Goal: Task Accomplishment & Management: Manage account settings

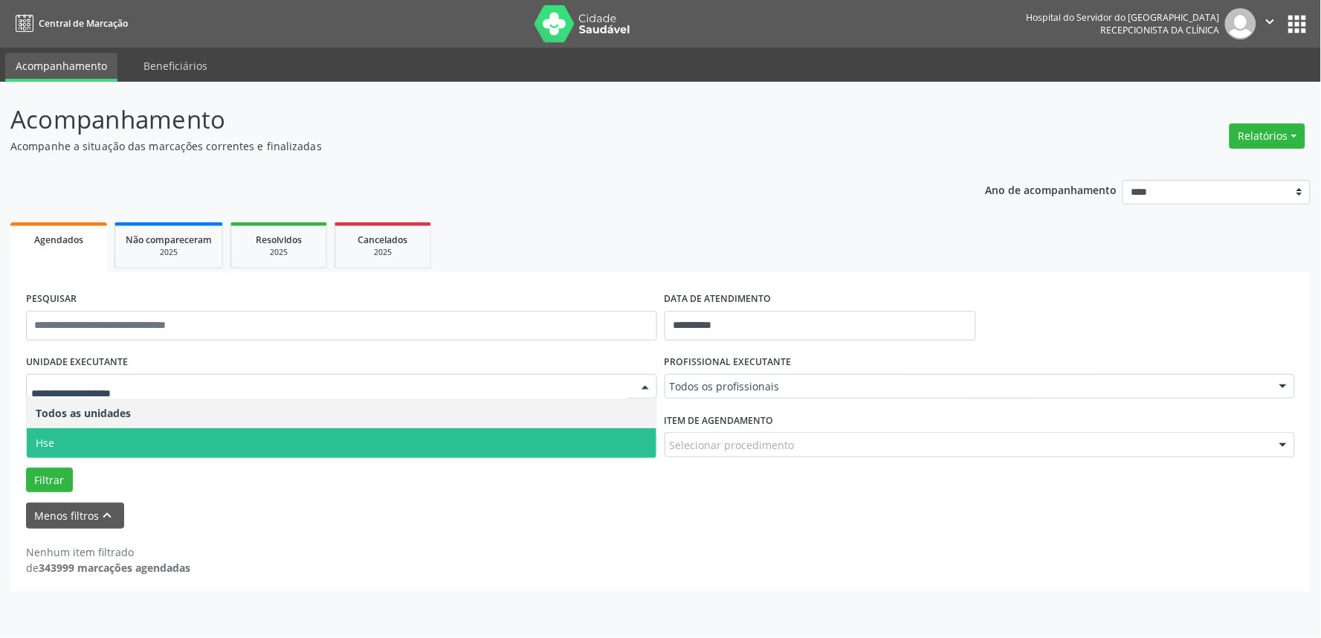
click at [106, 442] on span "Hse" at bounding box center [342, 443] width 630 height 30
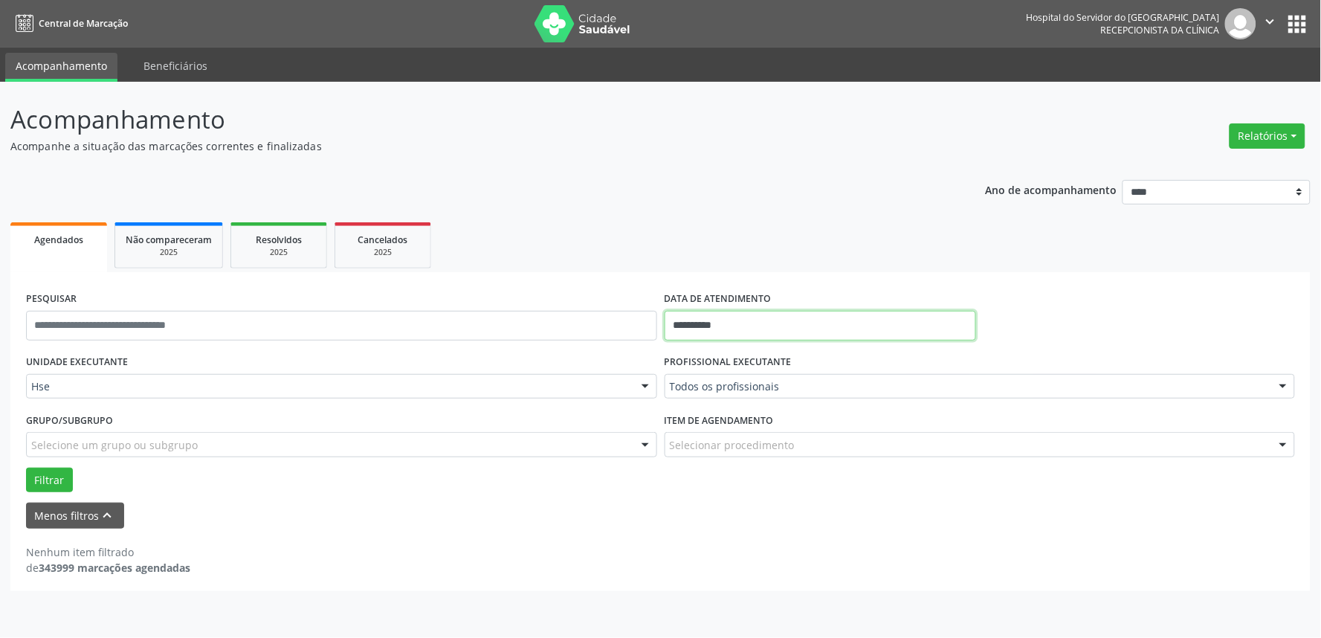
click at [757, 321] on input "**********" at bounding box center [821, 326] width 312 height 30
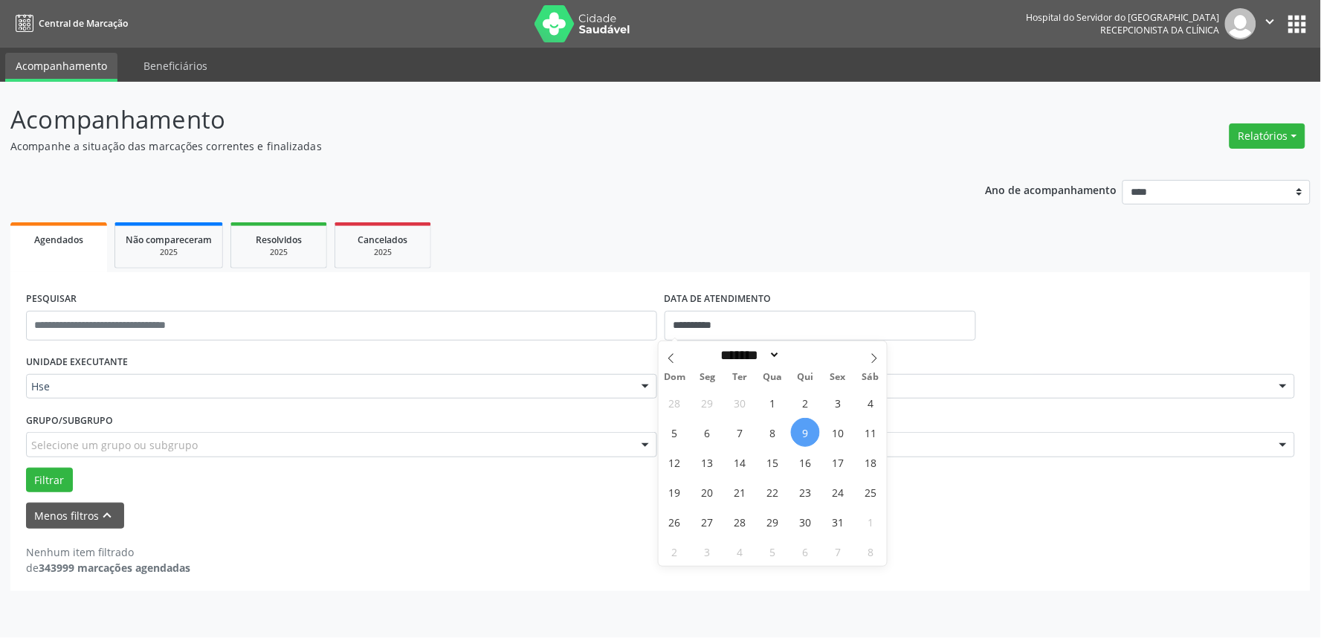
click at [809, 433] on span "9" at bounding box center [805, 432] width 29 height 29
type input "**********"
click at [809, 433] on span "9" at bounding box center [805, 432] width 29 height 29
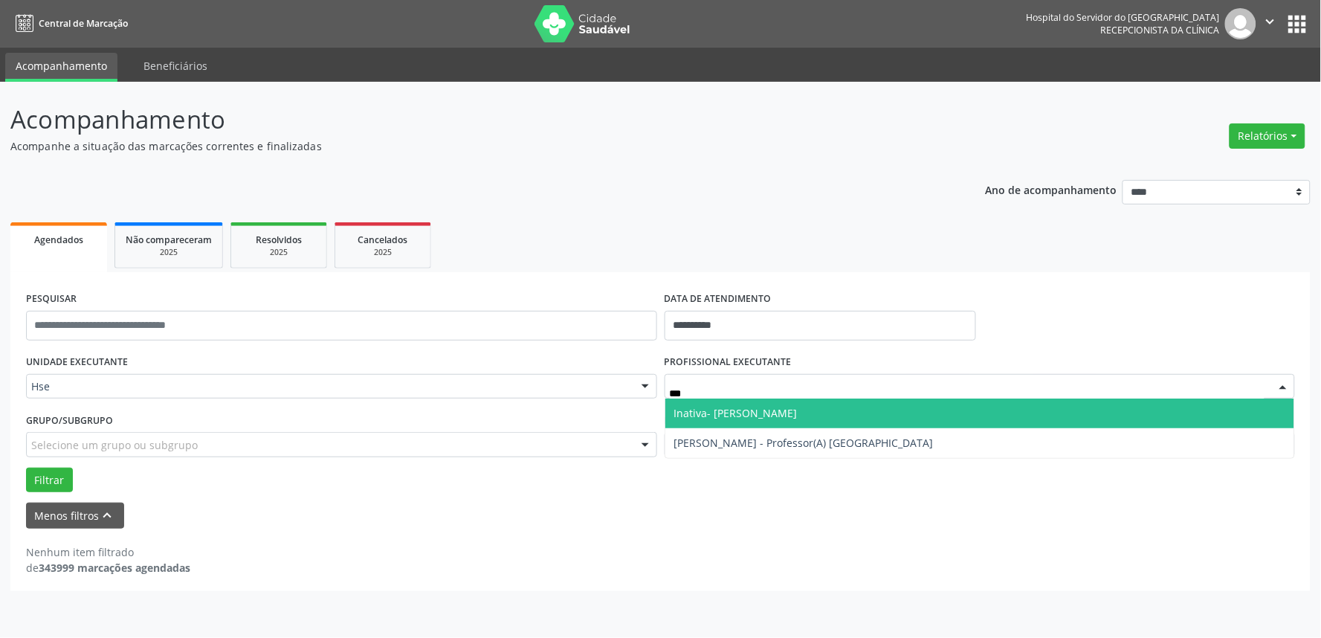
type input "****"
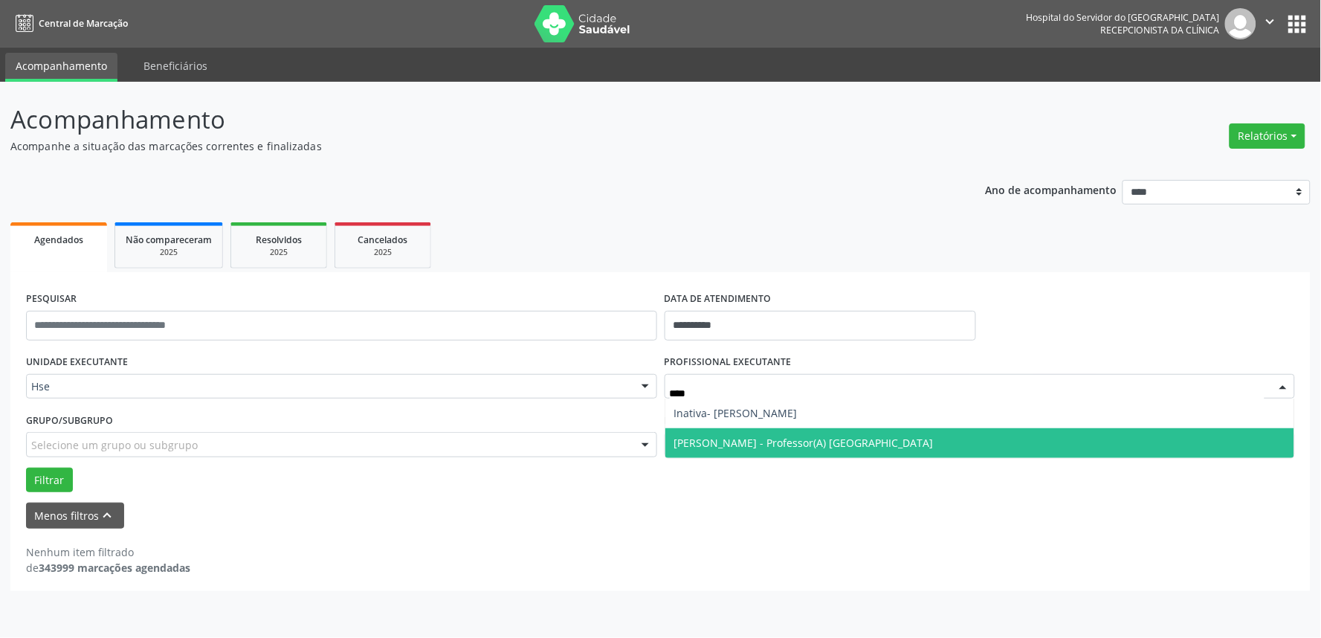
click at [806, 441] on span "[PERSON_NAME] - Professor(A) [GEOGRAPHIC_DATA]" at bounding box center [803, 443] width 259 height 14
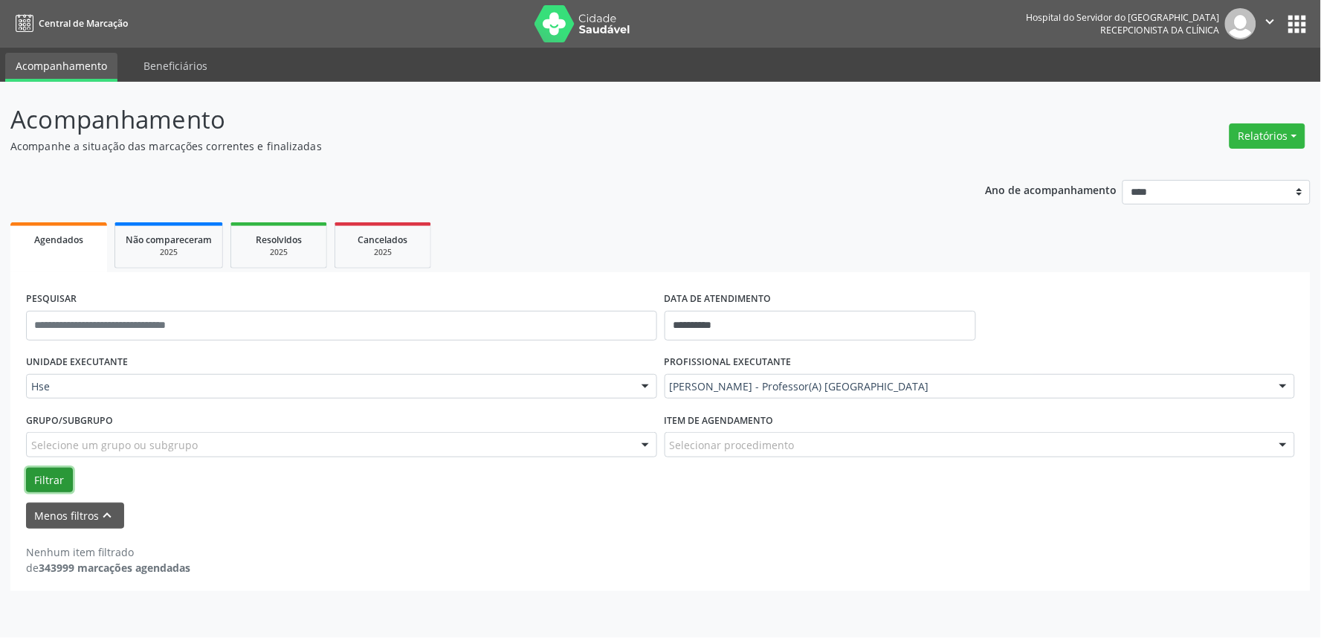
click at [39, 481] on button "Filtrar" at bounding box center [49, 480] width 47 height 25
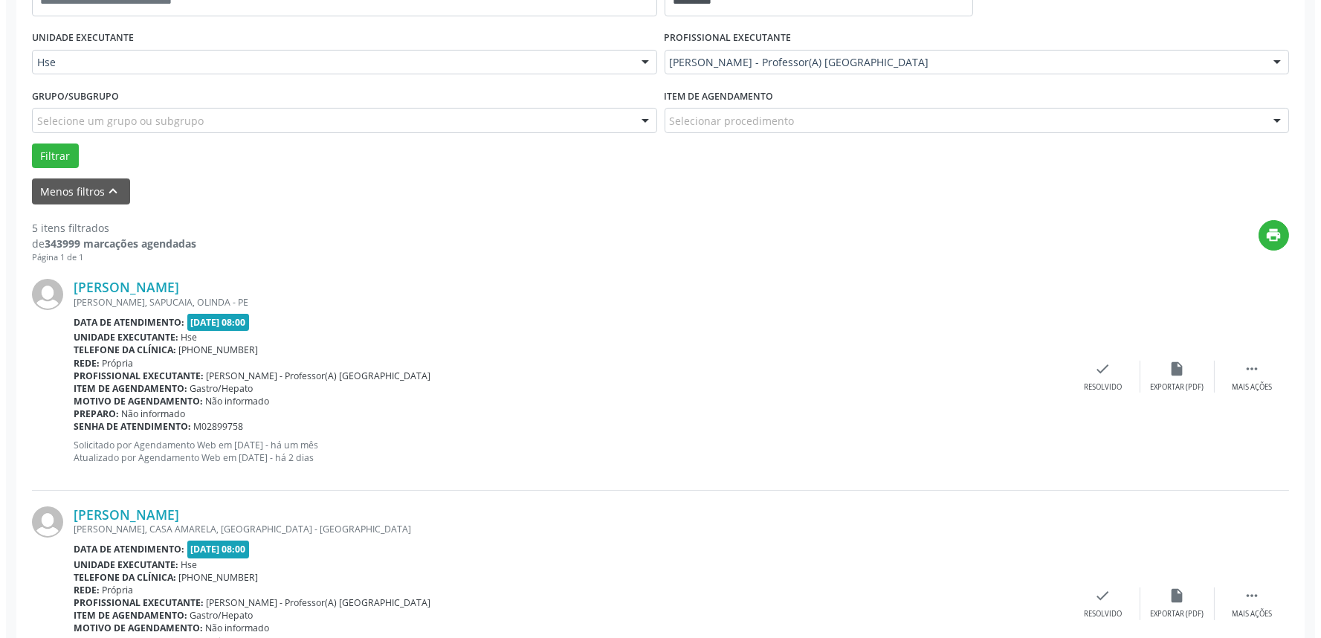
scroll to position [413, 0]
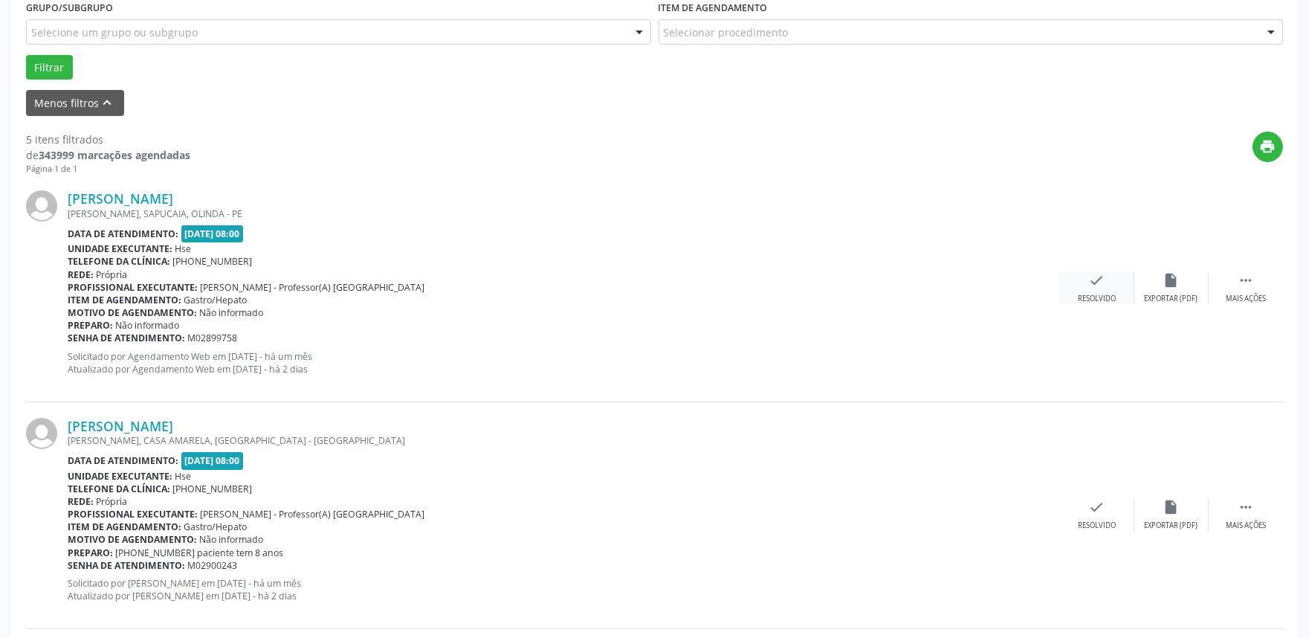
click at [1090, 279] on icon "check" at bounding box center [1097, 280] width 16 height 16
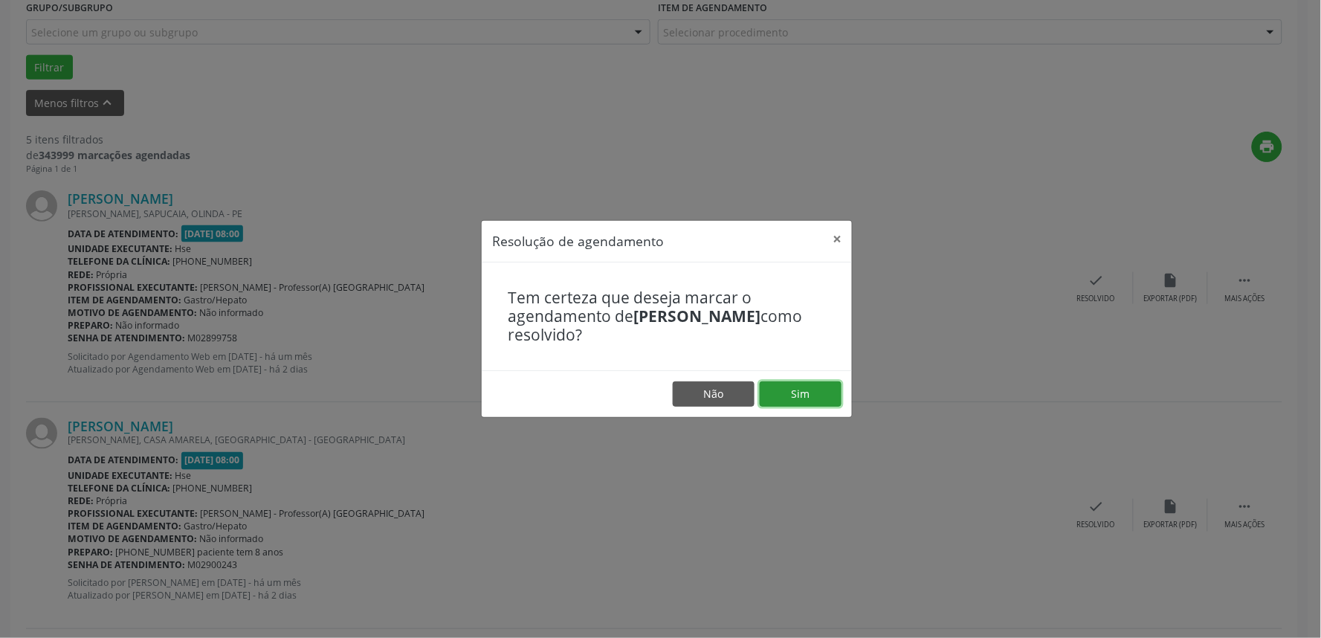
click at [802, 385] on button "Sim" at bounding box center [801, 393] width 82 height 25
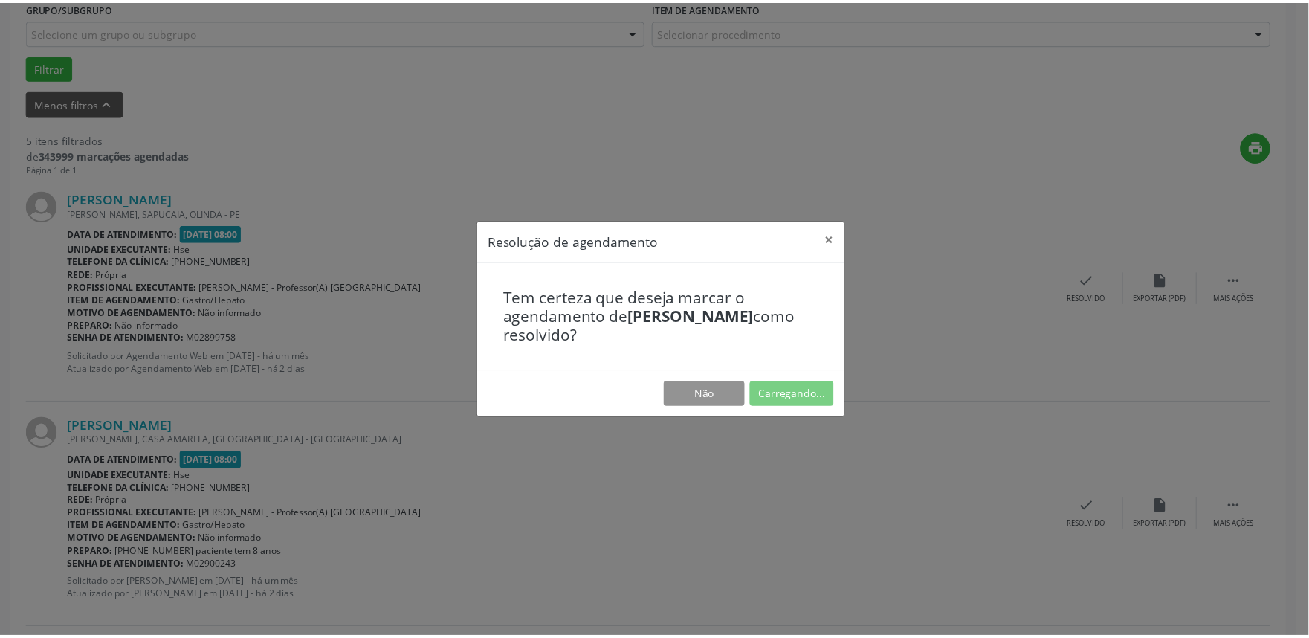
scroll to position [0, 0]
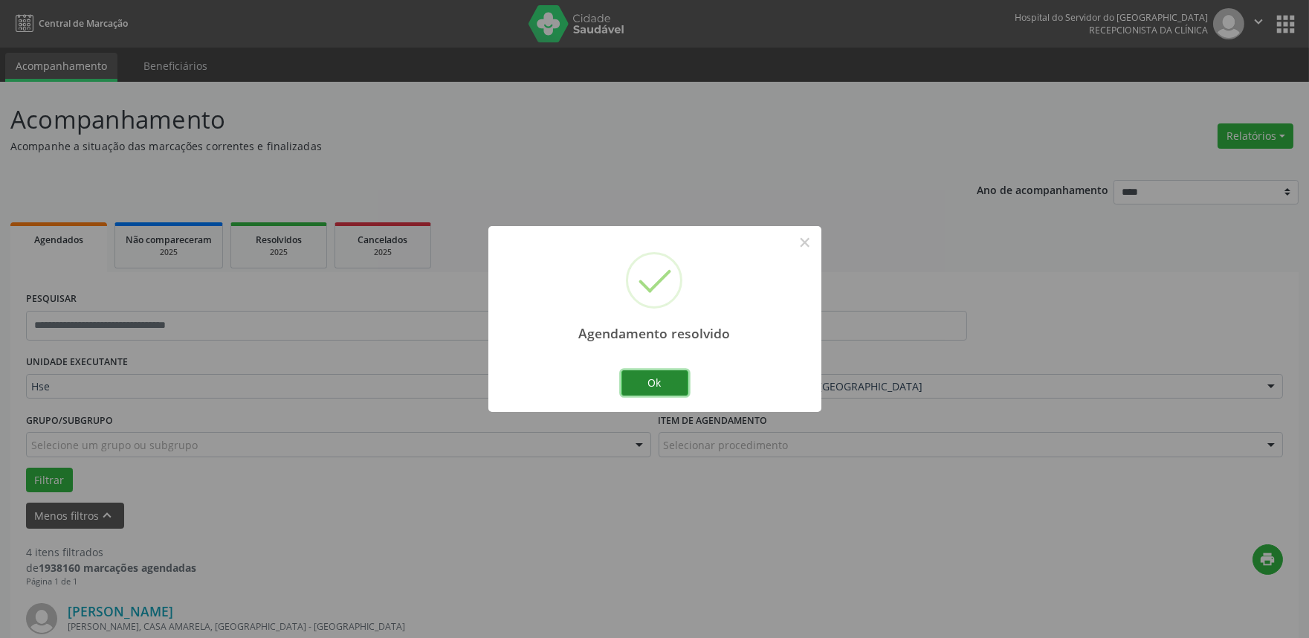
click at [651, 381] on button "Ok" at bounding box center [655, 382] width 67 height 25
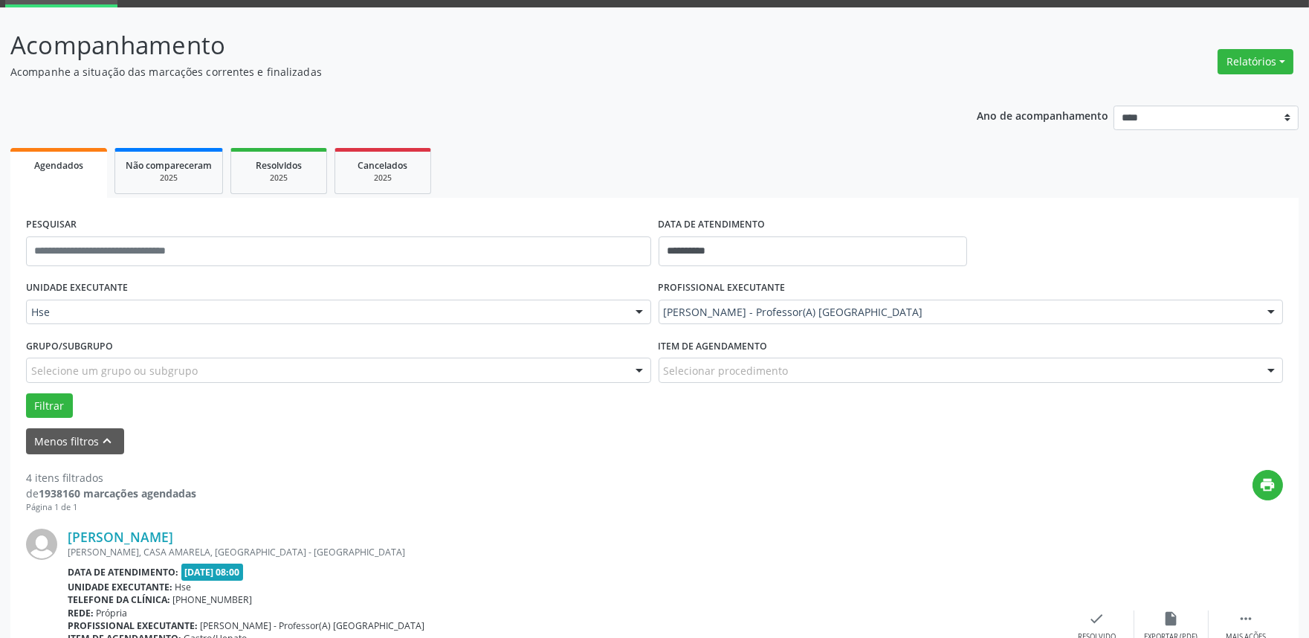
scroll to position [165, 0]
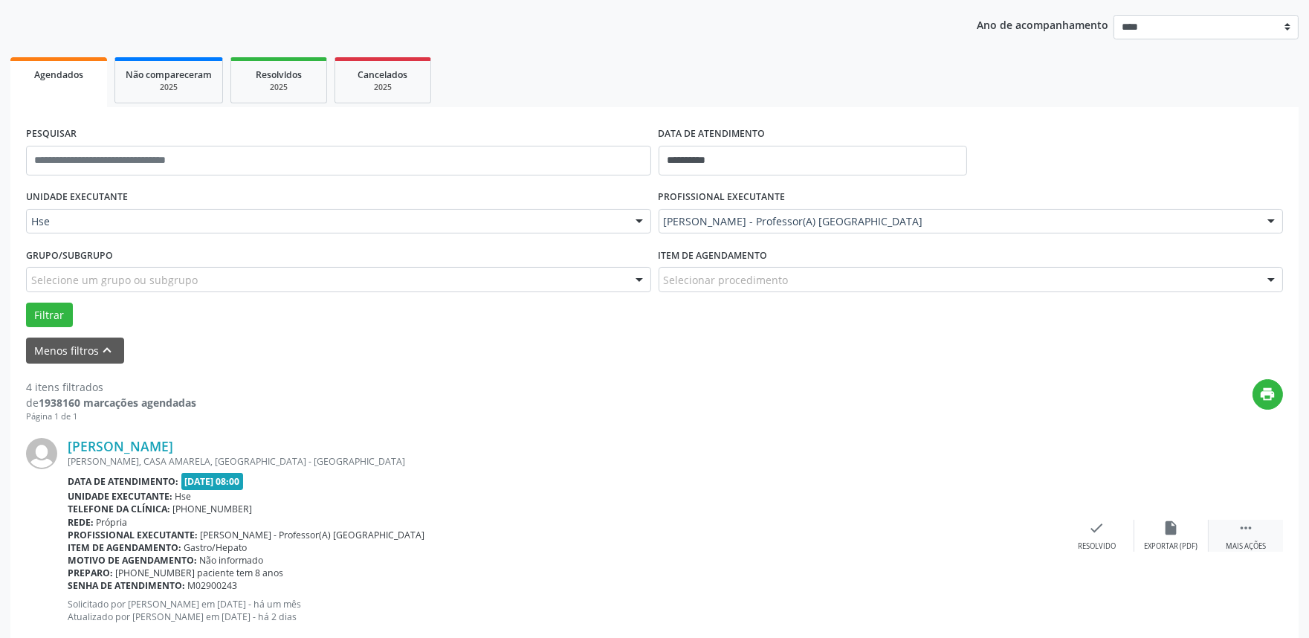
click at [1249, 532] on icon "" at bounding box center [1246, 528] width 16 height 16
click at [1177, 534] on icon "alarm_off" at bounding box center [1172, 528] width 16 height 16
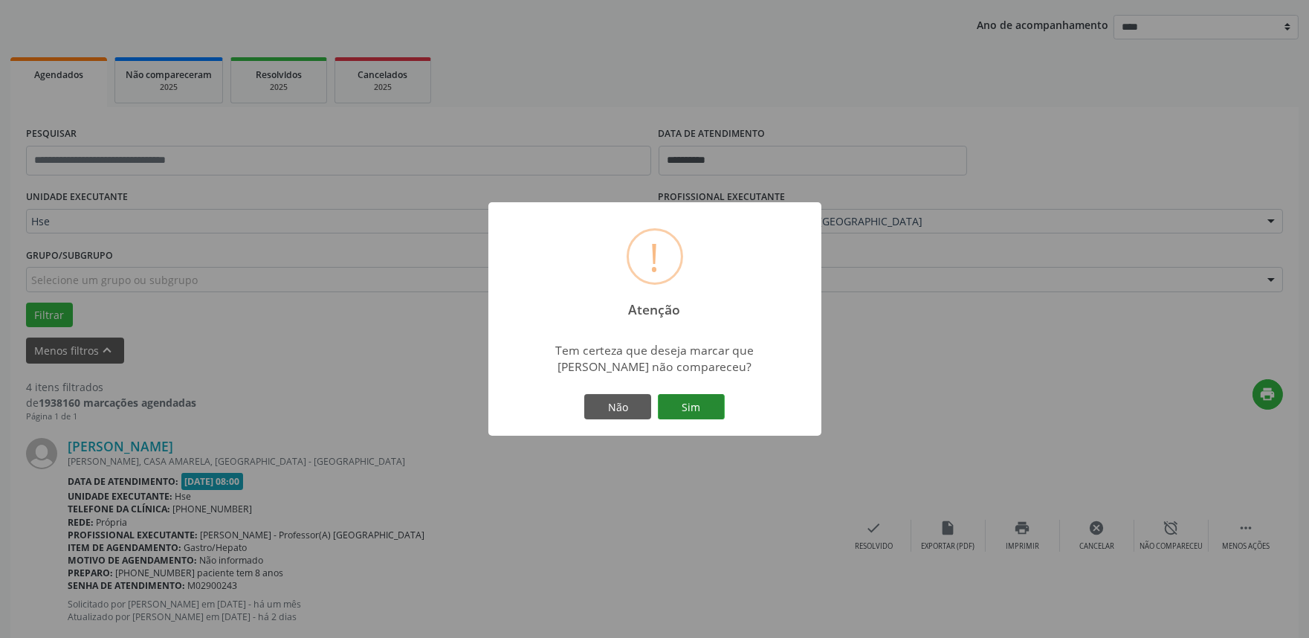
click at [686, 402] on button "Sim" at bounding box center [691, 406] width 67 height 25
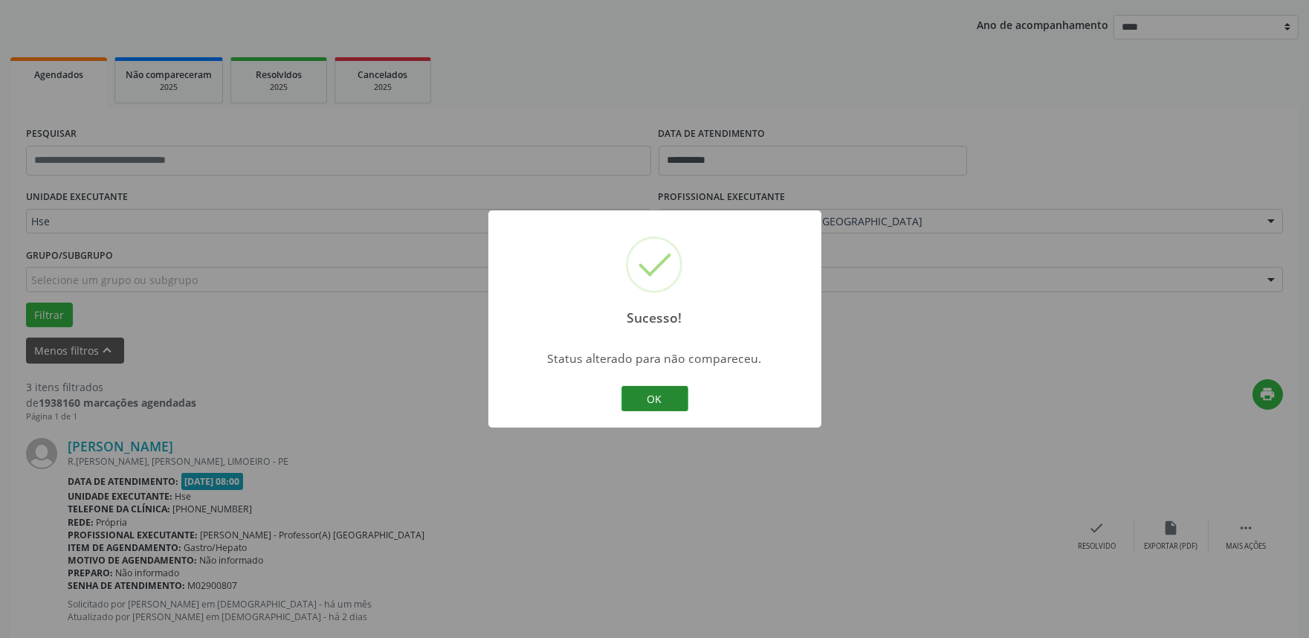
click at [644, 396] on button "OK" at bounding box center [655, 398] width 67 height 25
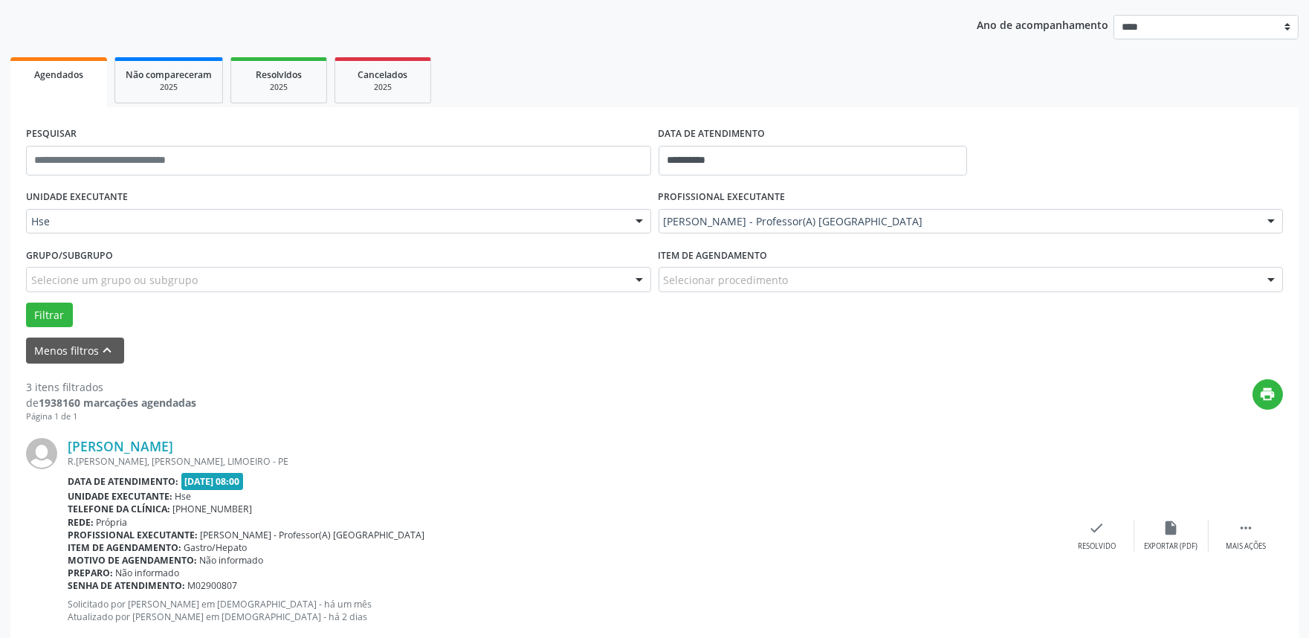
click at [1099, 552] on div "Alice Anunciada Silva do Nascimento R.SEVERINO VASCONCELOS ARAGAO, JOSE FERNAND…" at bounding box center [654, 535] width 1257 height 227
click at [1094, 531] on icon "check" at bounding box center [1097, 528] width 16 height 16
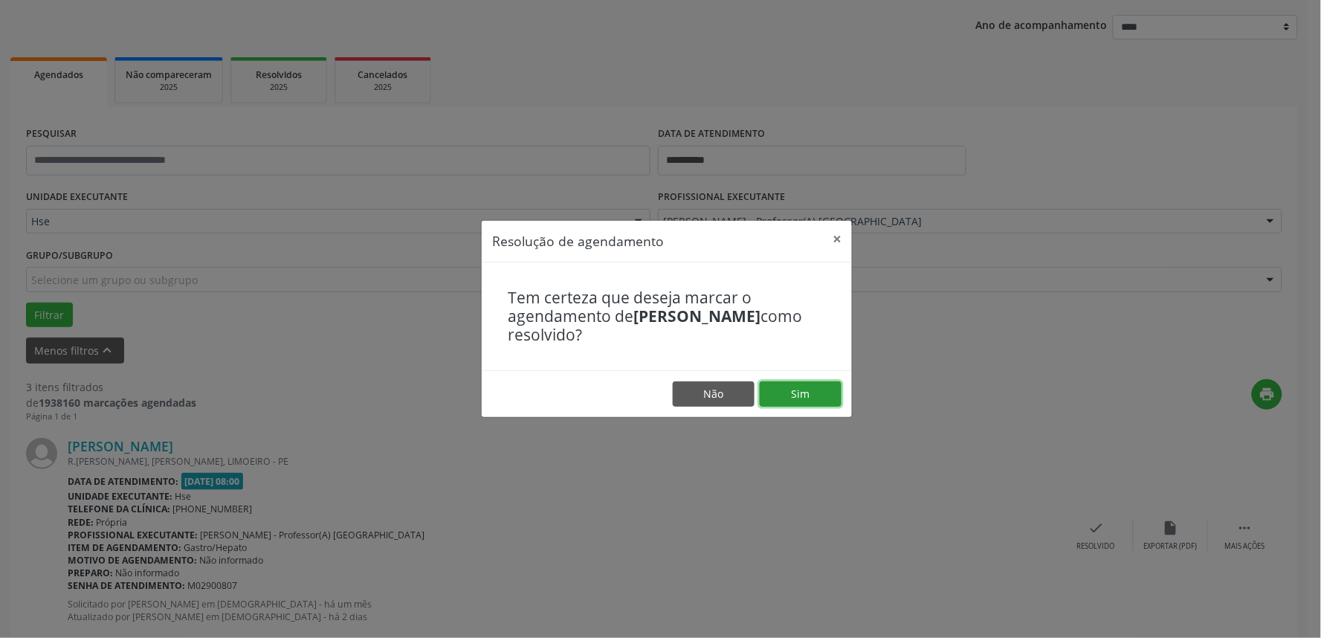
click at [804, 389] on button "Sim" at bounding box center [801, 393] width 82 height 25
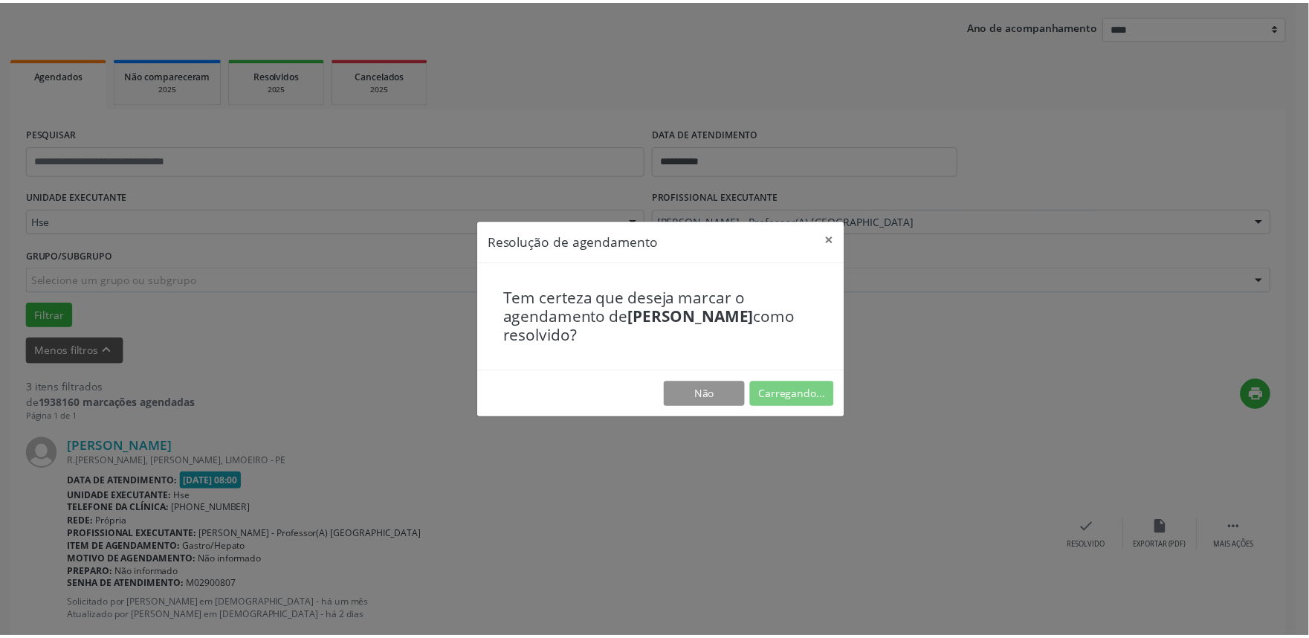
scroll to position [0, 0]
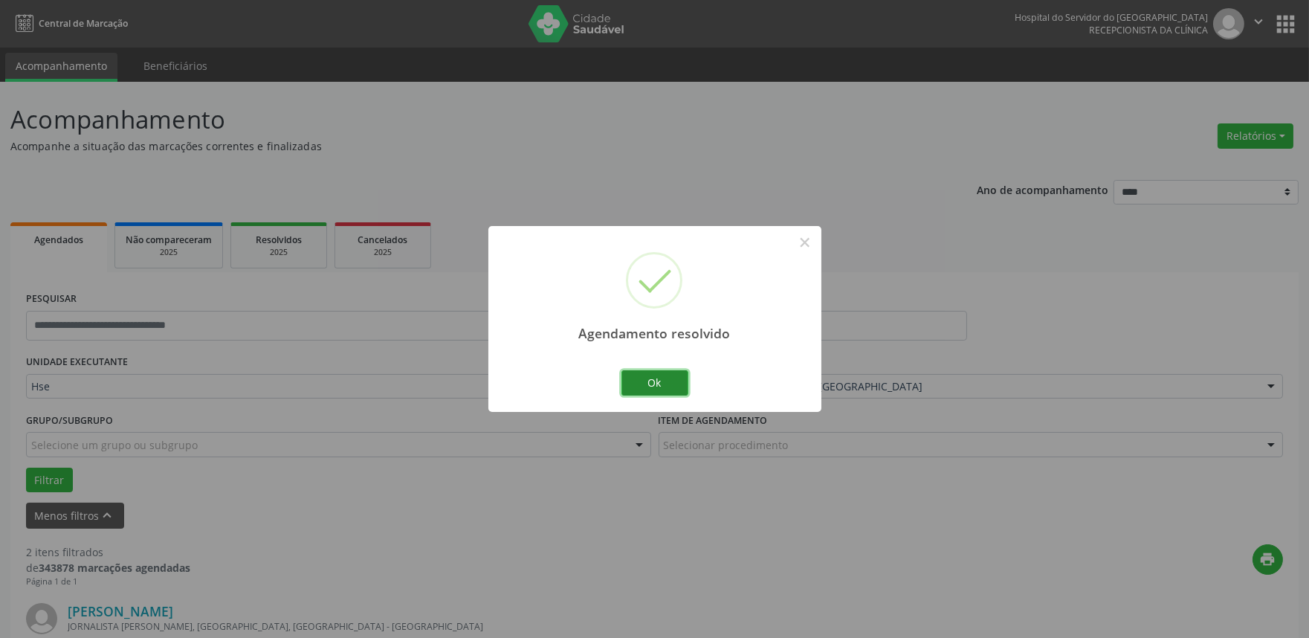
click at [671, 385] on button "Ok" at bounding box center [655, 382] width 67 height 25
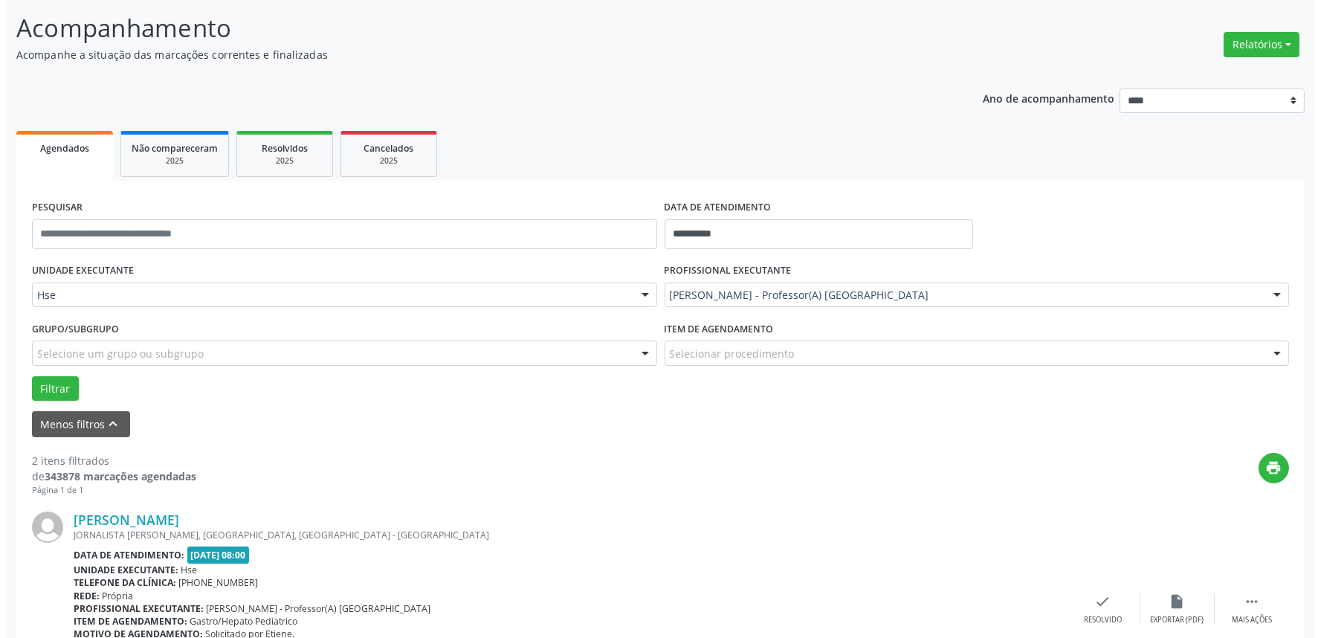
scroll to position [248, 0]
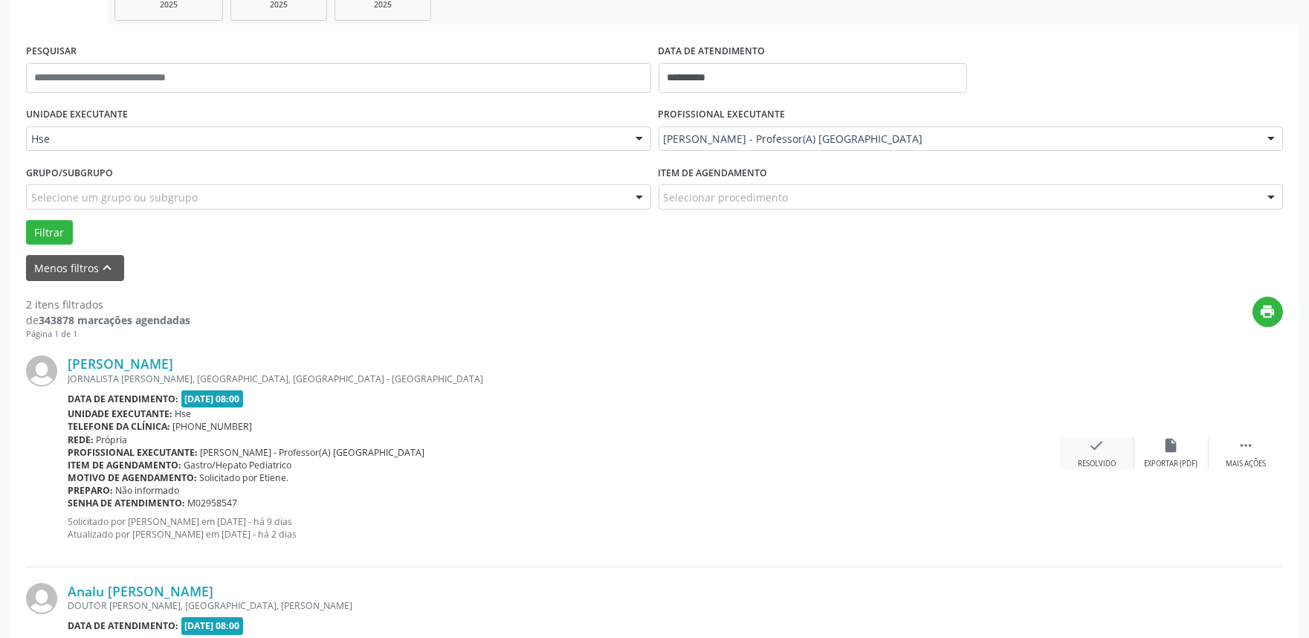
click at [1094, 454] on div "check Resolvido" at bounding box center [1097, 453] width 74 height 32
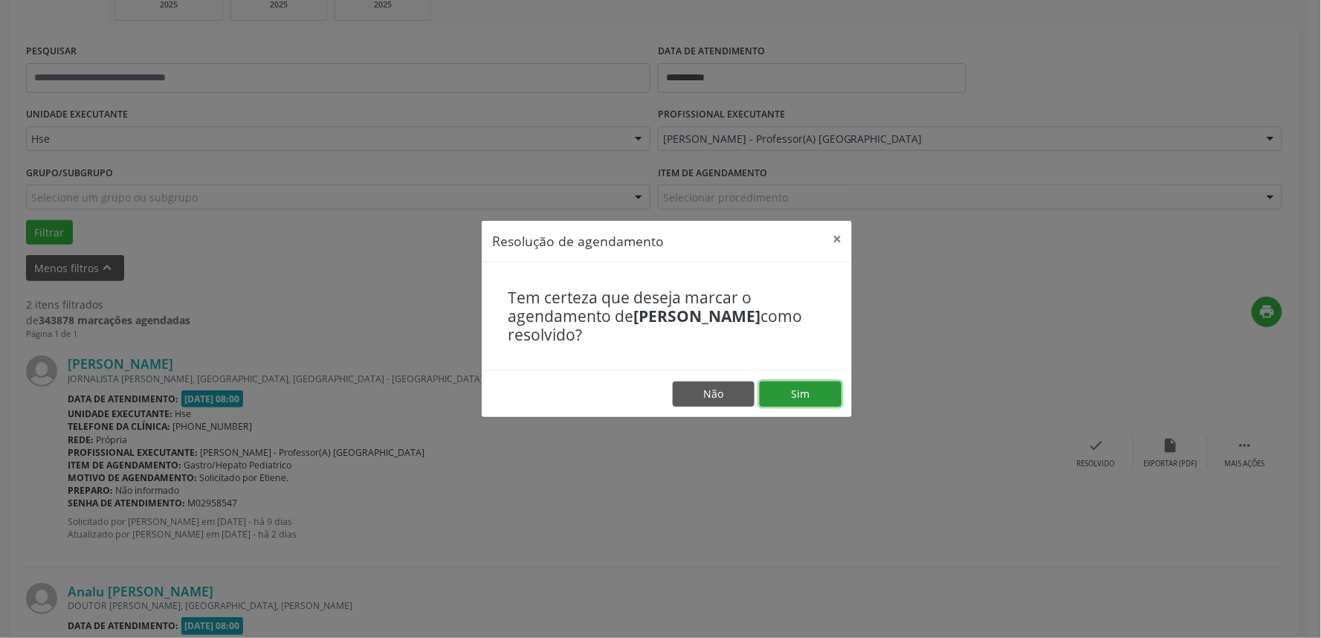
click at [788, 391] on button "Sim" at bounding box center [801, 393] width 82 height 25
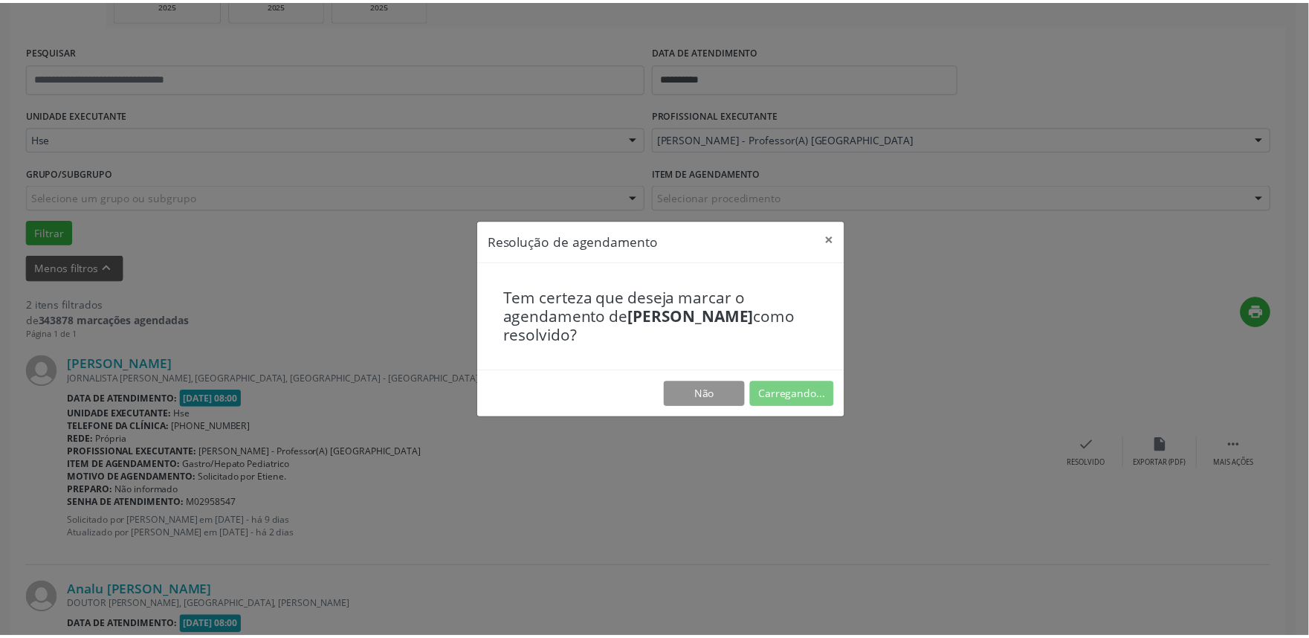
scroll to position [0, 0]
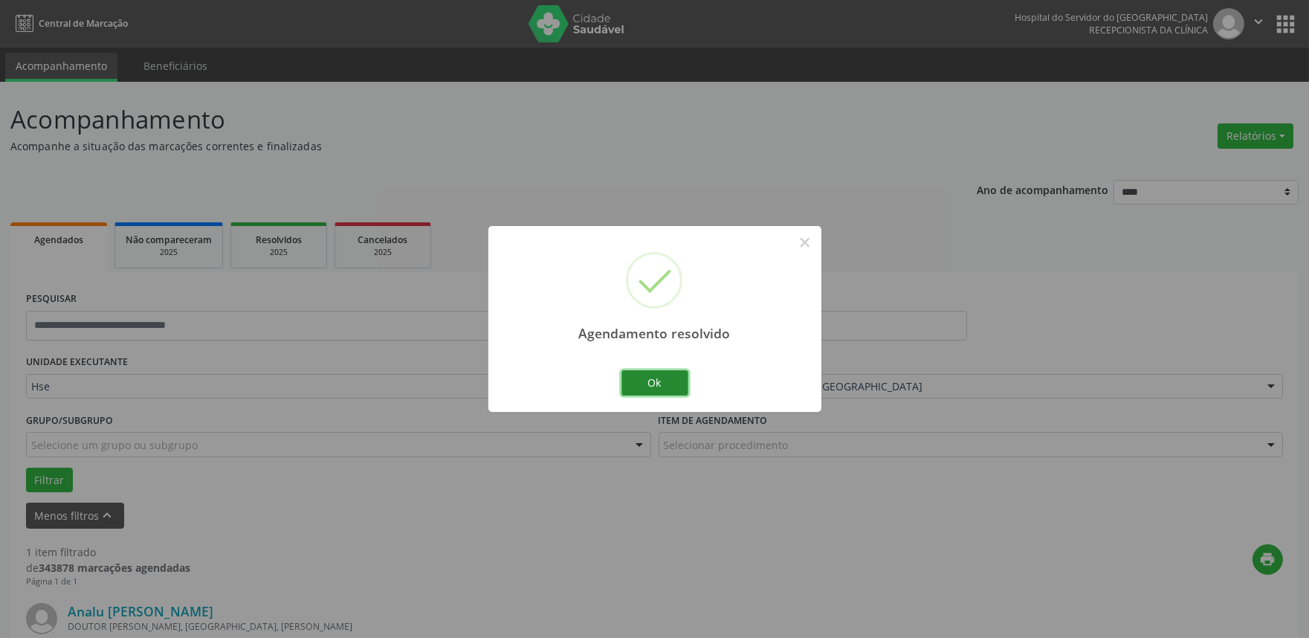
click at [665, 375] on button "Ok" at bounding box center [655, 382] width 67 height 25
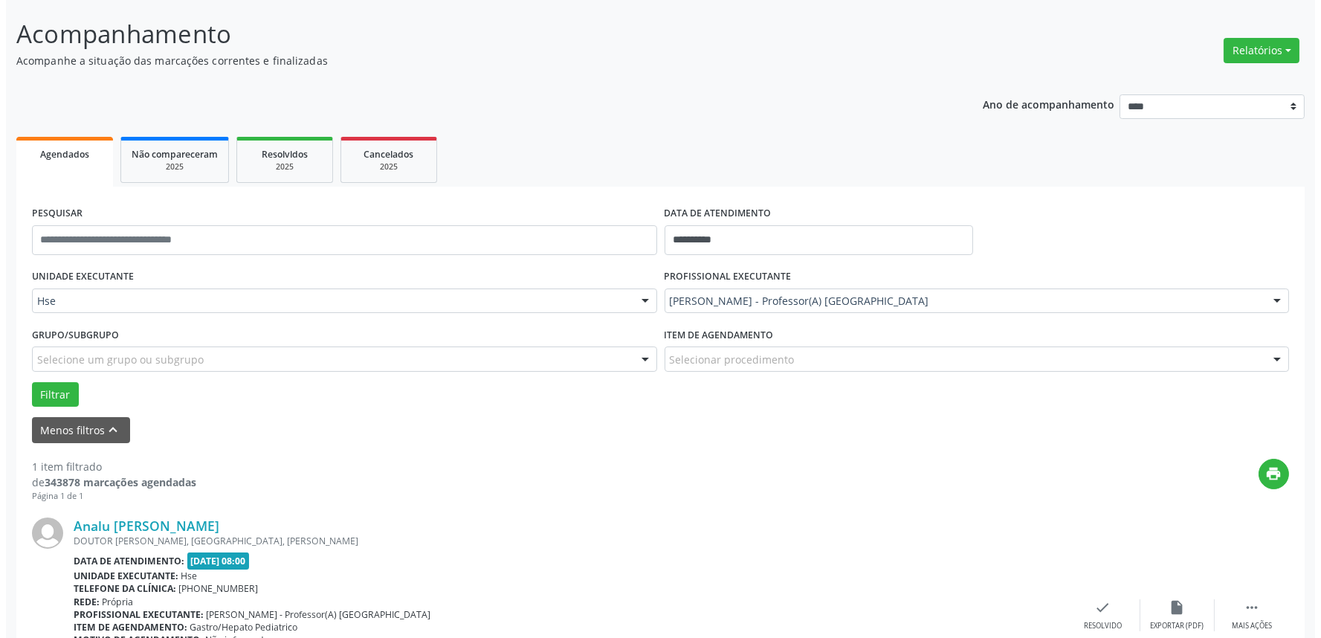
scroll to position [201, 0]
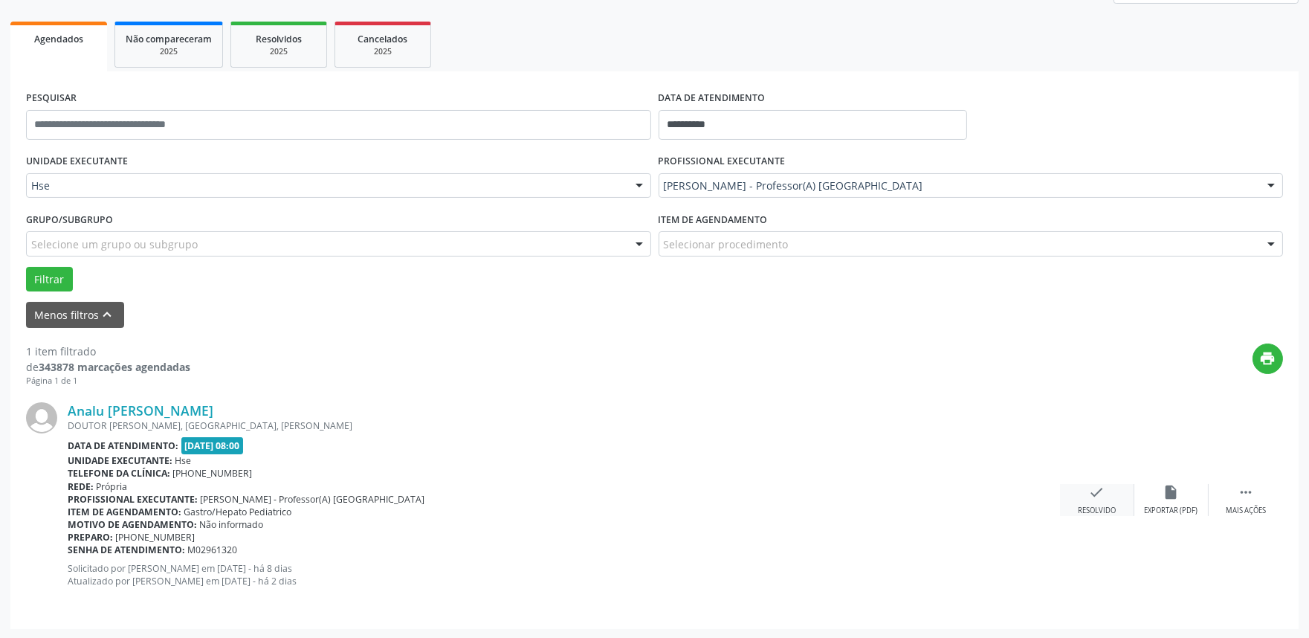
click at [1102, 497] on icon "check" at bounding box center [1097, 492] width 16 height 16
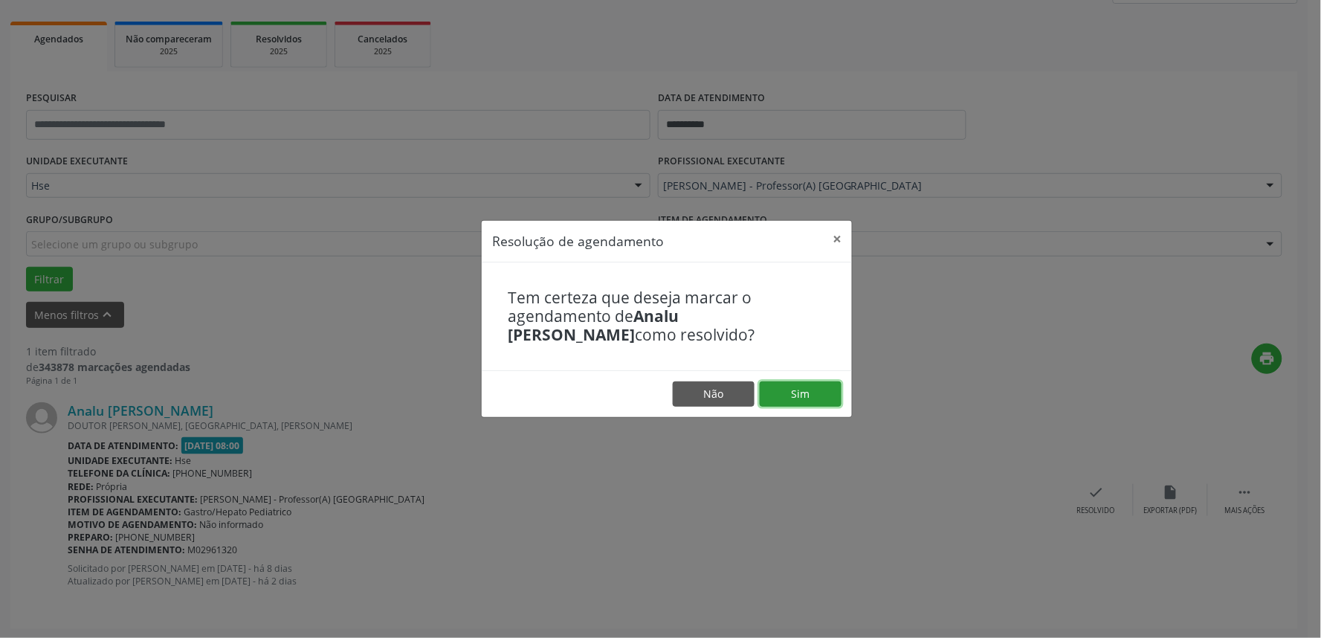
click at [819, 385] on button "Sim" at bounding box center [801, 393] width 82 height 25
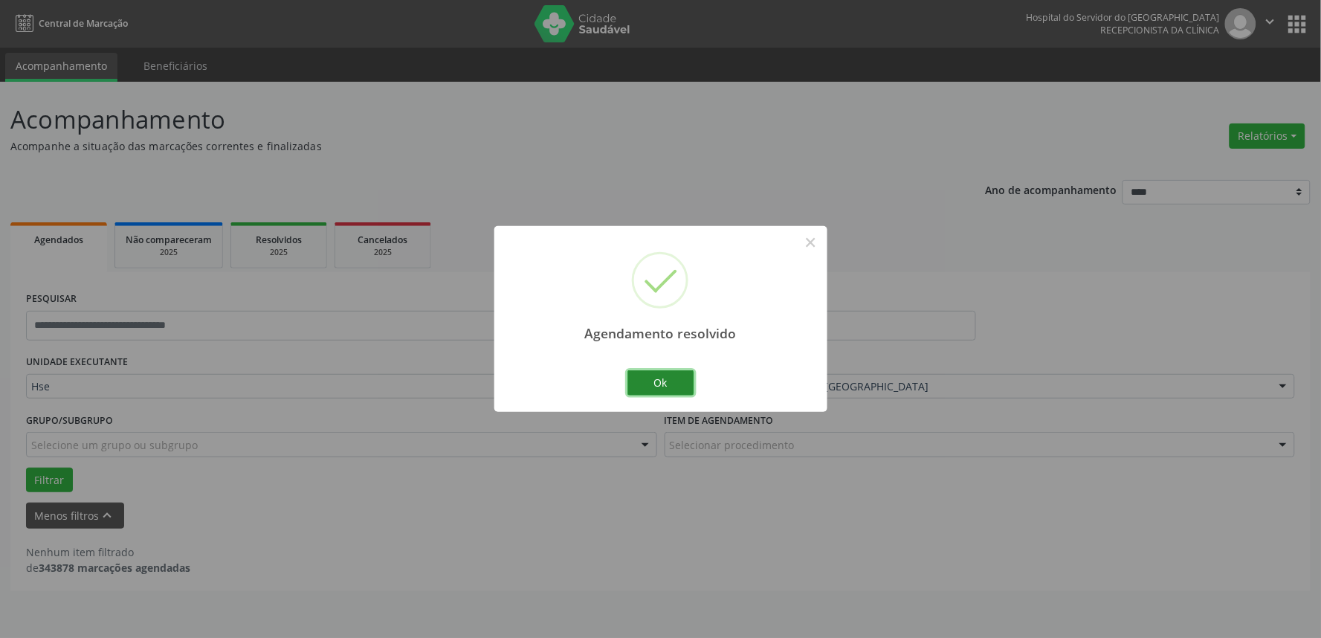
click at [650, 378] on button "Ok" at bounding box center [661, 382] width 67 height 25
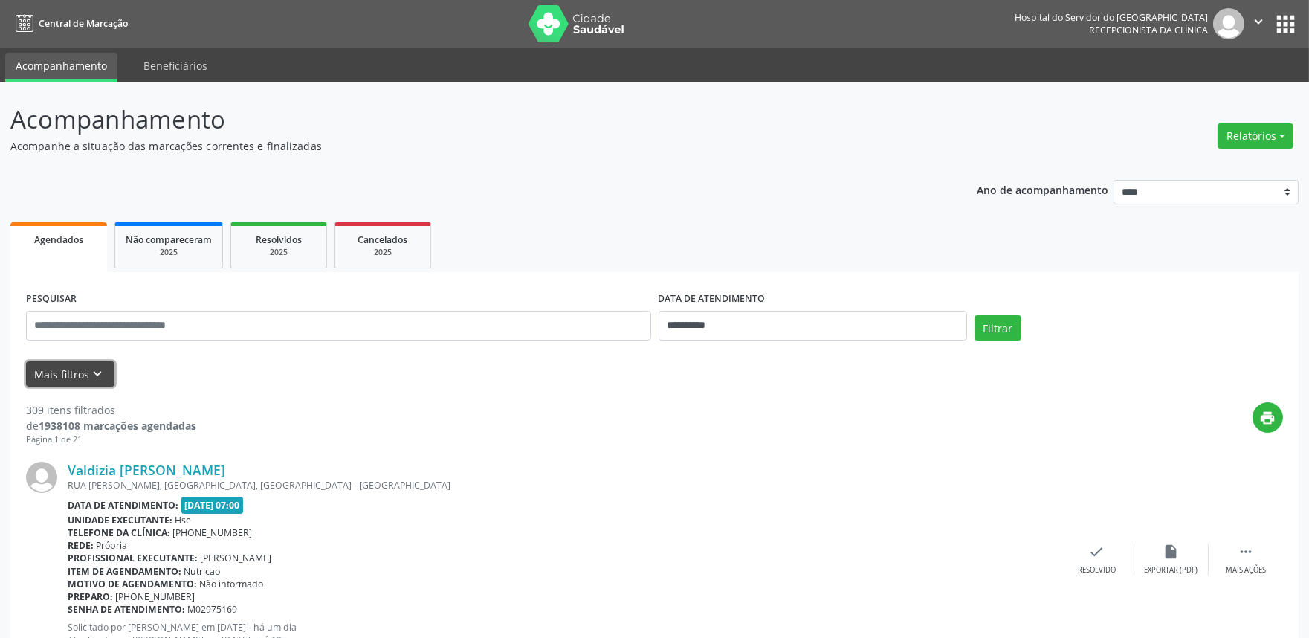
click at [57, 374] on button "Mais filtros keyboard_arrow_down" at bounding box center [70, 374] width 88 height 26
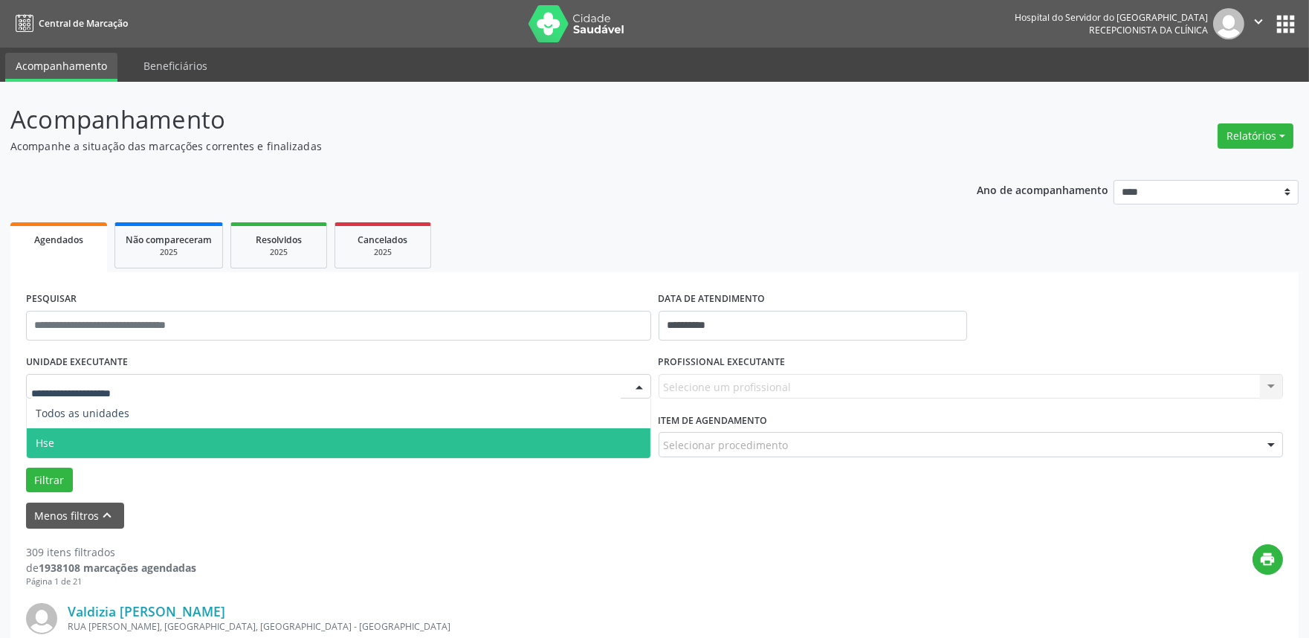
click at [100, 448] on span "Hse" at bounding box center [339, 443] width 624 height 30
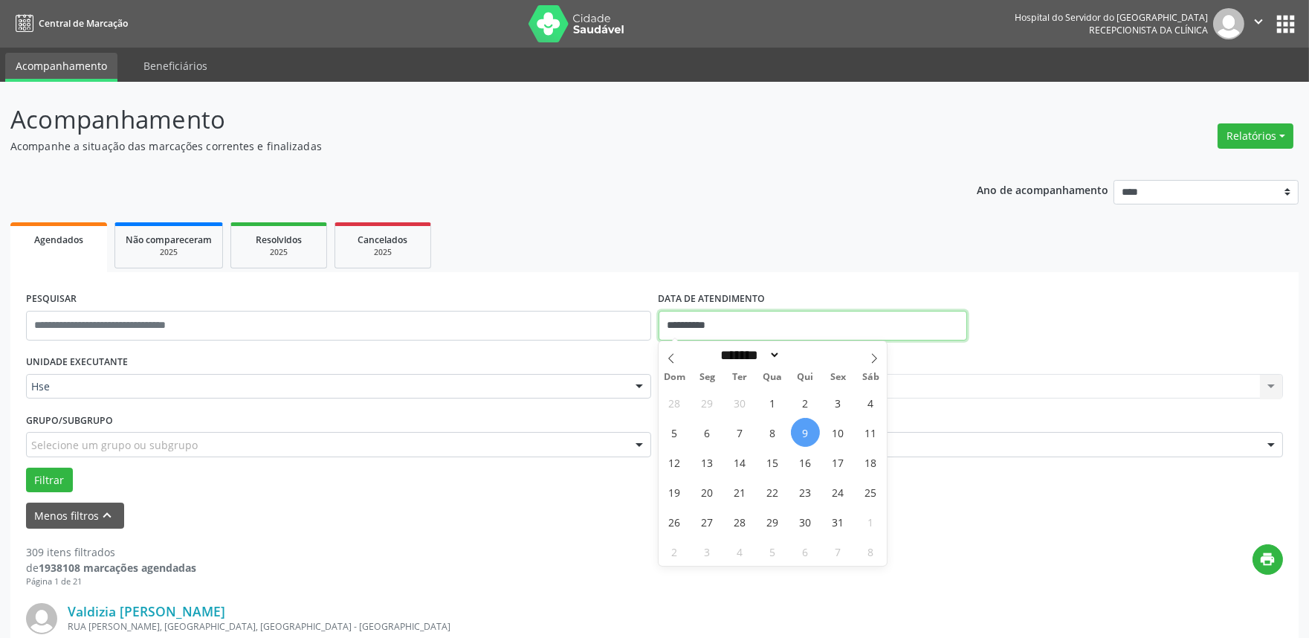
click at [790, 330] on input "**********" at bounding box center [813, 326] width 309 height 30
click at [808, 437] on span "9" at bounding box center [805, 432] width 29 height 29
type input "**********"
click at [808, 437] on span "9" at bounding box center [805, 432] width 29 height 29
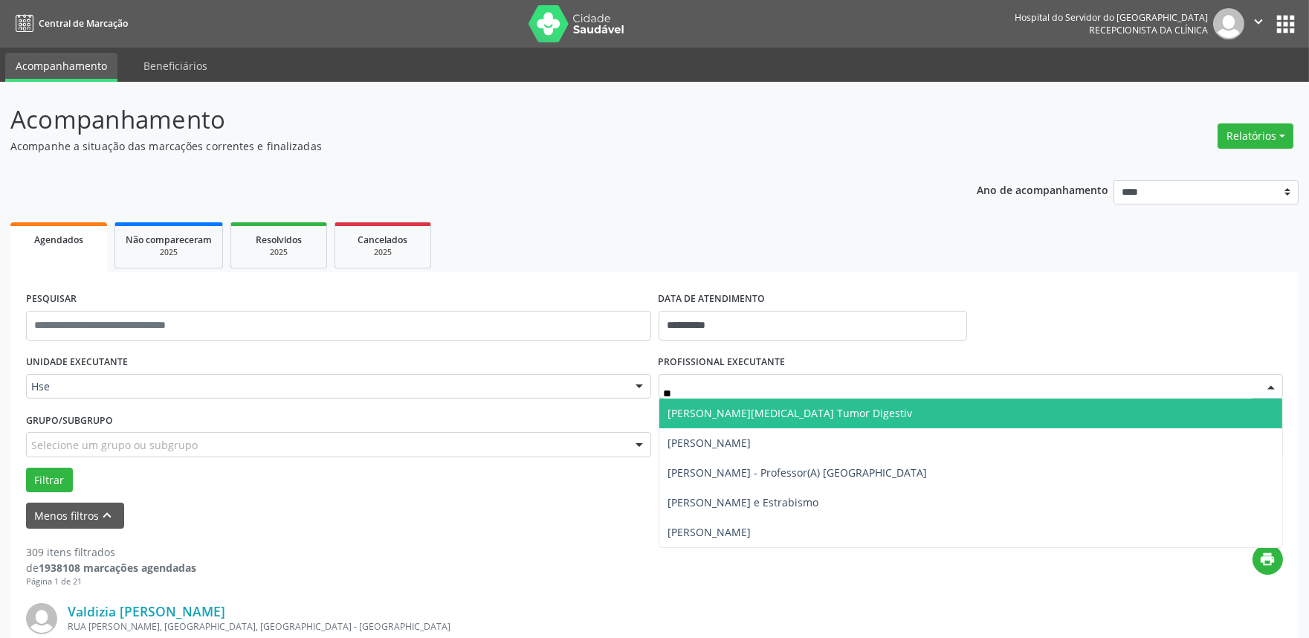
type input "*"
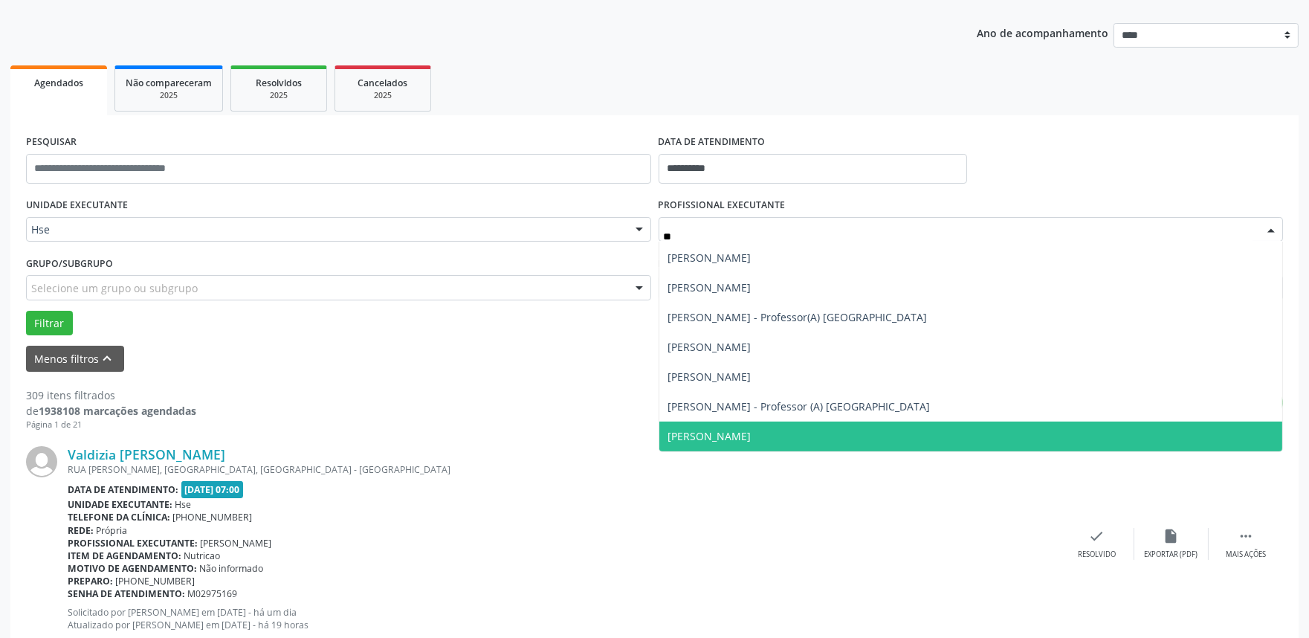
scroll to position [248, 0]
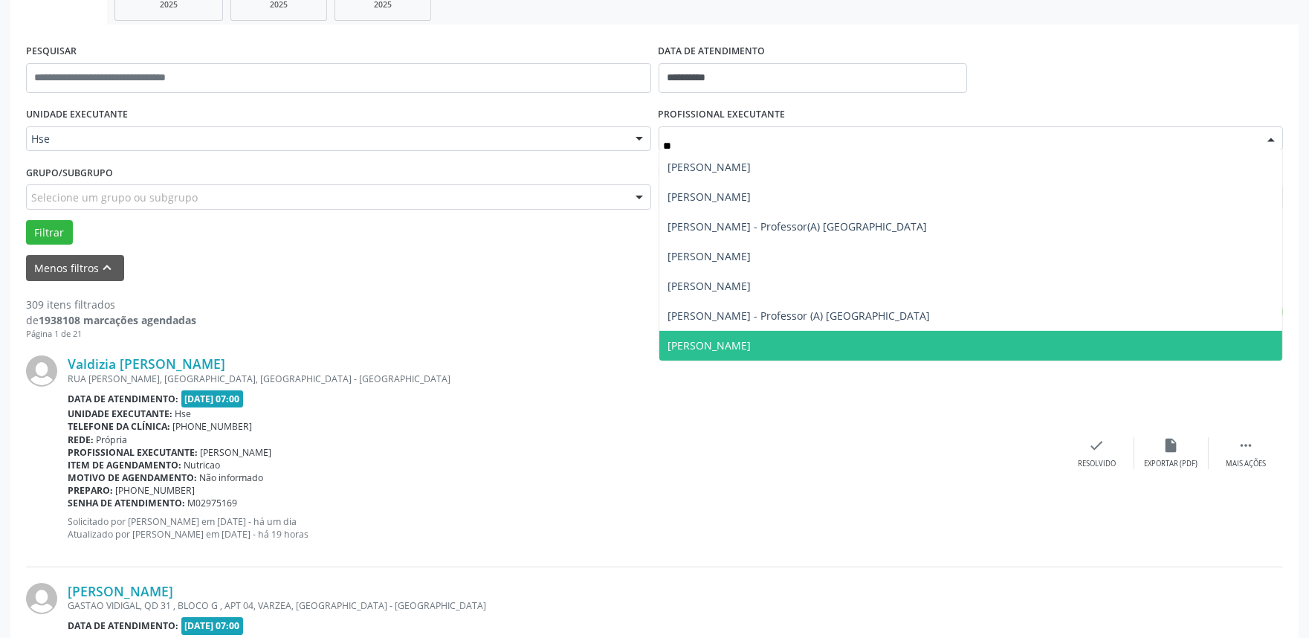
type input "**"
click at [977, 437] on div "Rede: [GEOGRAPHIC_DATA]" at bounding box center [564, 439] width 993 height 13
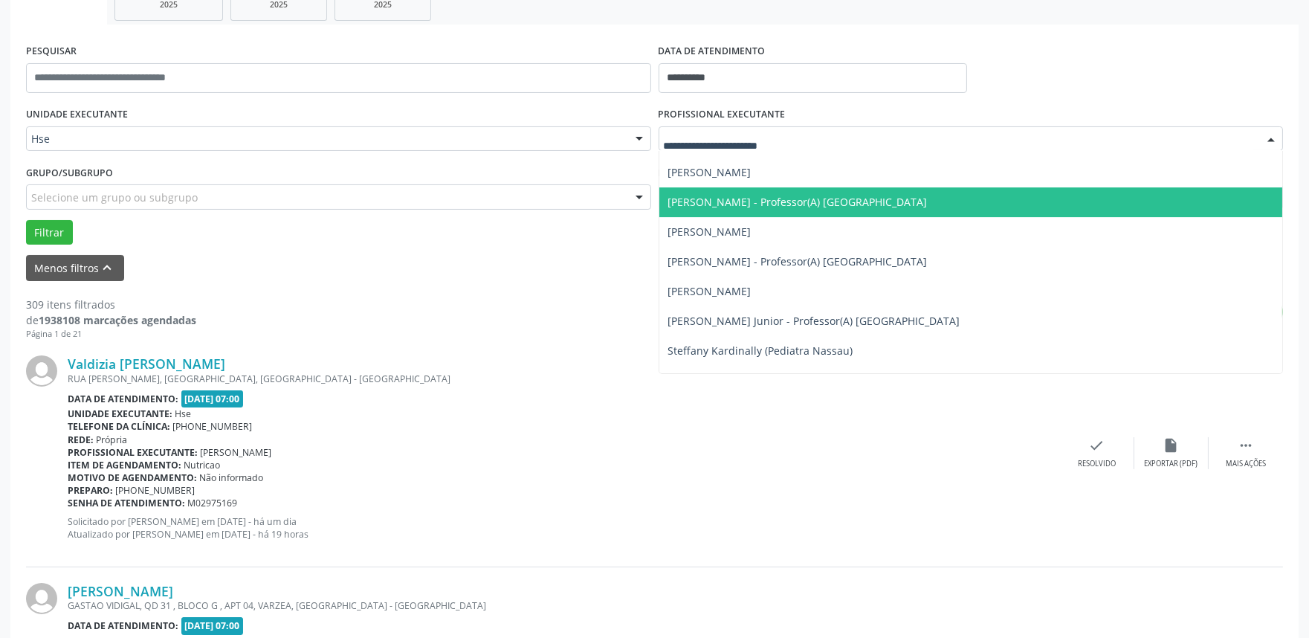
scroll to position [10574, 0]
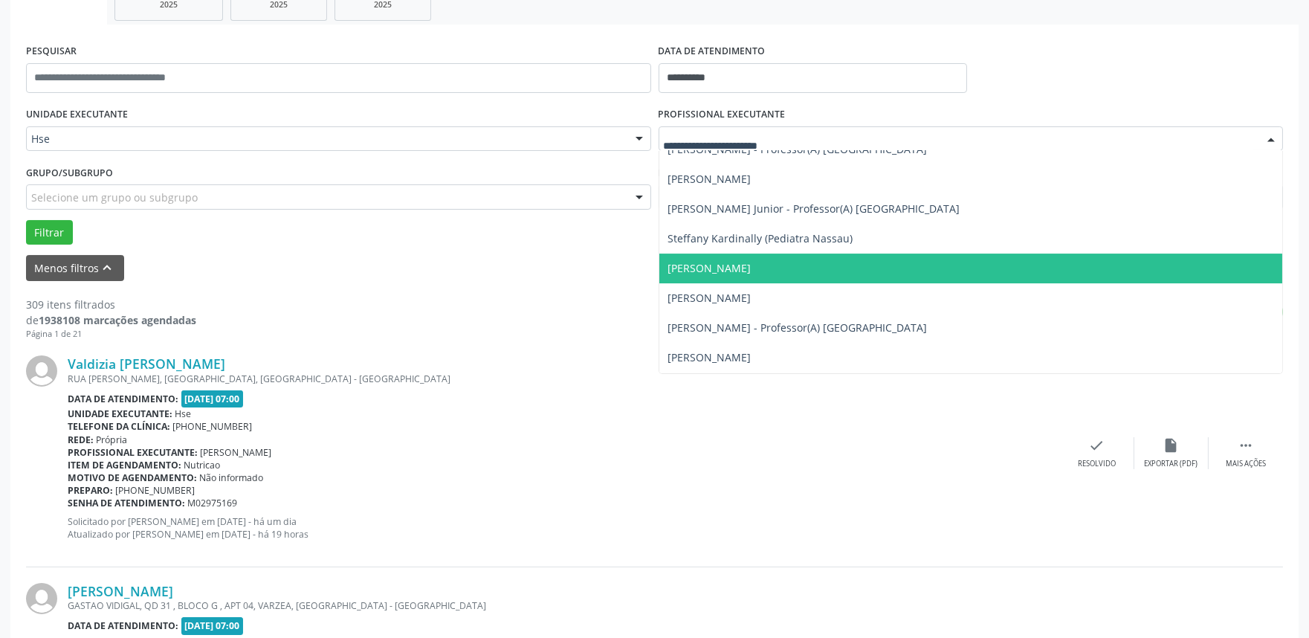
click at [752, 264] on span "[PERSON_NAME]" at bounding box center [709, 268] width 83 height 14
click at [726, 269] on span "[PERSON_NAME]" at bounding box center [709, 268] width 83 height 14
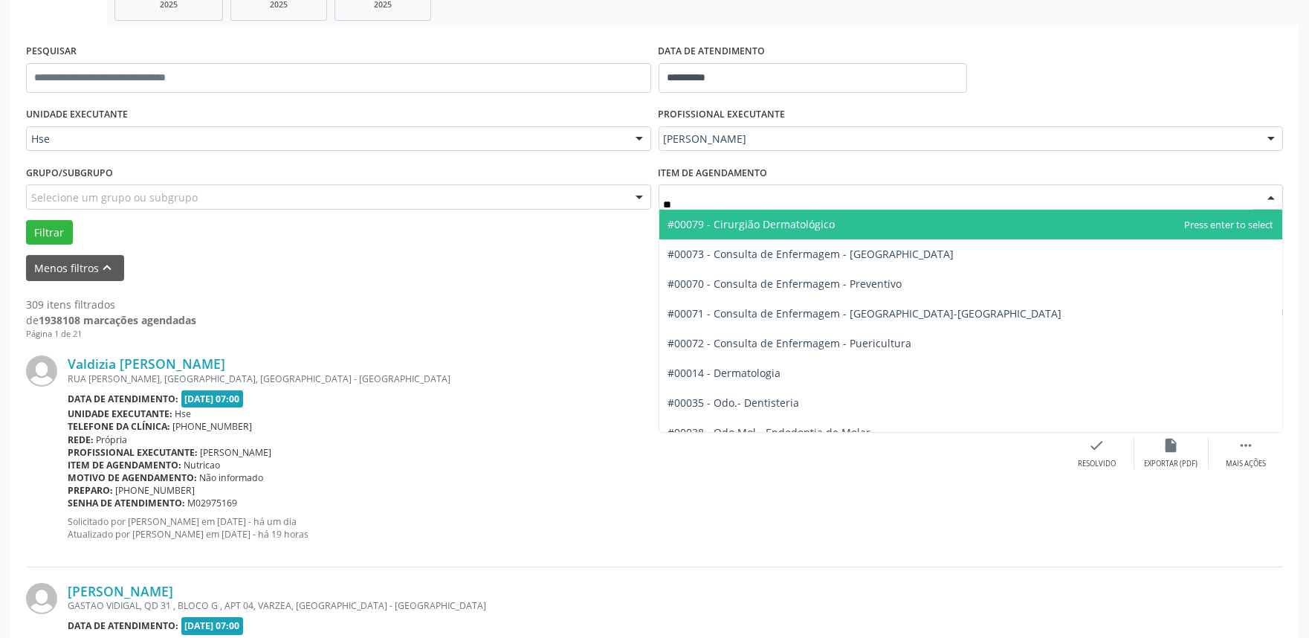
type input "***"
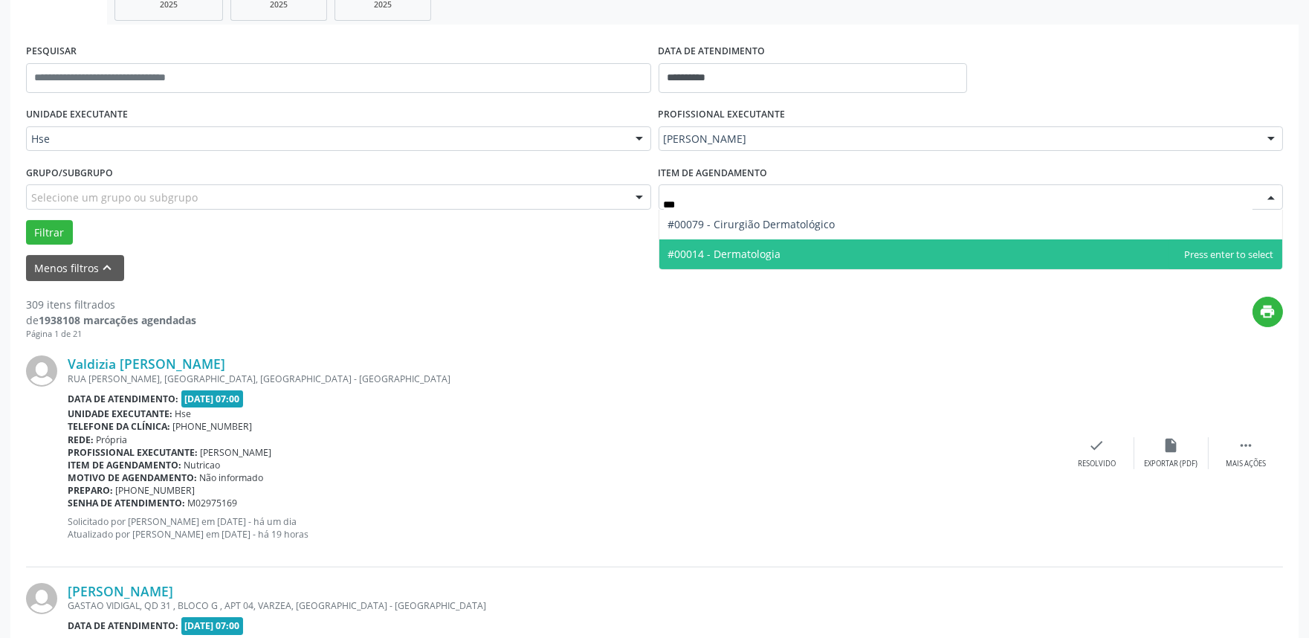
click at [753, 251] on span "#00014 - Dermatologia" at bounding box center [724, 254] width 113 height 14
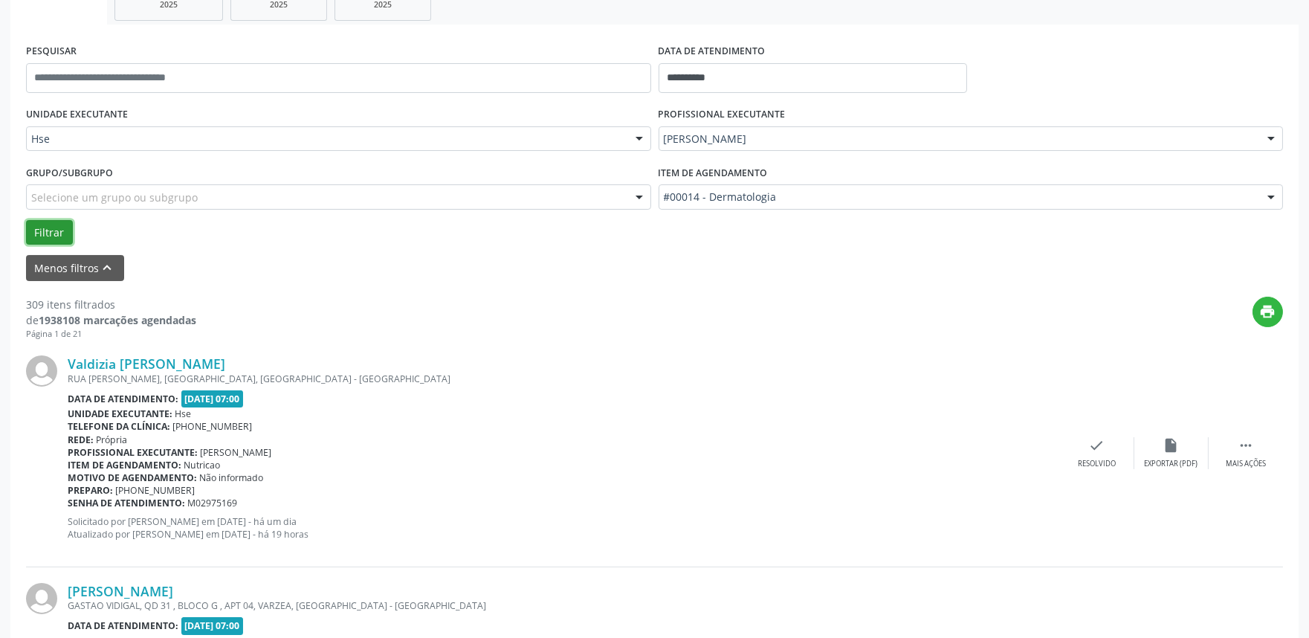
click at [56, 228] on button "Filtrar" at bounding box center [49, 232] width 47 height 25
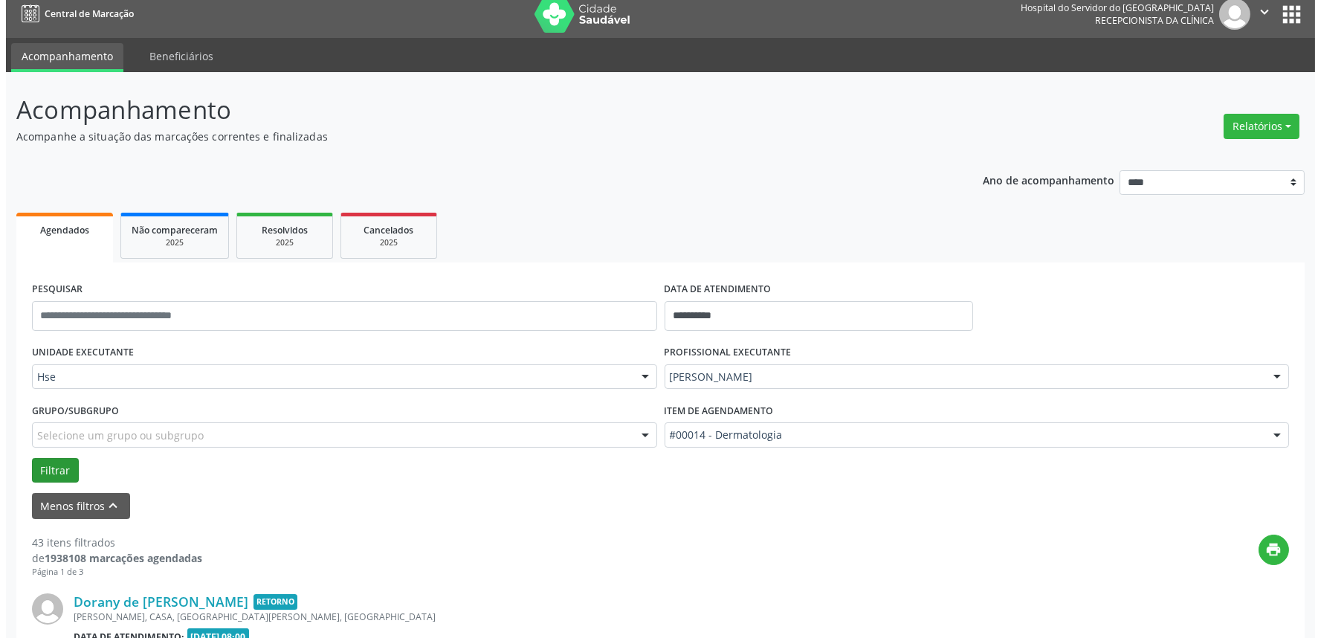
scroll to position [248, 0]
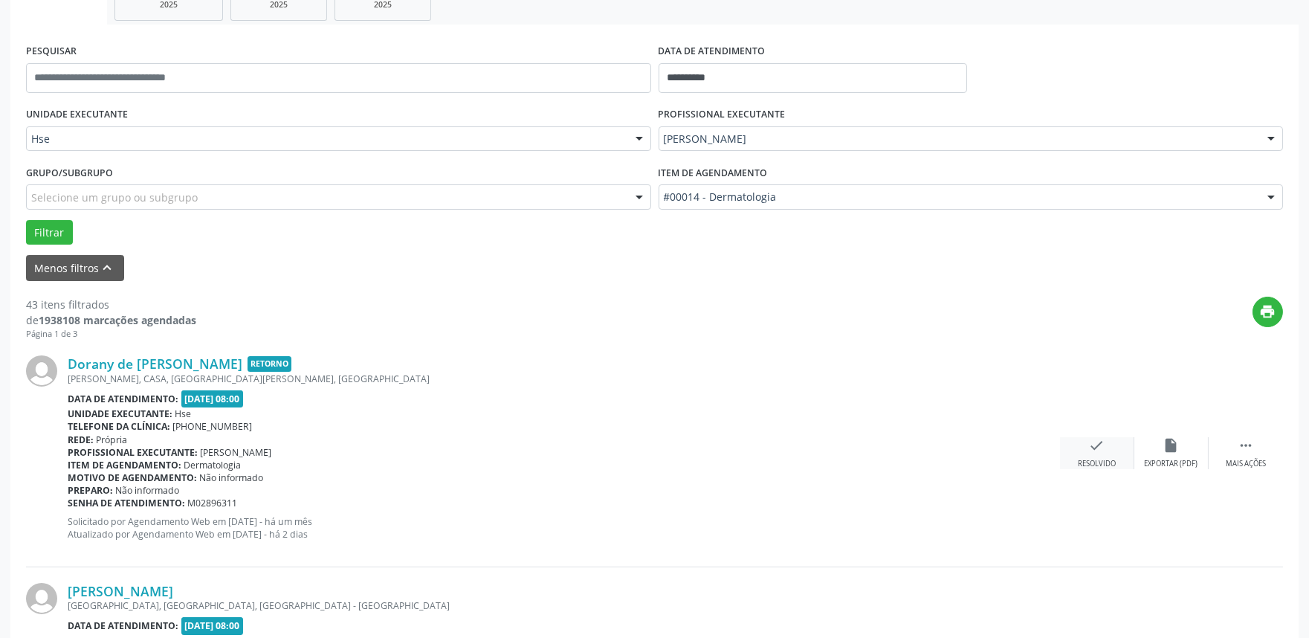
click at [1101, 459] on div "Resolvido" at bounding box center [1097, 464] width 38 height 10
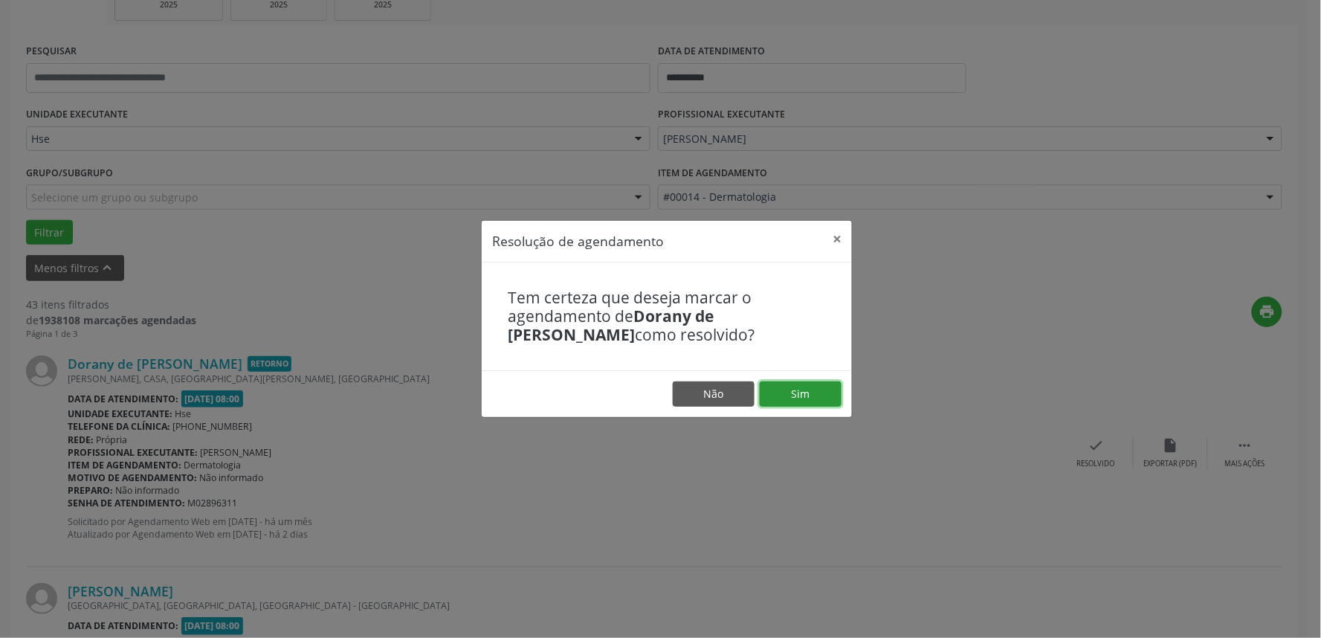
click at [819, 398] on button "Sim" at bounding box center [801, 393] width 82 height 25
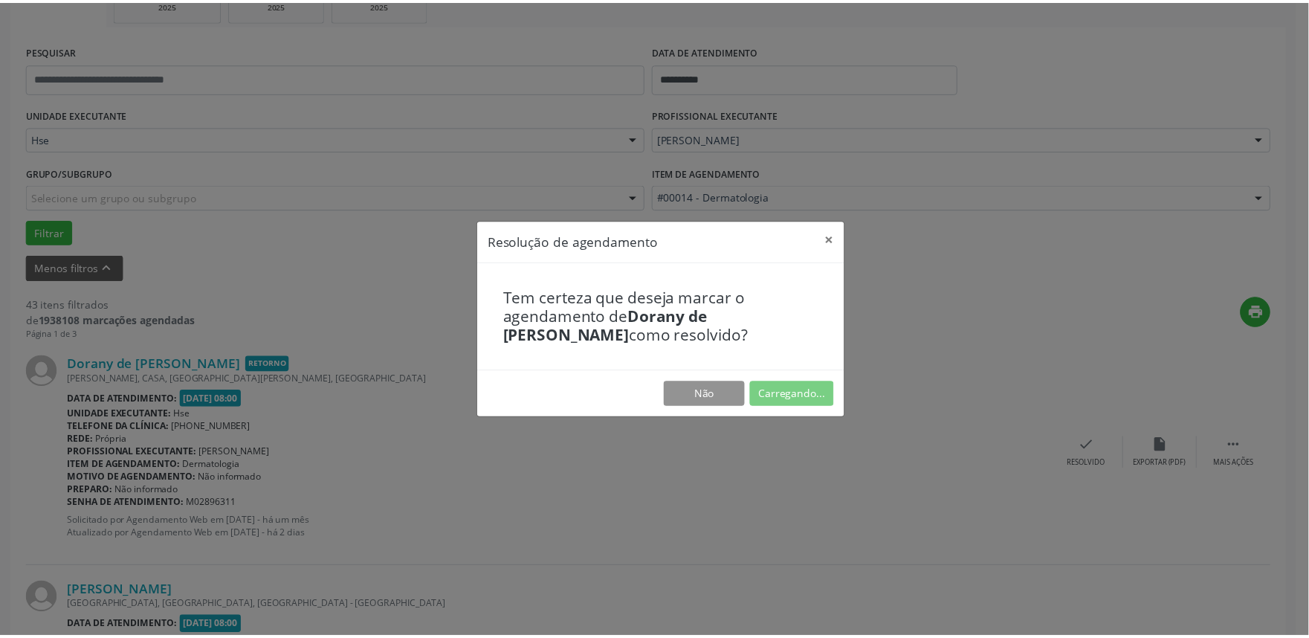
scroll to position [0, 0]
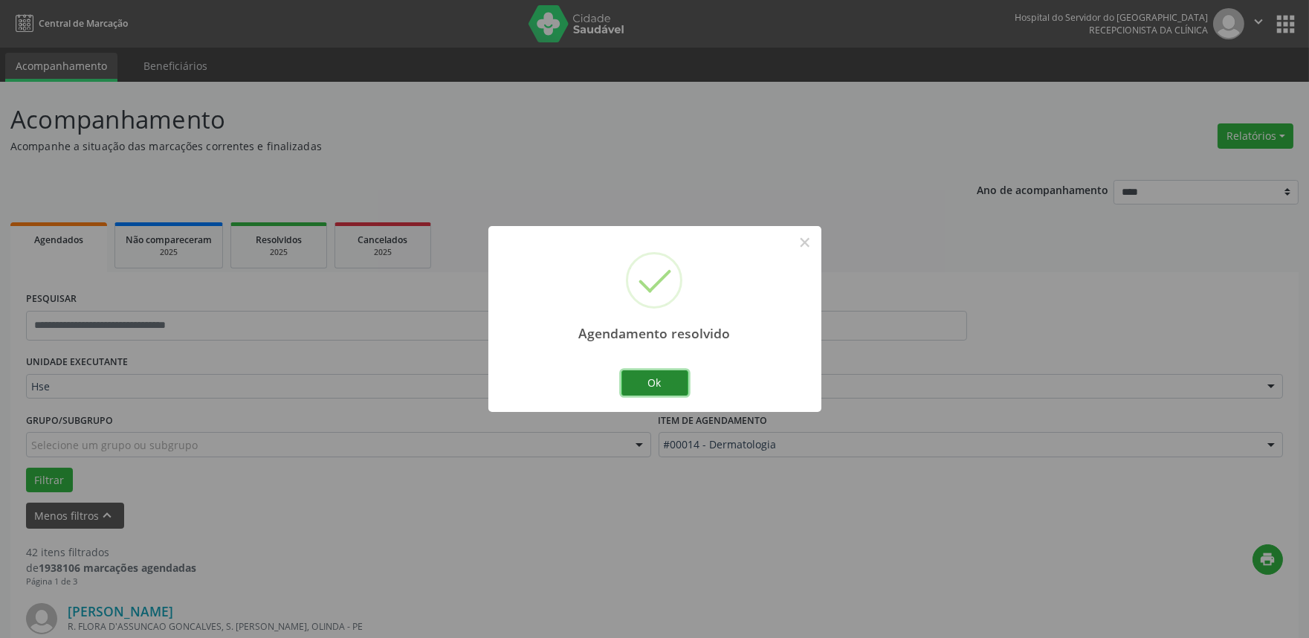
click at [662, 384] on button "Ok" at bounding box center [655, 382] width 67 height 25
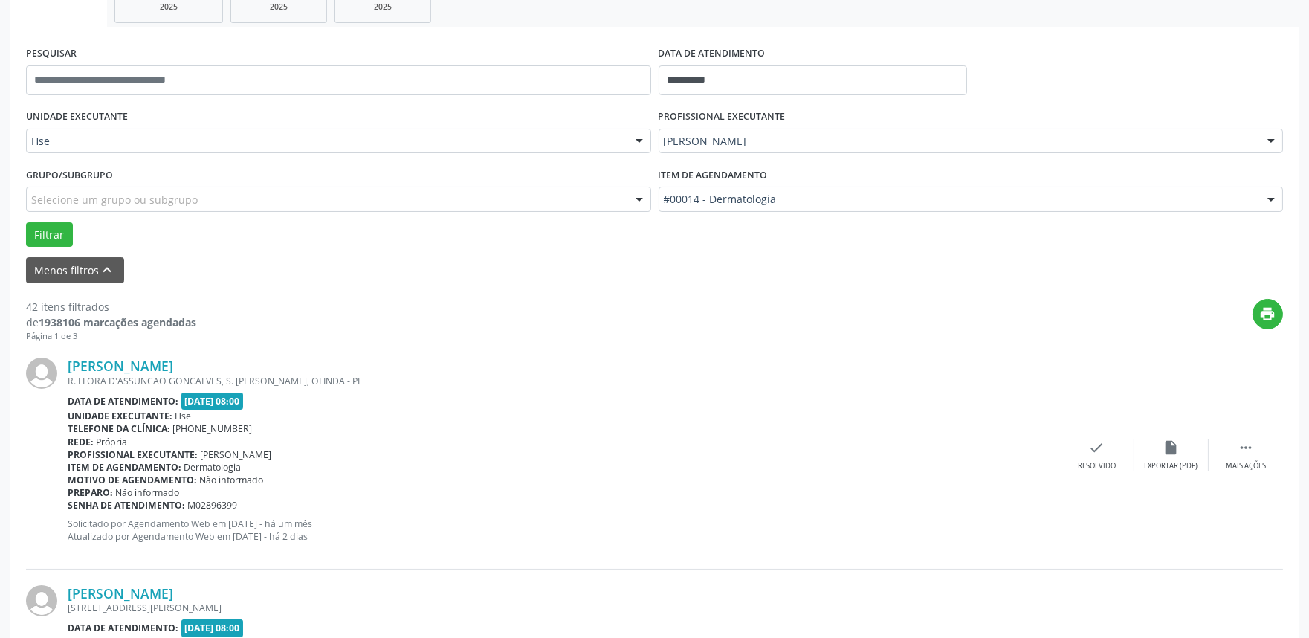
scroll to position [248, 0]
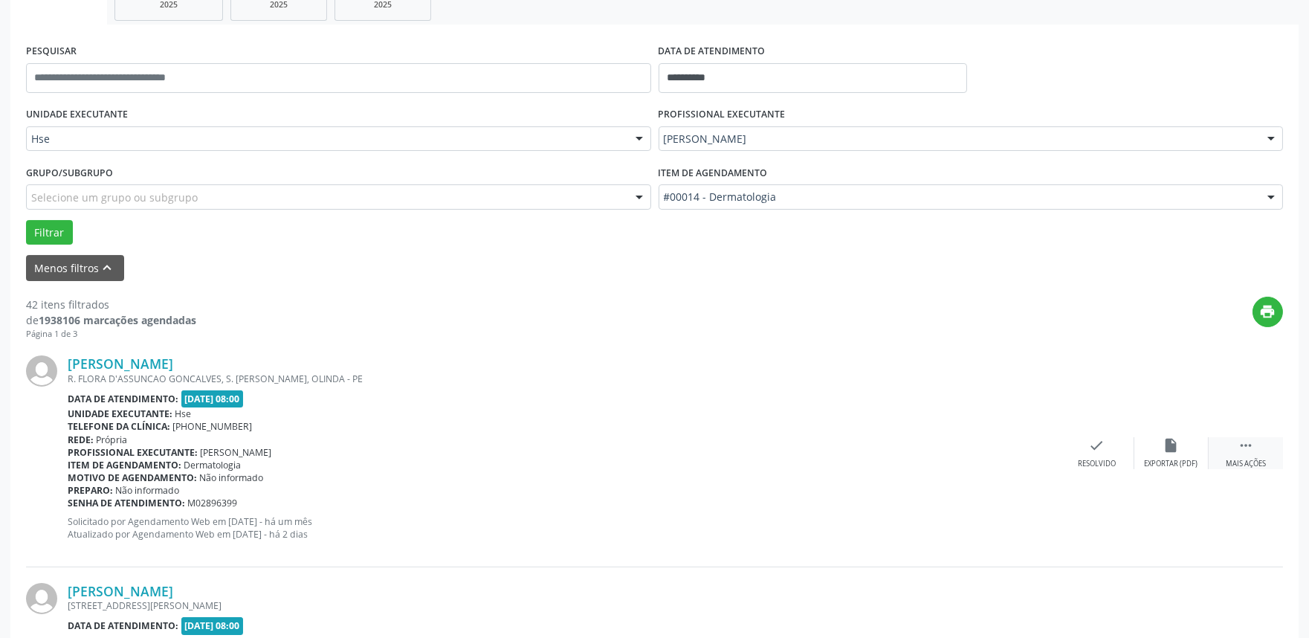
click at [1247, 456] on div " Mais ações" at bounding box center [1246, 453] width 74 height 32
click at [1183, 452] on div "alarm_off Não compareceu" at bounding box center [1172, 453] width 74 height 32
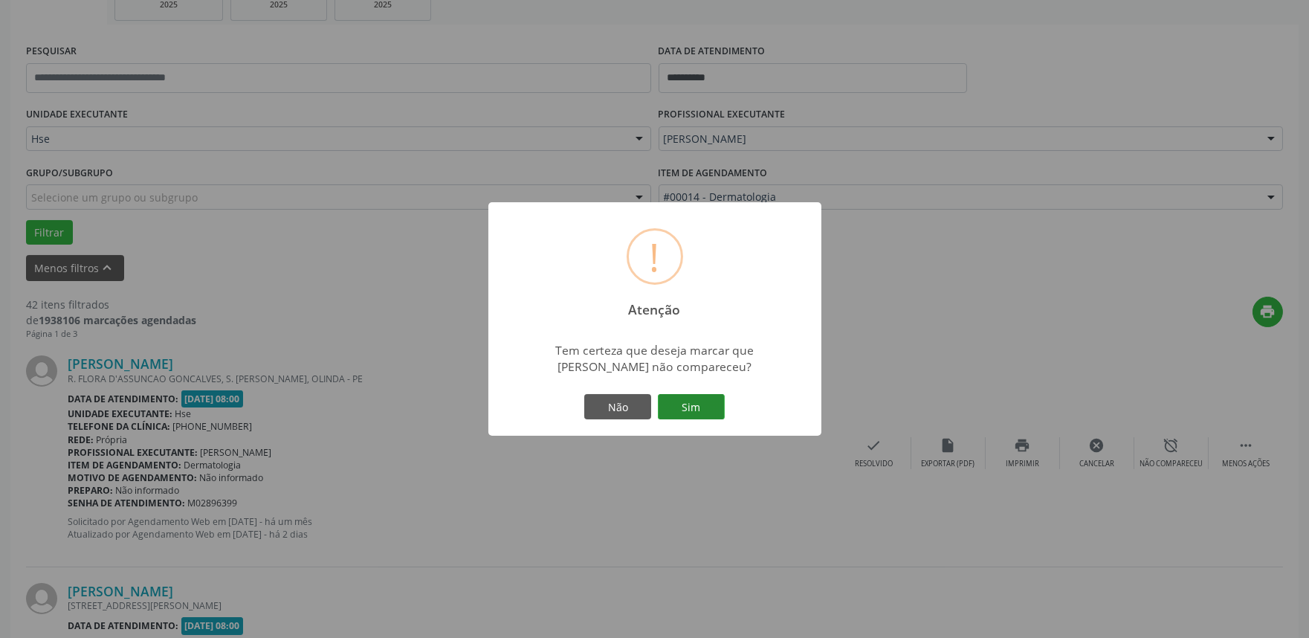
click at [681, 413] on button "Sim" at bounding box center [691, 406] width 67 height 25
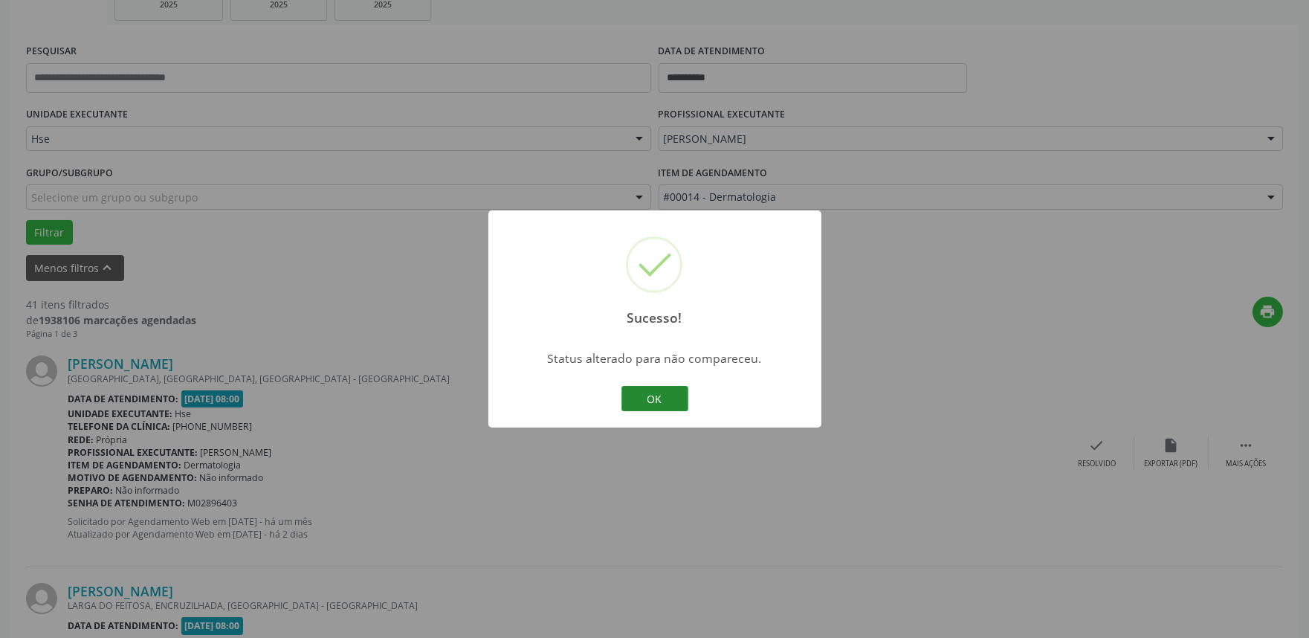
click at [660, 396] on button "OK" at bounding box center [655, 398] width 67 height 25
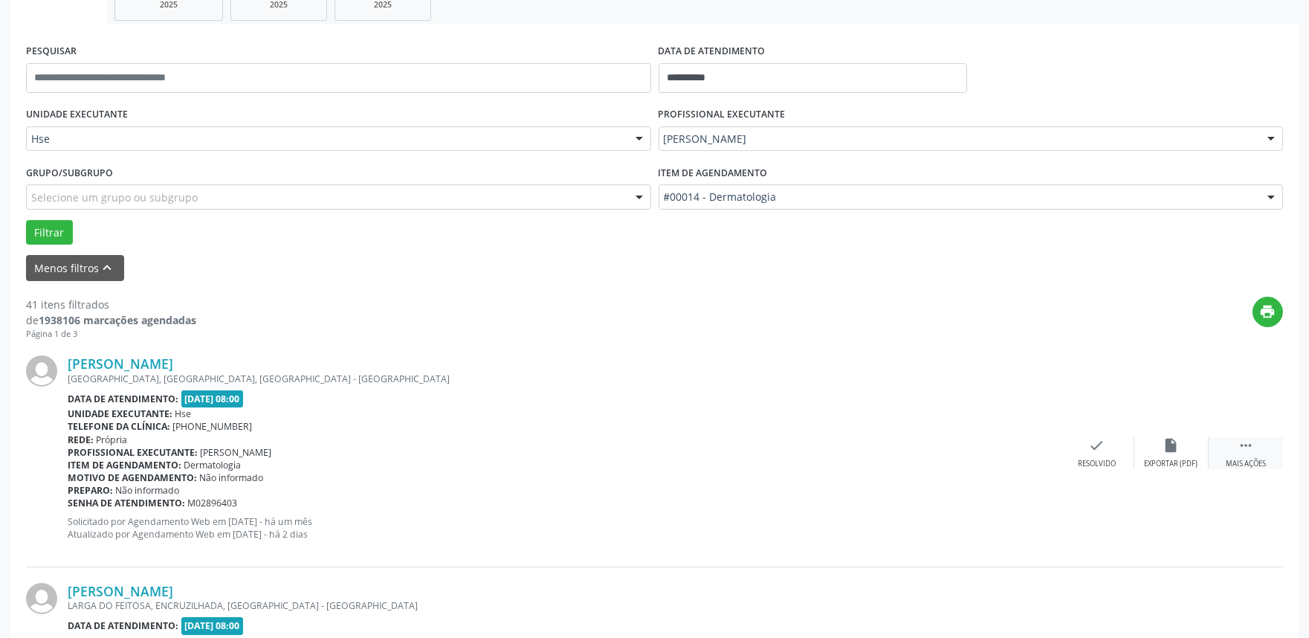
click at [1255, 454] on div " Mais ações" at bounding box center [1246, 453] width 74 height 32
click at [1173, 456] on div "alarm_off Não compareceu" at bounding box center [1172, 453] width 74 height 32
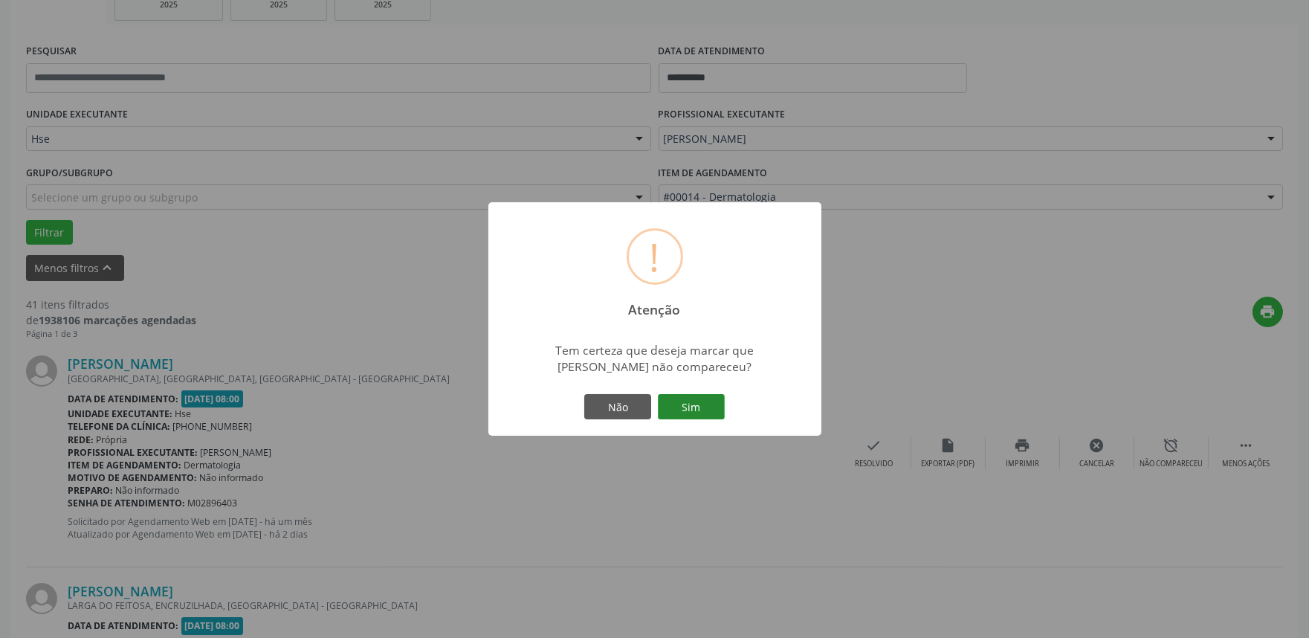
click at [701, 402] on button "Sim" at bounding box center [691, 406] width 67 height 25
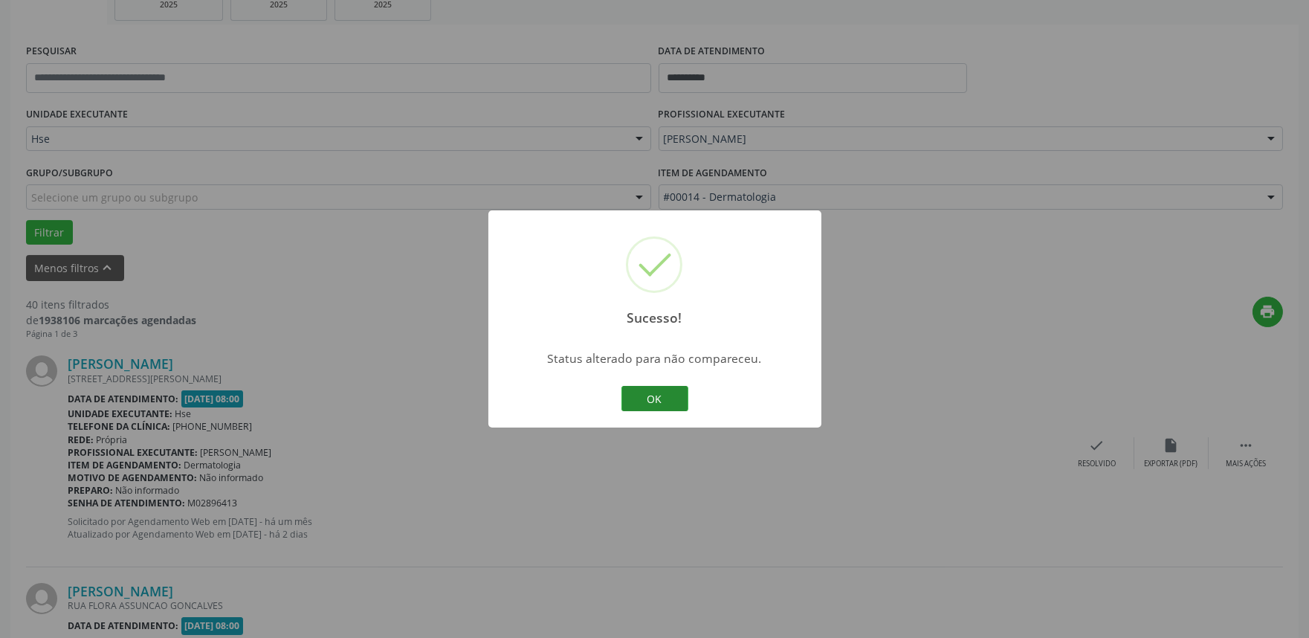
click at [660, 402] on button "OK" at bounding box center [655, 398] width 67 height 25
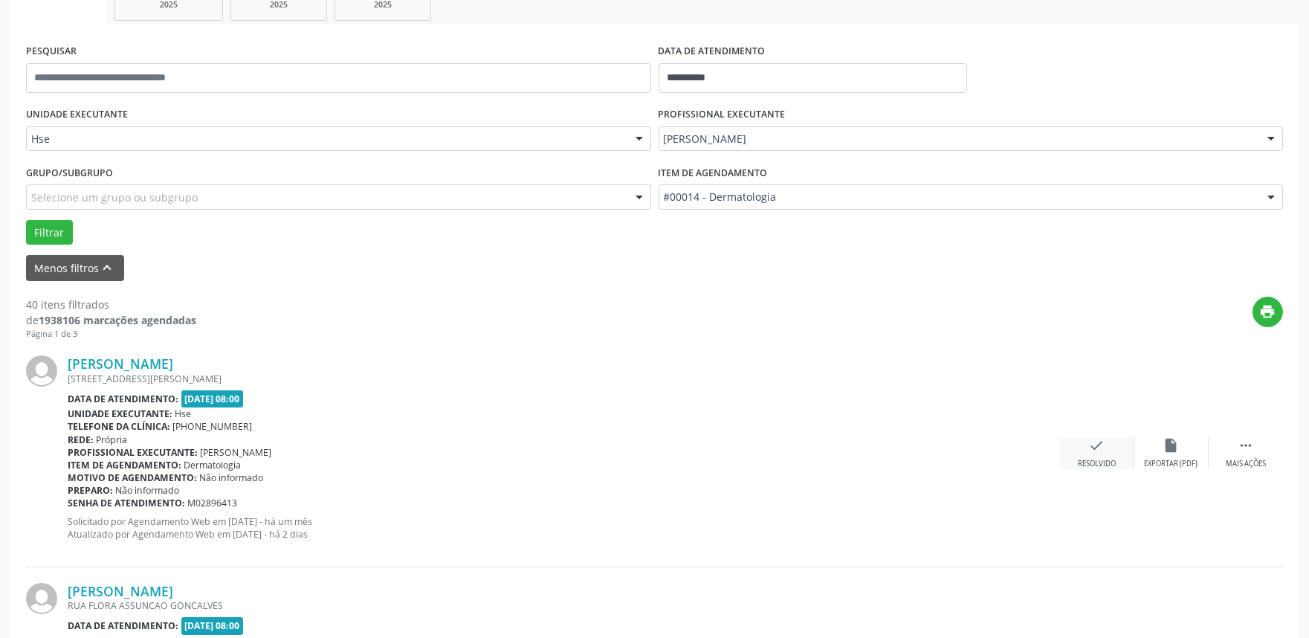
click at [1095, 451] on icon "check" at bounding box center [1097, 445] width 16 height 16
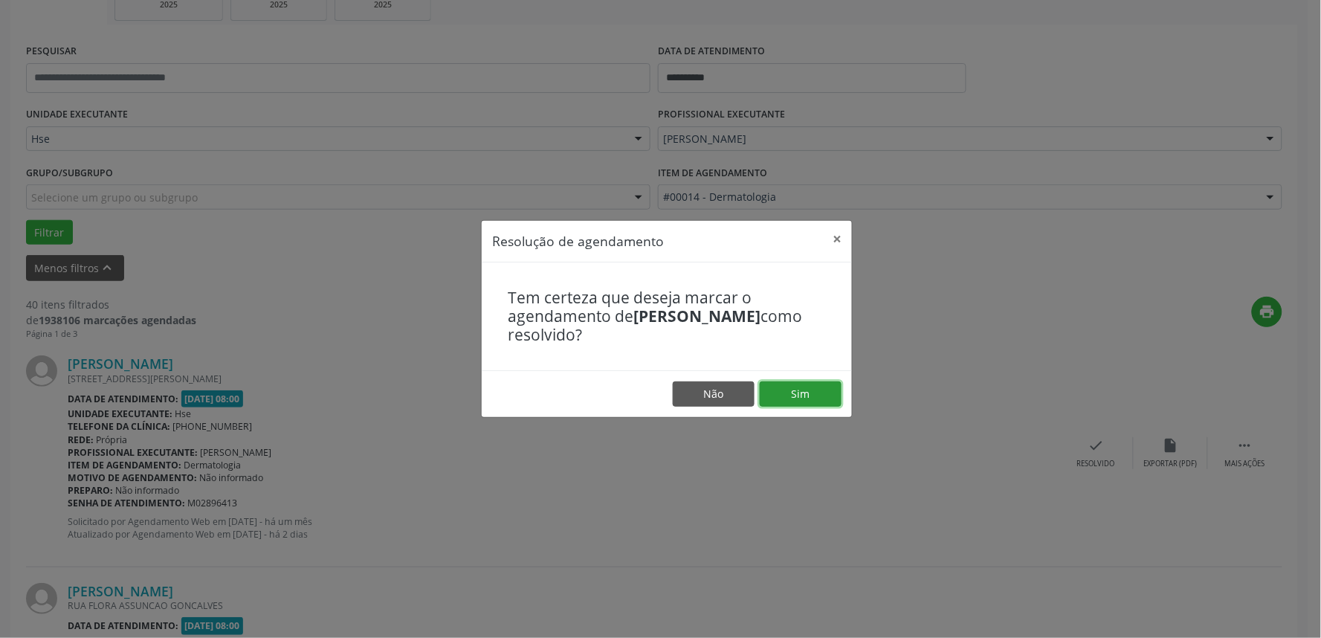
click at [811, 392] on button "Sim" at bounding box center [801, 393] width 82 height 25
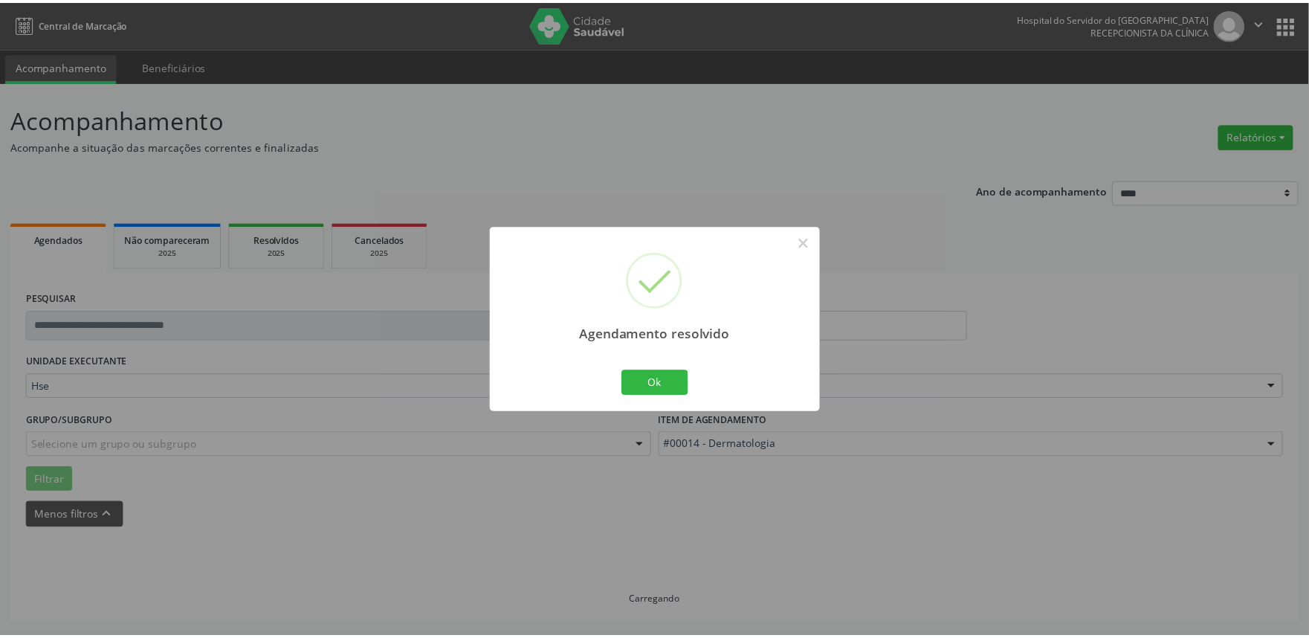
scroll to position [0, 0]
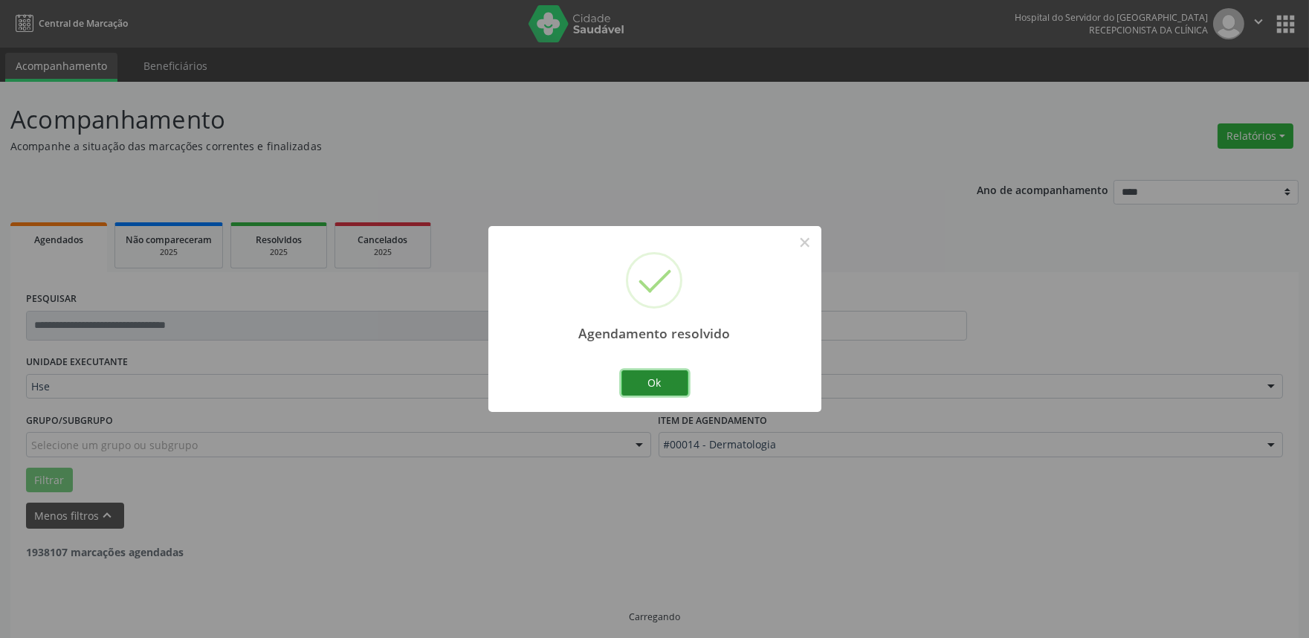
click at [639, 375] on button "Ok" at bounding box center [655, 382] width 67 height 25
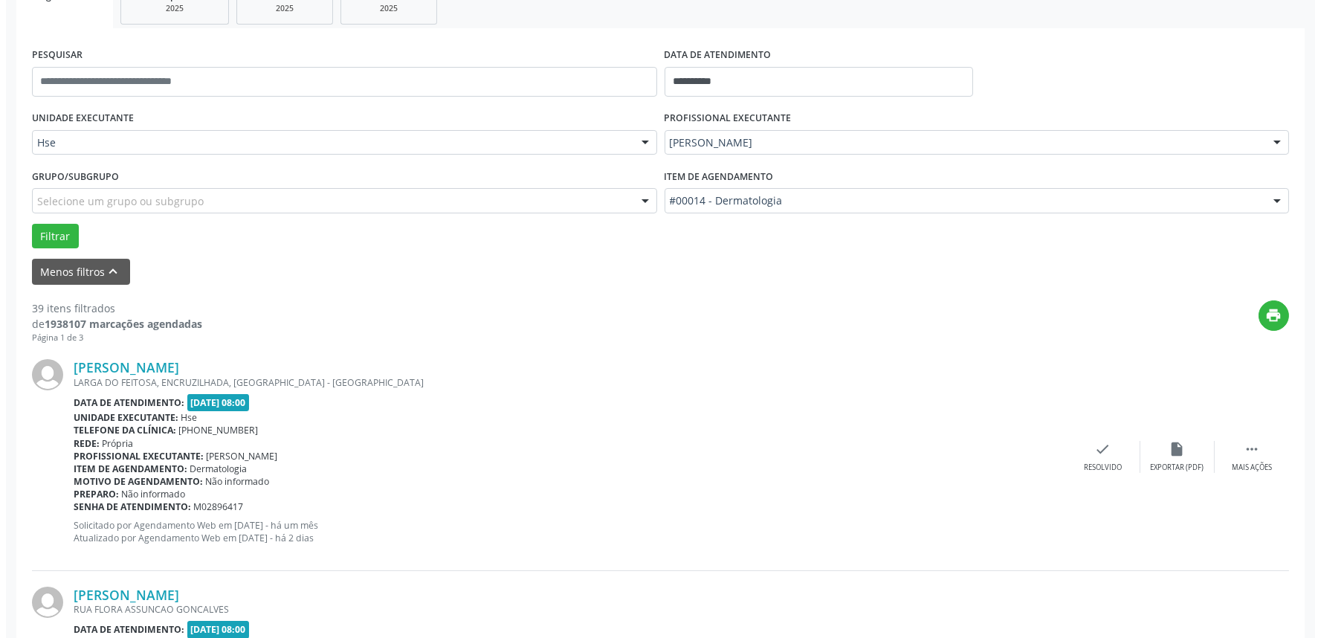
scroll to position [248, 0]
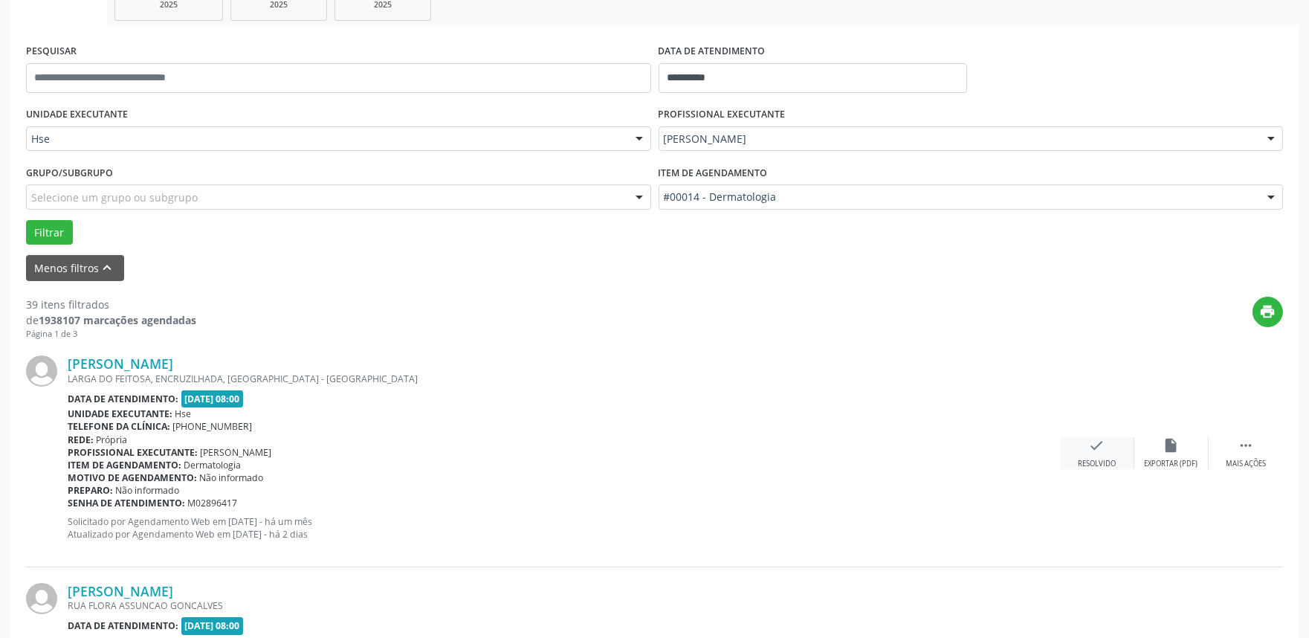
click at [1096, 454] on div "check Resolvido" at bounding box center [1097, 453] width 74 height 32
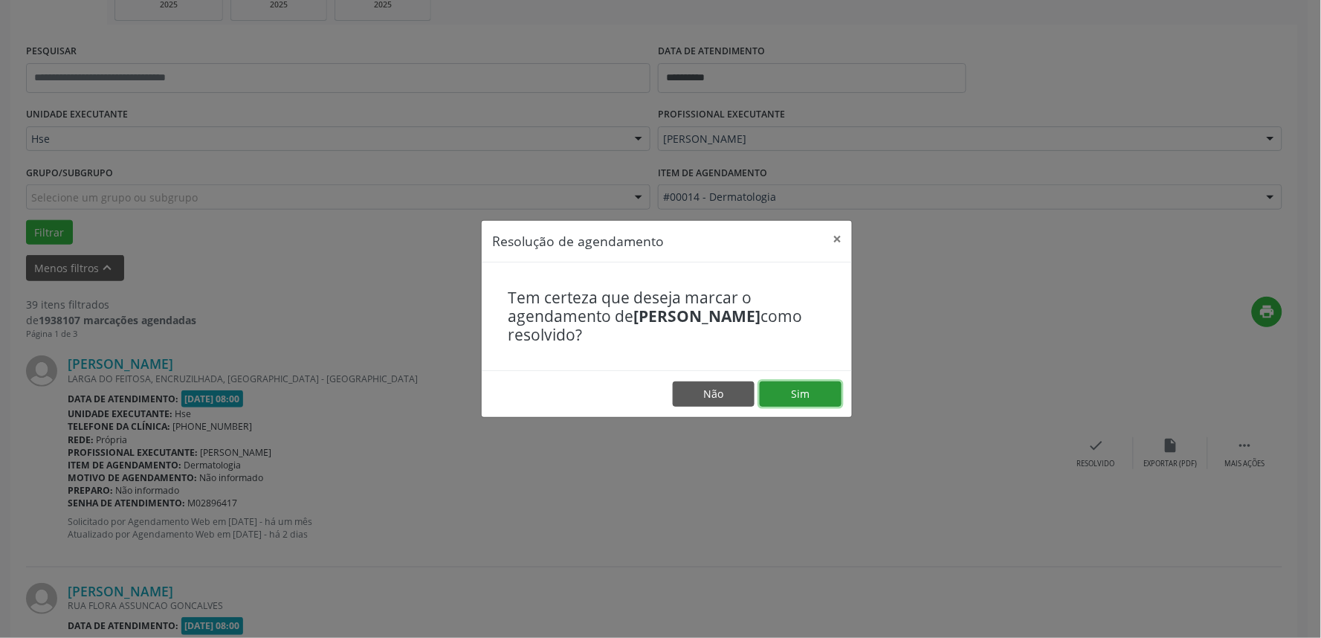
click at [798, 399] on button "Sim" at bounding box center [801, 393] width 82 height 25
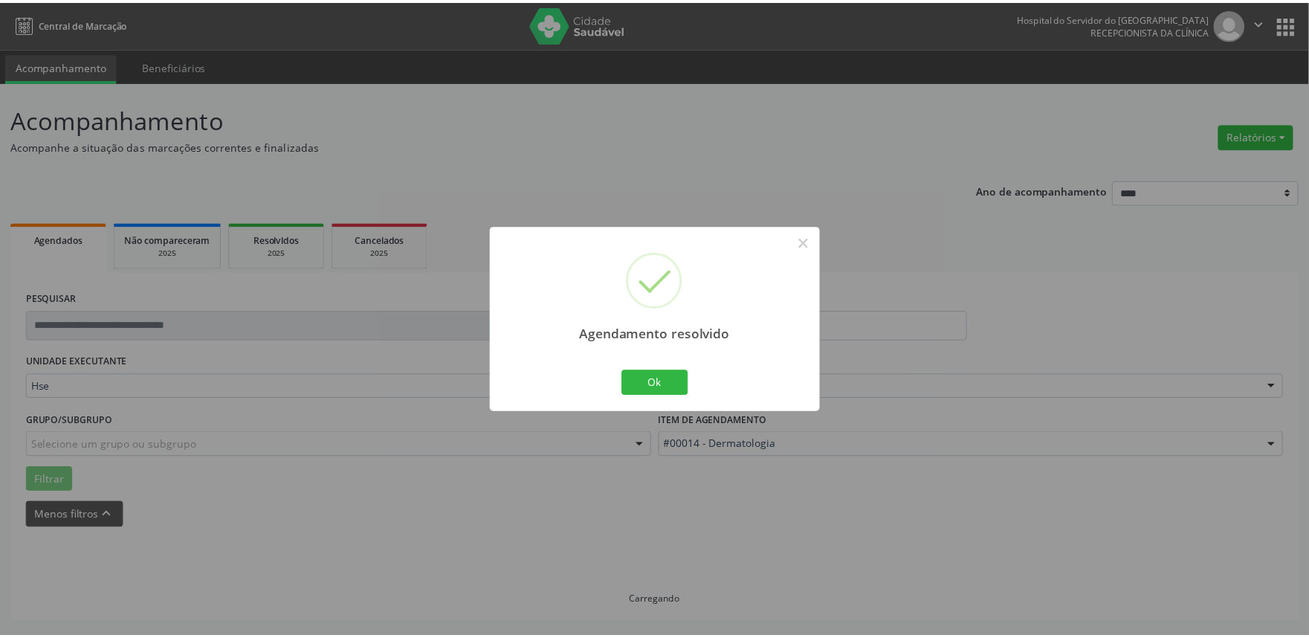
scroll to position [0, 0]
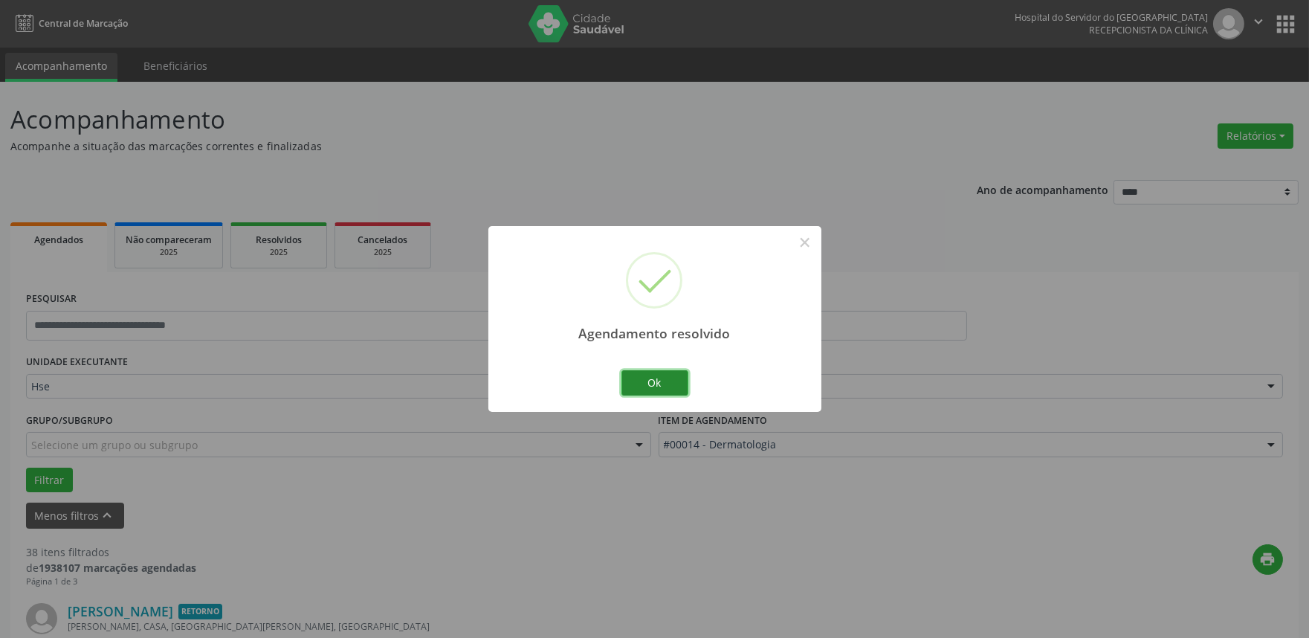
click at [628, 375] on button "Ok" at bounding box center [655, 382] width 67 height 25
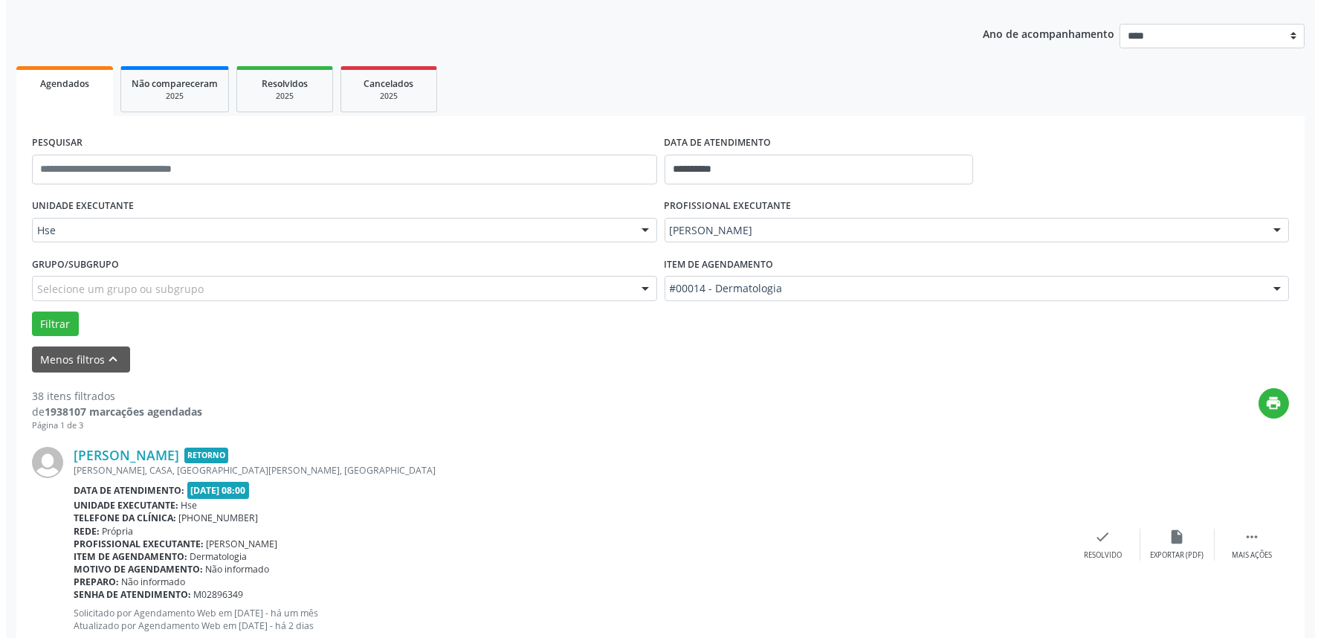
scroll to position [248, 0]
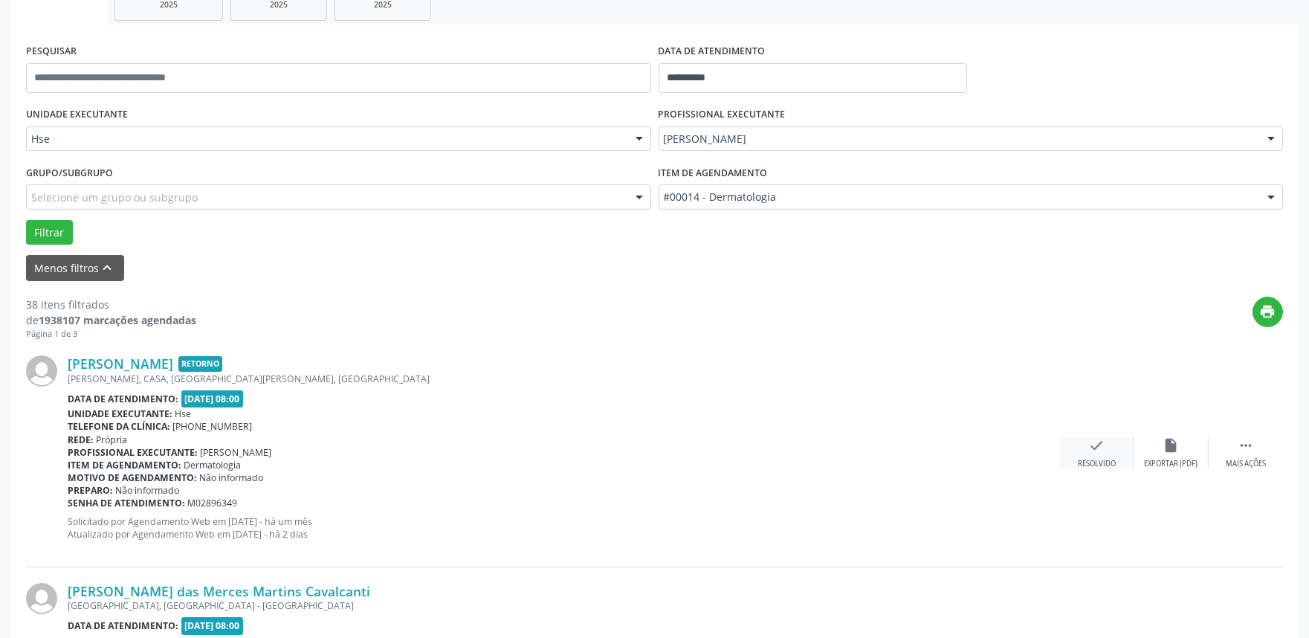
click at [1105, 459] on div "Resolvido" at bounding box center [1097, 464] width 38 height 10
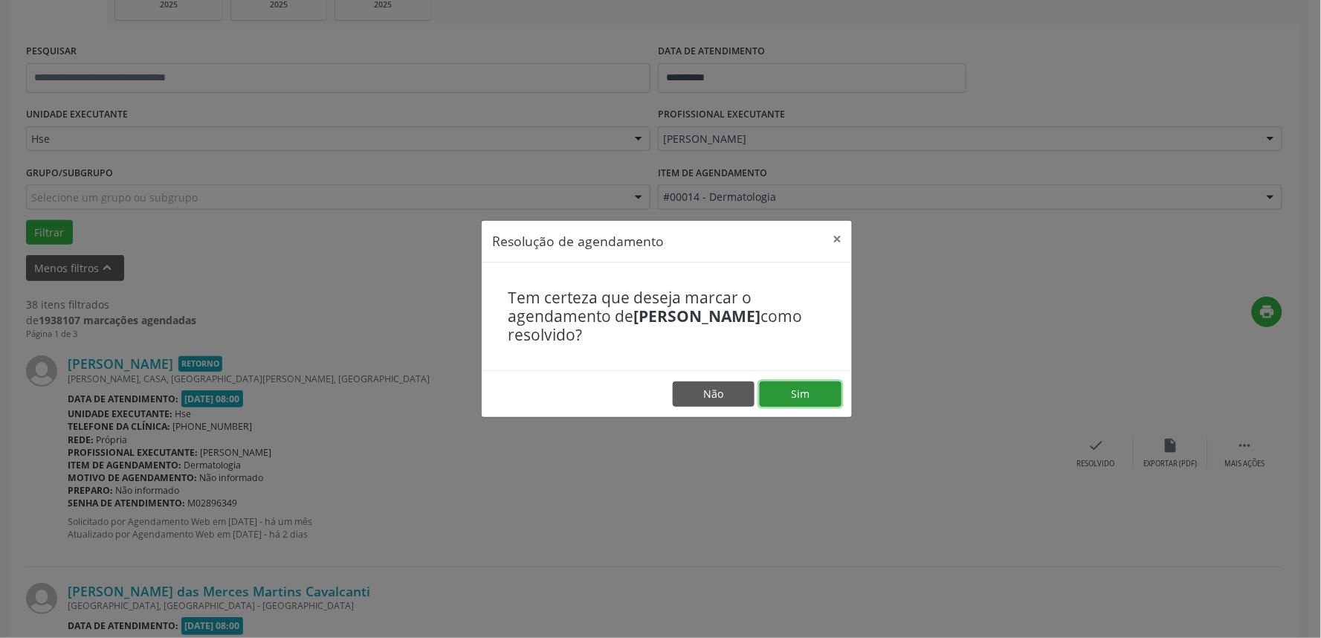
click at [807, 385] on button "Sim" at bounding box center [801, 393] width 82 height 25
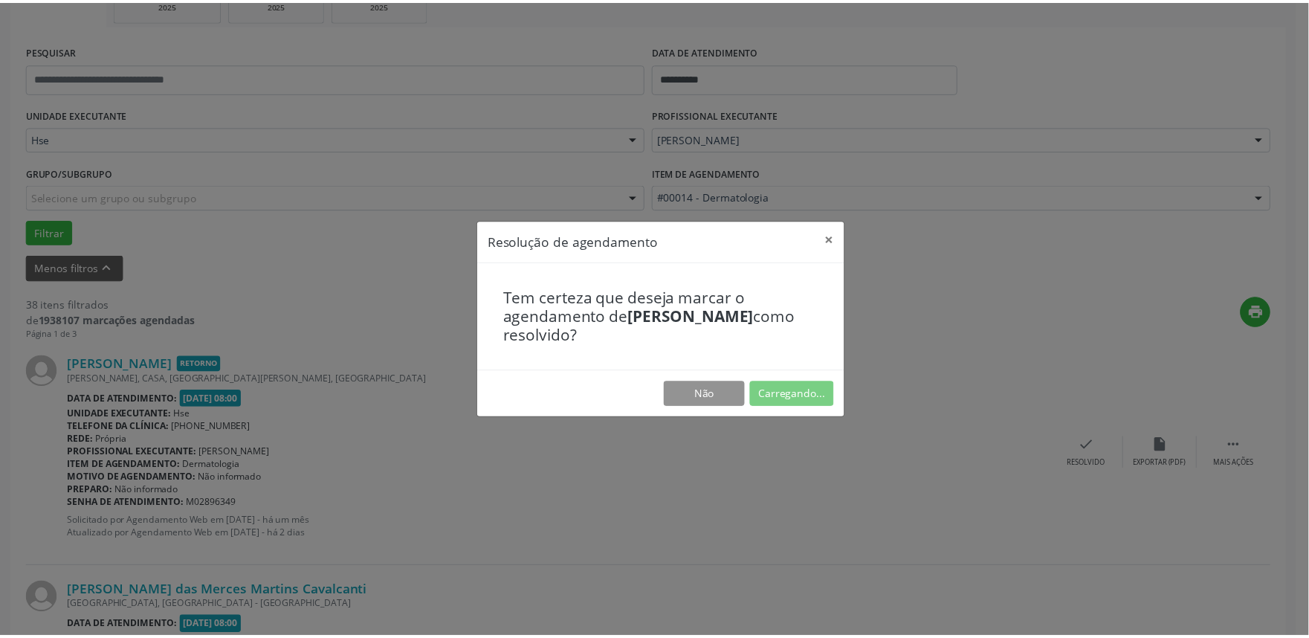
scroll to position [0, 0]
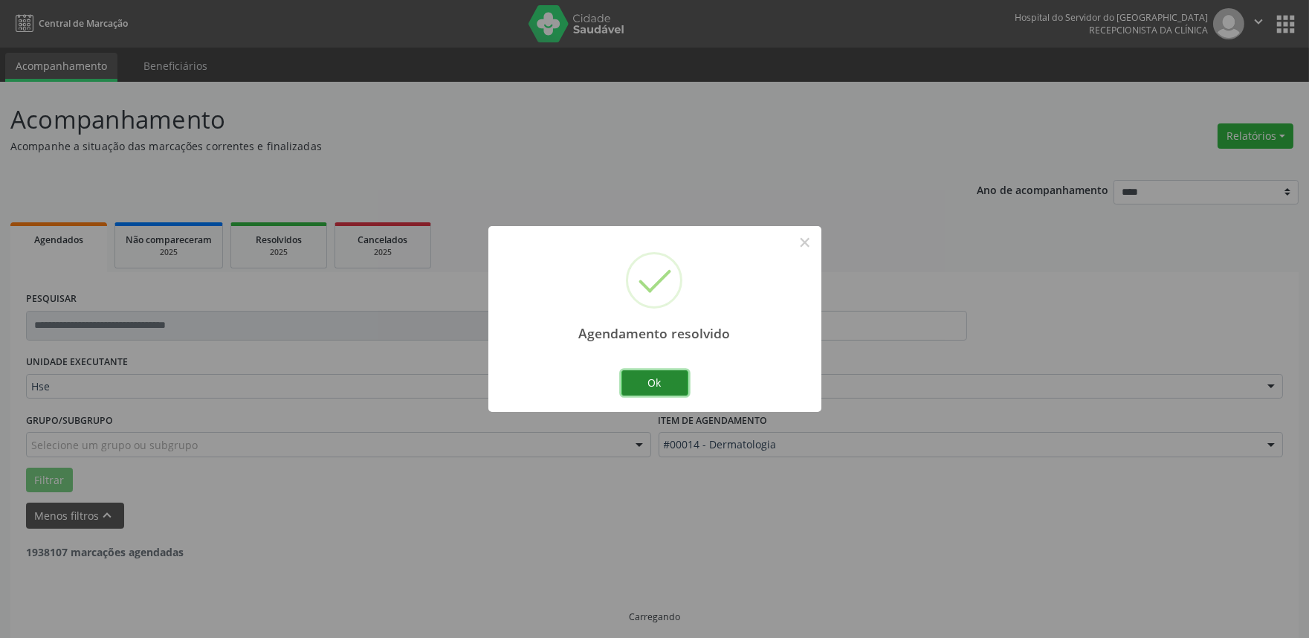
click at [645, 377] on button "Ok" at bounding box center [655, 382] width 67 height 25
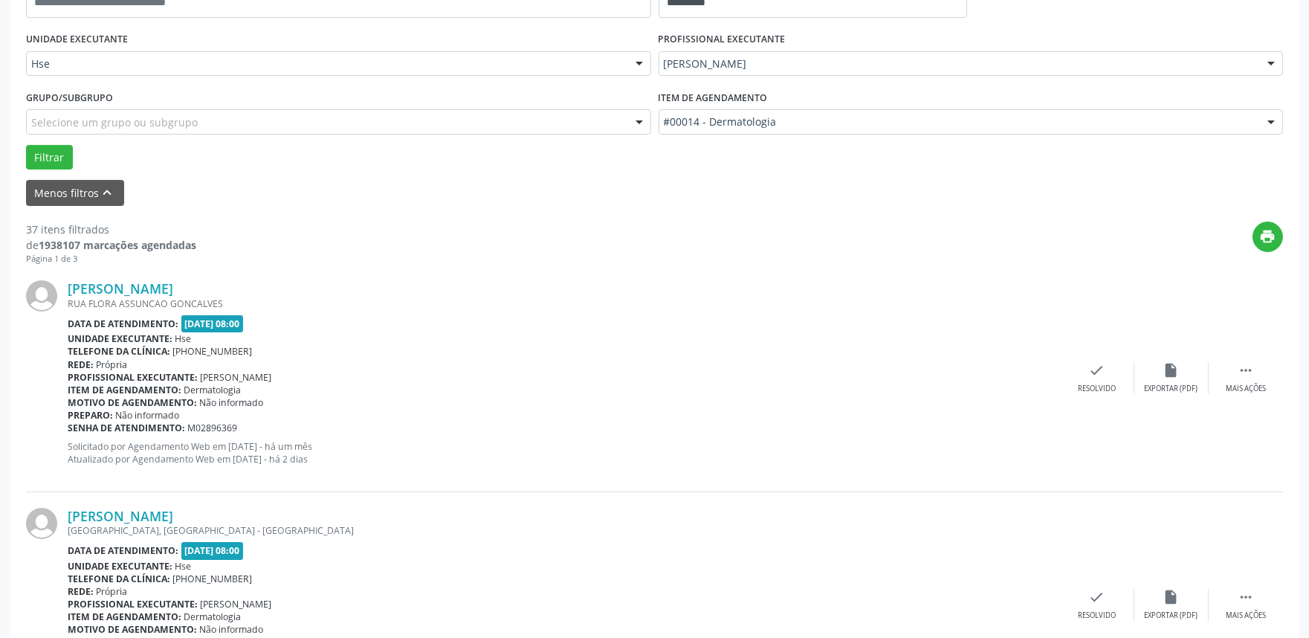
scroll to position [330, 0]
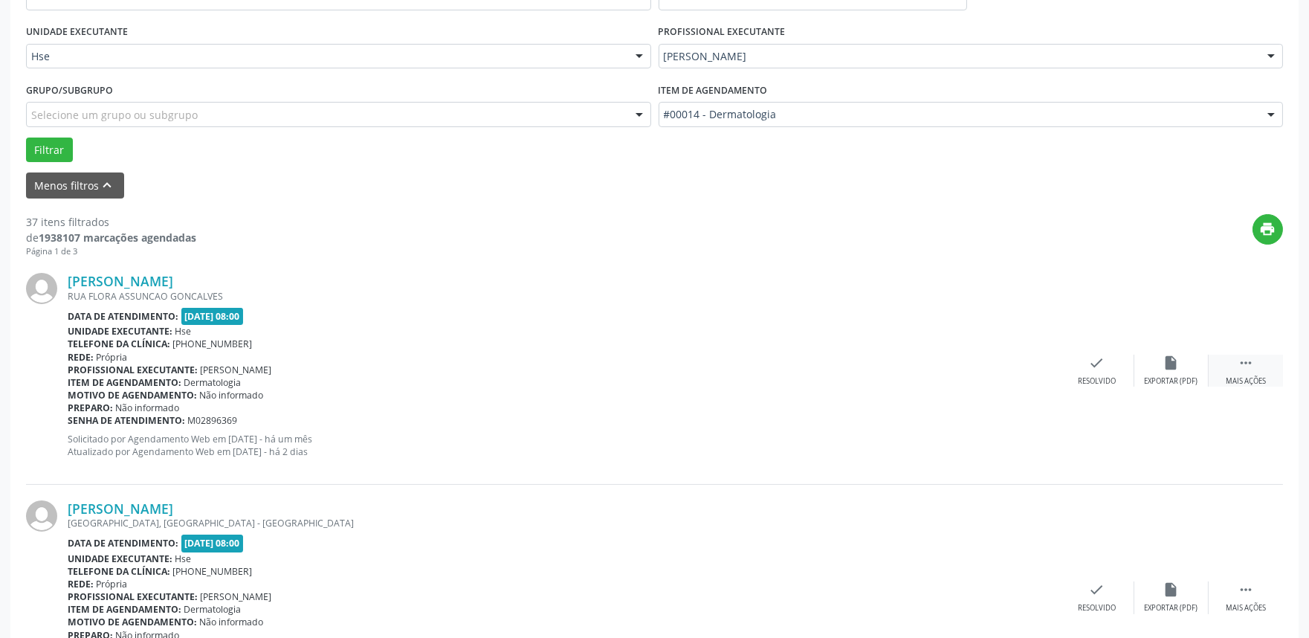
click at [1257, 369] on div " Mais ações" at bounding box center [1246, 371] width 74 height 32
click at [1183, 364] on div "alarm_off Não compareceu" at bounding box center [1172, 371] width 74 height 32
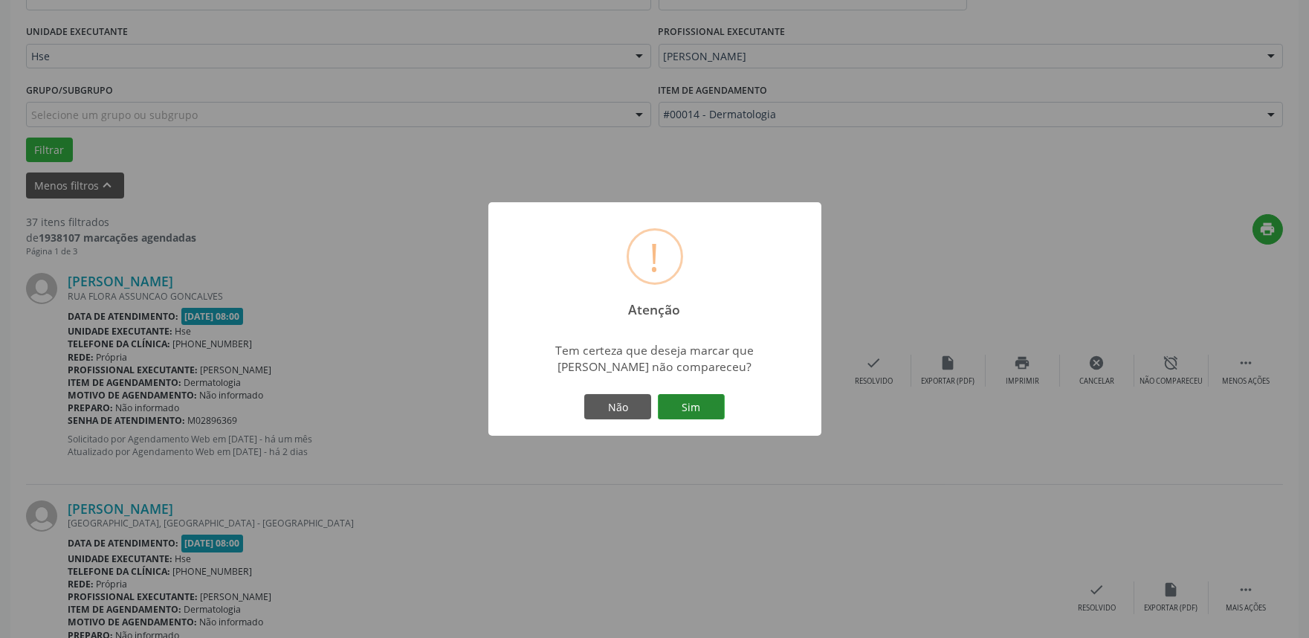
click at [716, 402] on button "Sim" at bounding box center [691, 406] width 67 height 25
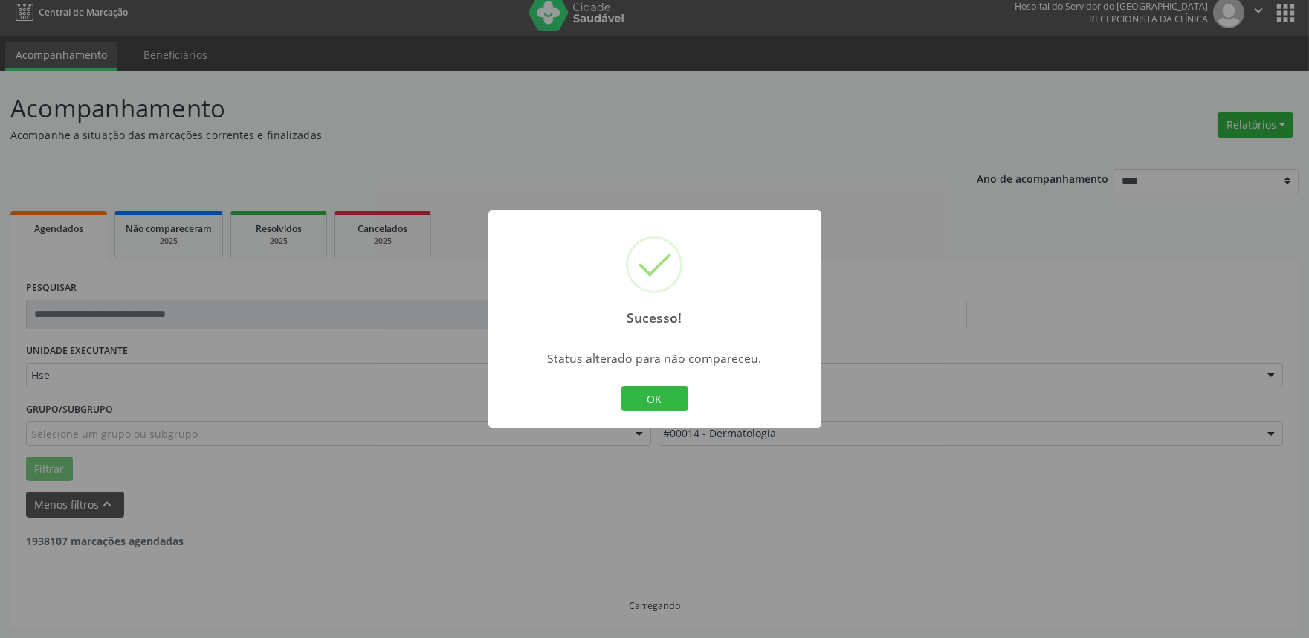
scroll to position [10, 0]
click at [653, 400] on button "OK" at bounding box center [655, 398] width 67 height 25
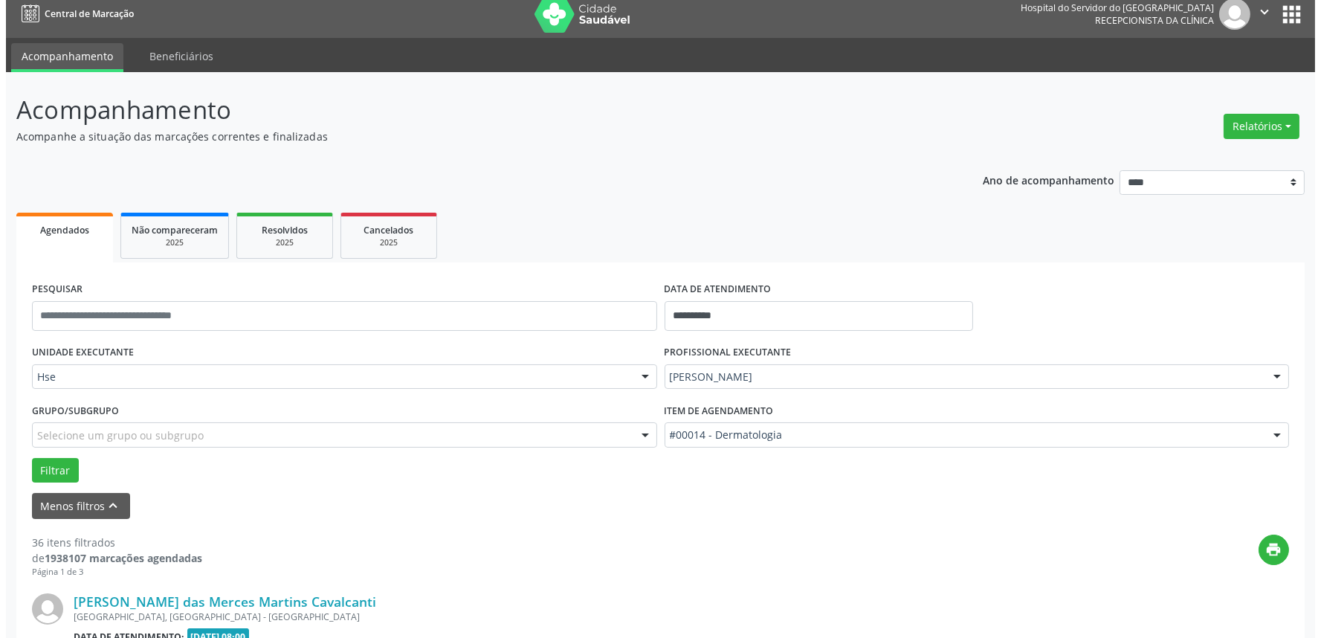
scroll to position [330, 0]
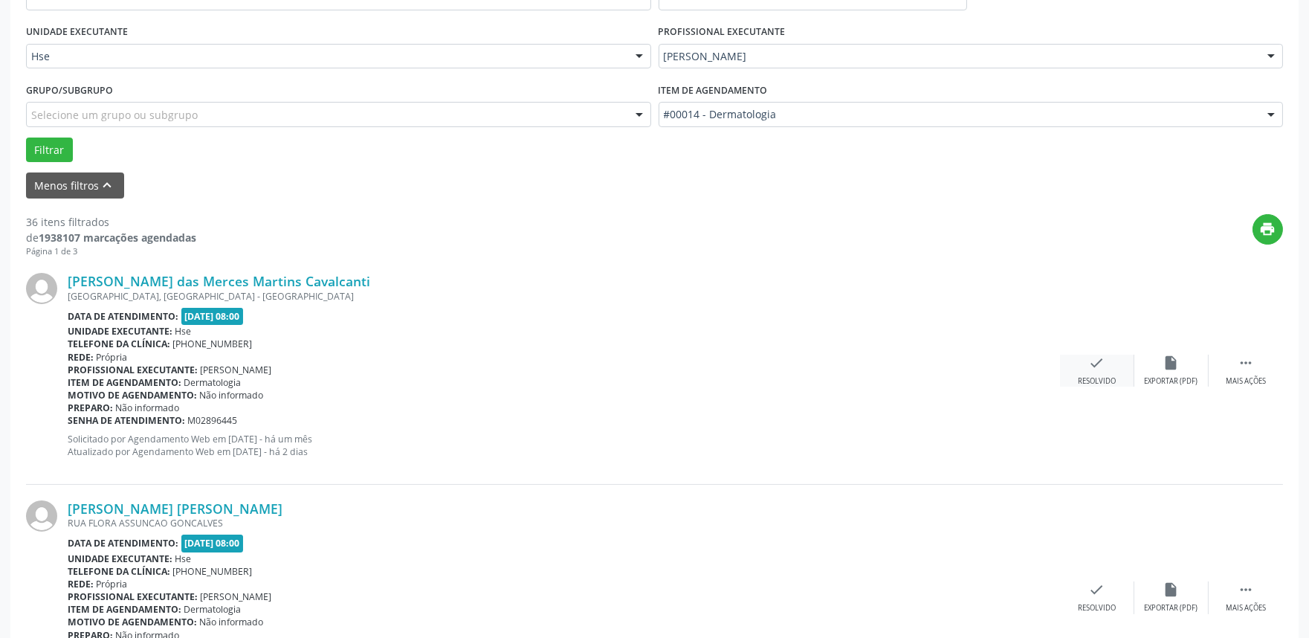
click at [1106, 355] on div "check Resolvido" at bounding box center [1097, 371] width 74 height 32
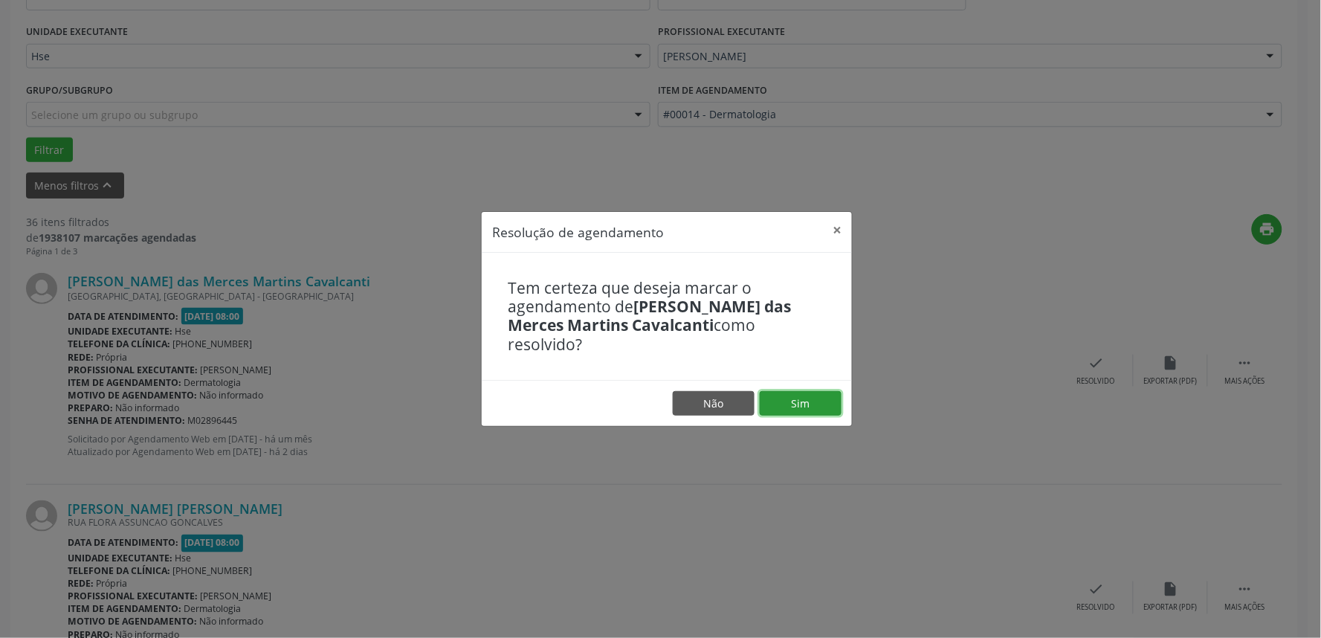
click at [816, 396] on button "Sim" at bounding box center [801, 403] width 82 height 25
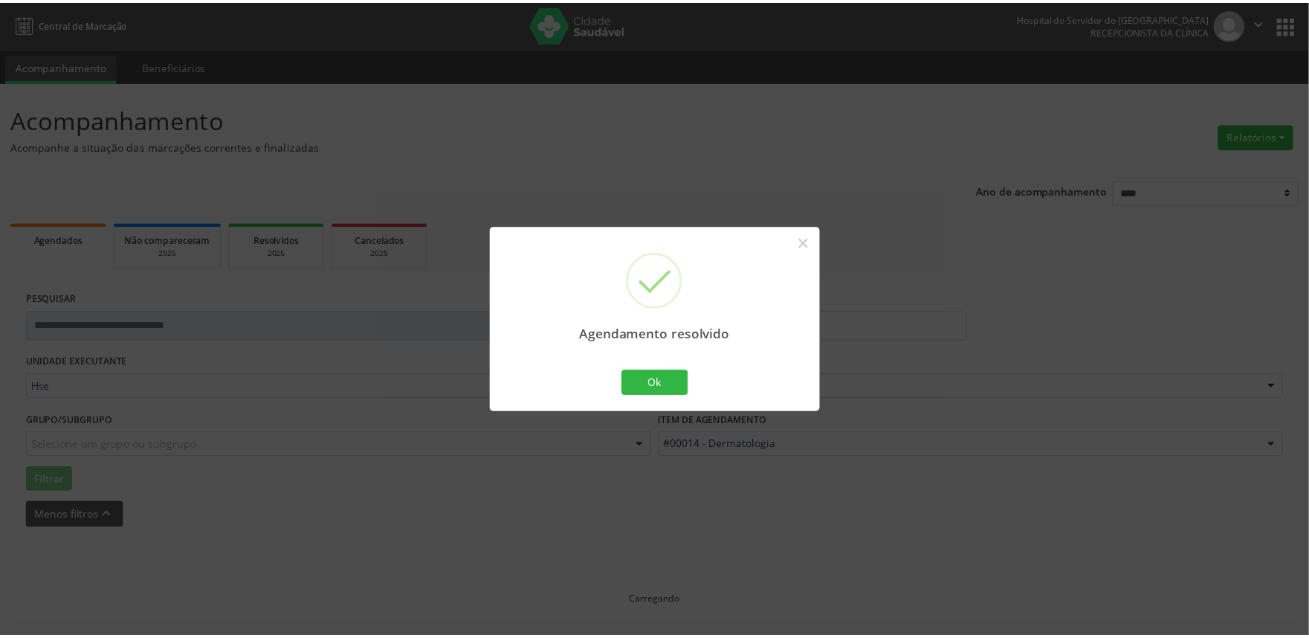
scroll to position [0, 0]
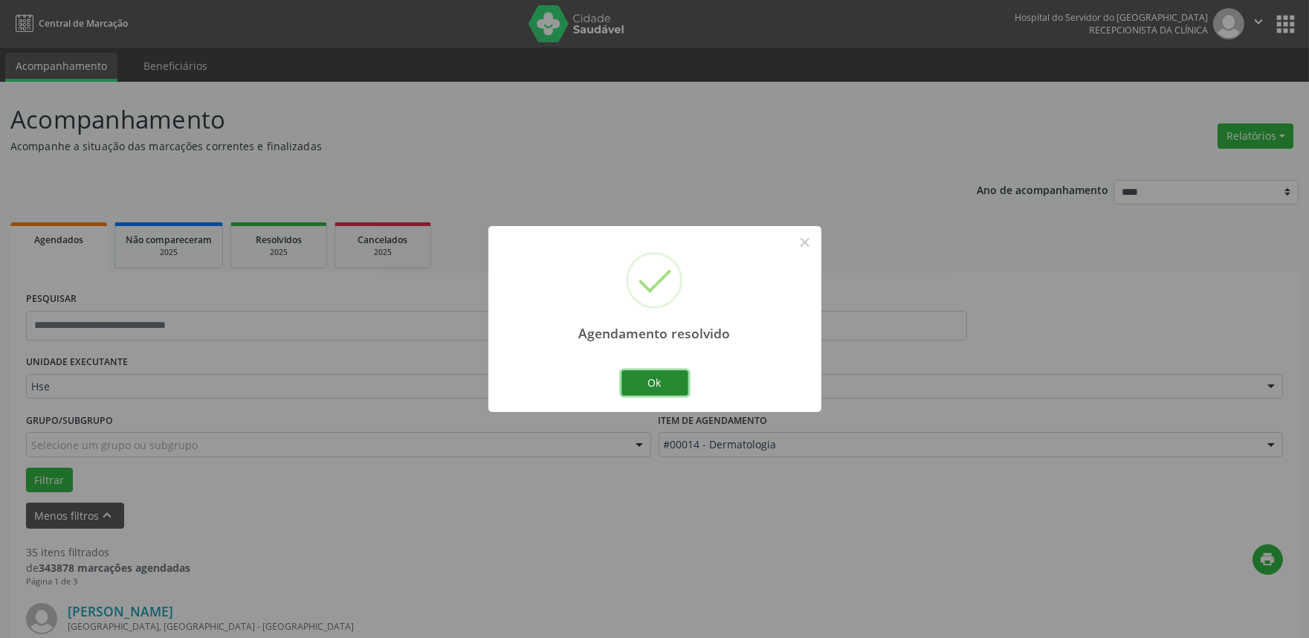
click at [665, 379] on button "Ok" at bounding box center [655, 382] width 67 height 25
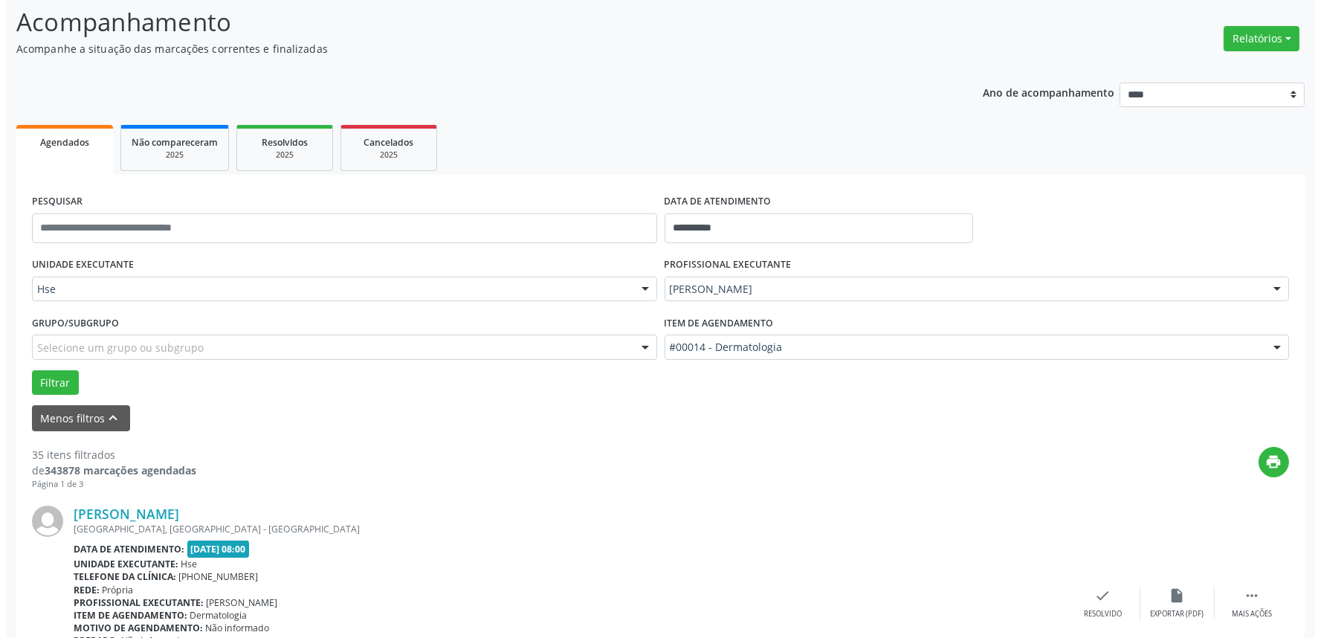
scroll to position [248, 0]
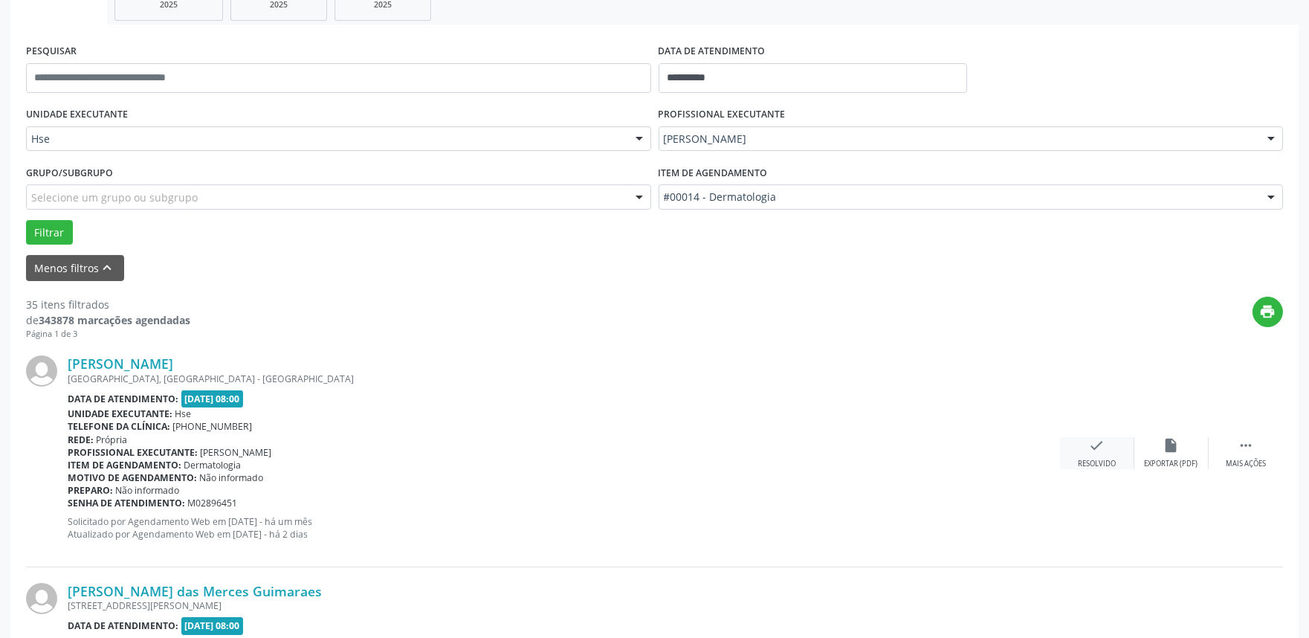
click at [1102, 450] on icon "check" at bounding box center [1097, 445] width 16 height 16
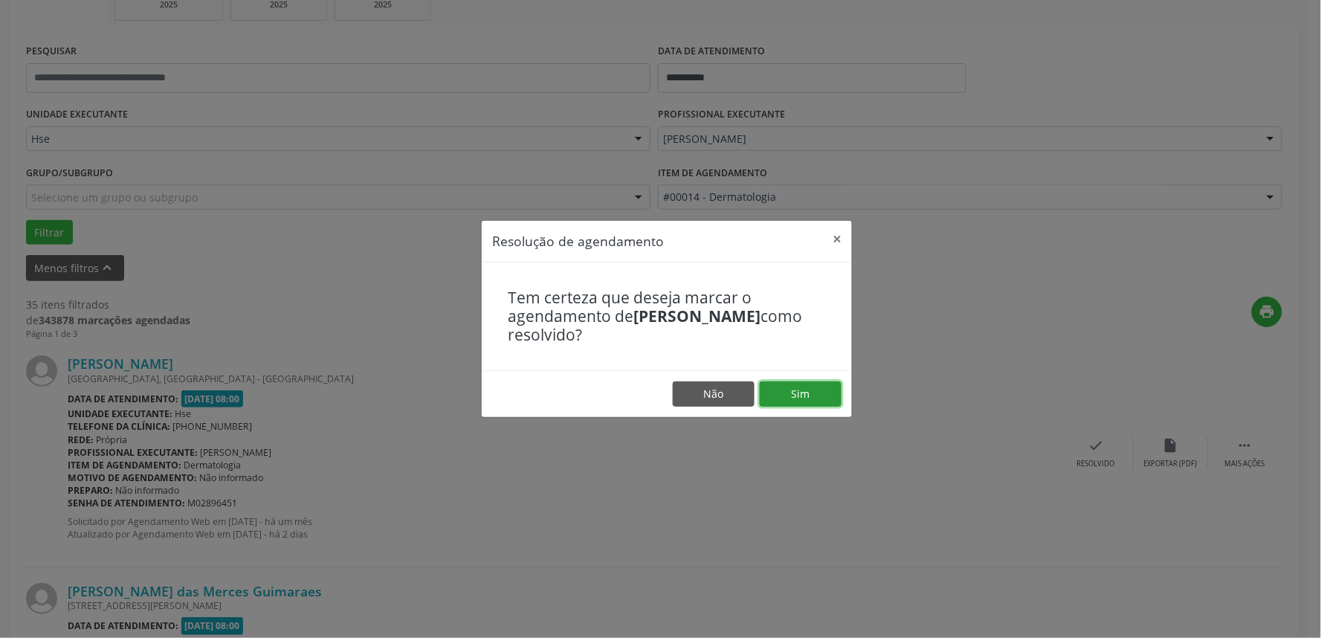
click at [809, 390] on button "Sim" at bounding box center [801, 393] width 82 height 25
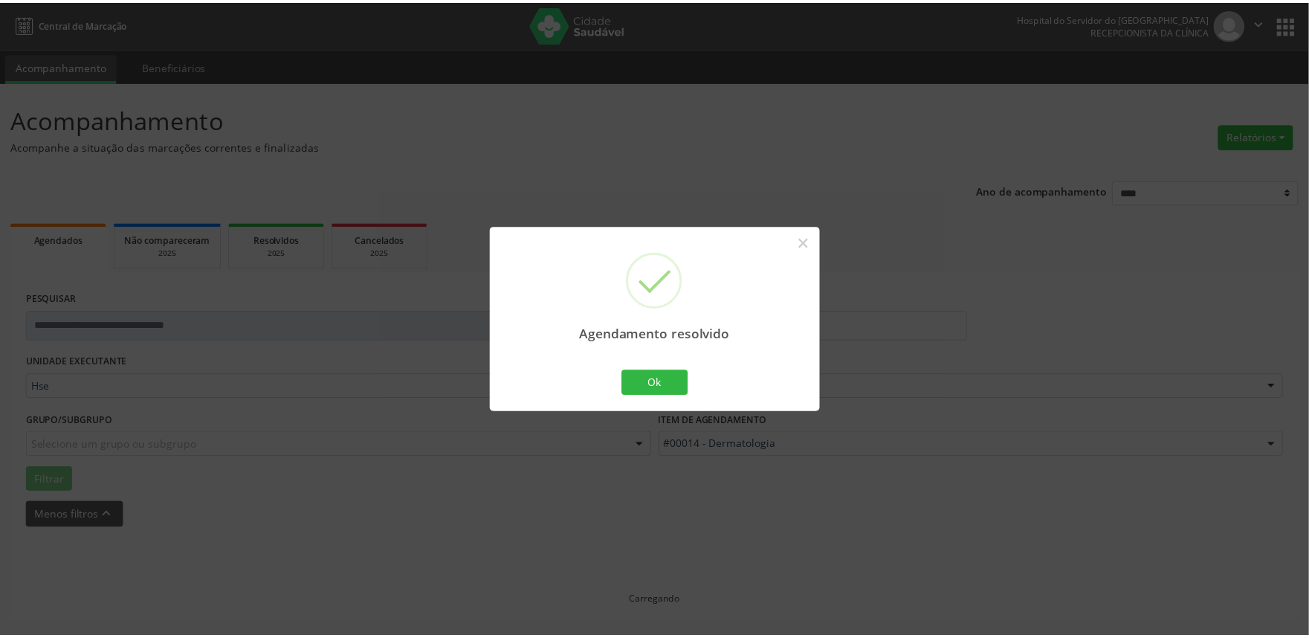
scroll to position [0, 0]
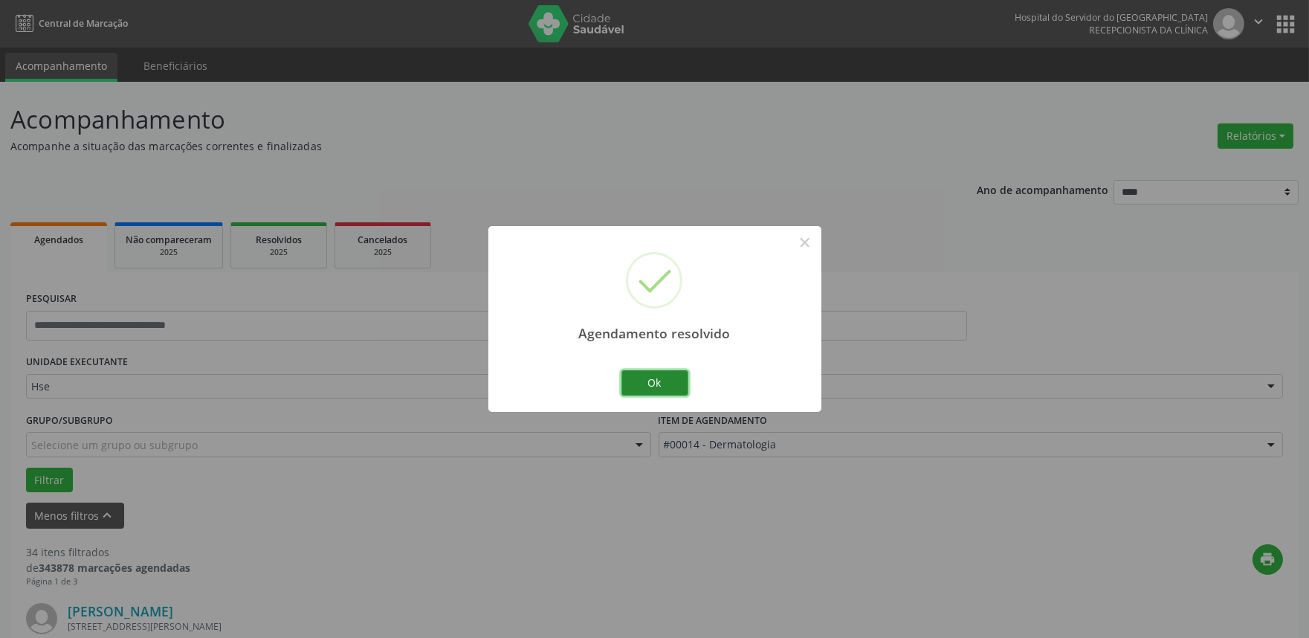
click at [656, 381] on button "Ok" at bounding box center [655, 382] width 67 height 25
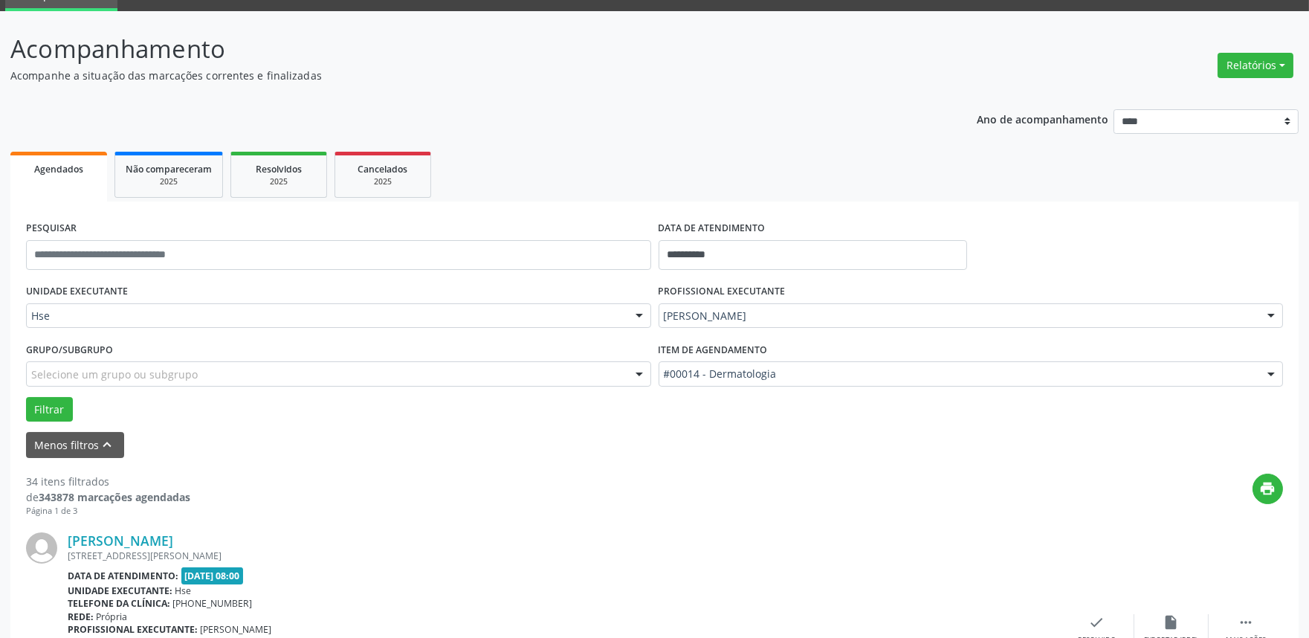
scroll to position [165, 0]
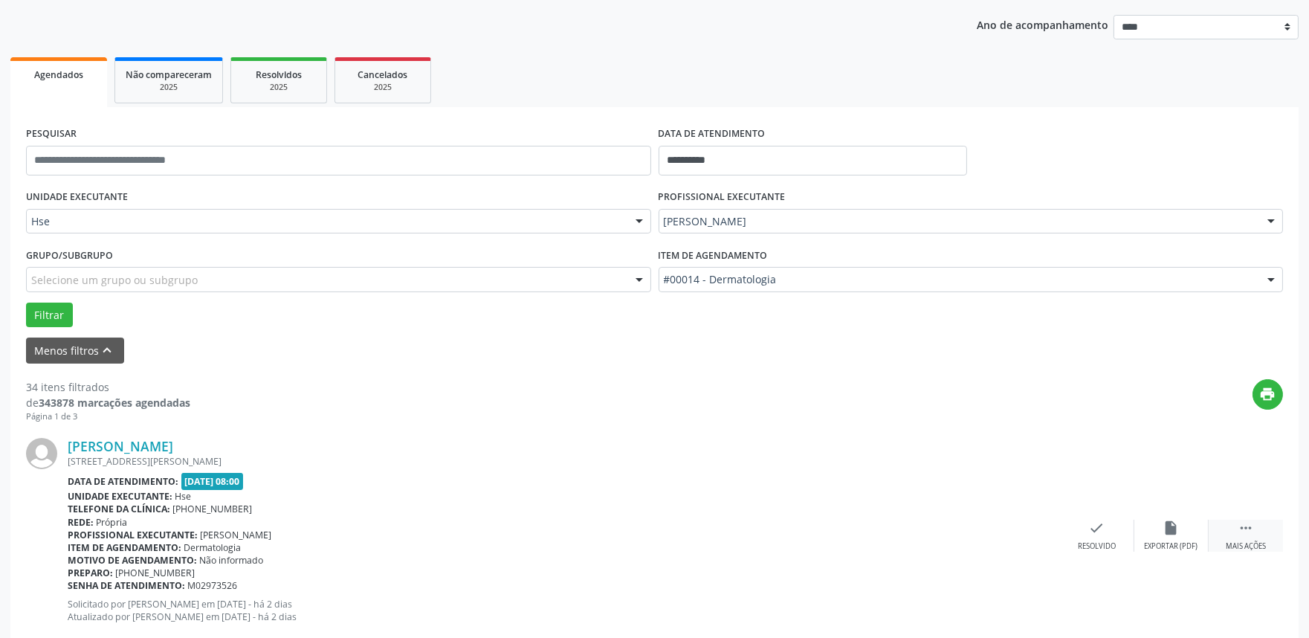
click at [1238, 526] on icon "" at bounding box center [1246, 528] width 16 height 16
click at [1151, 528] on div "alarm_off Não compareceu" at bounding box center [1172, 536] width 74 height 32
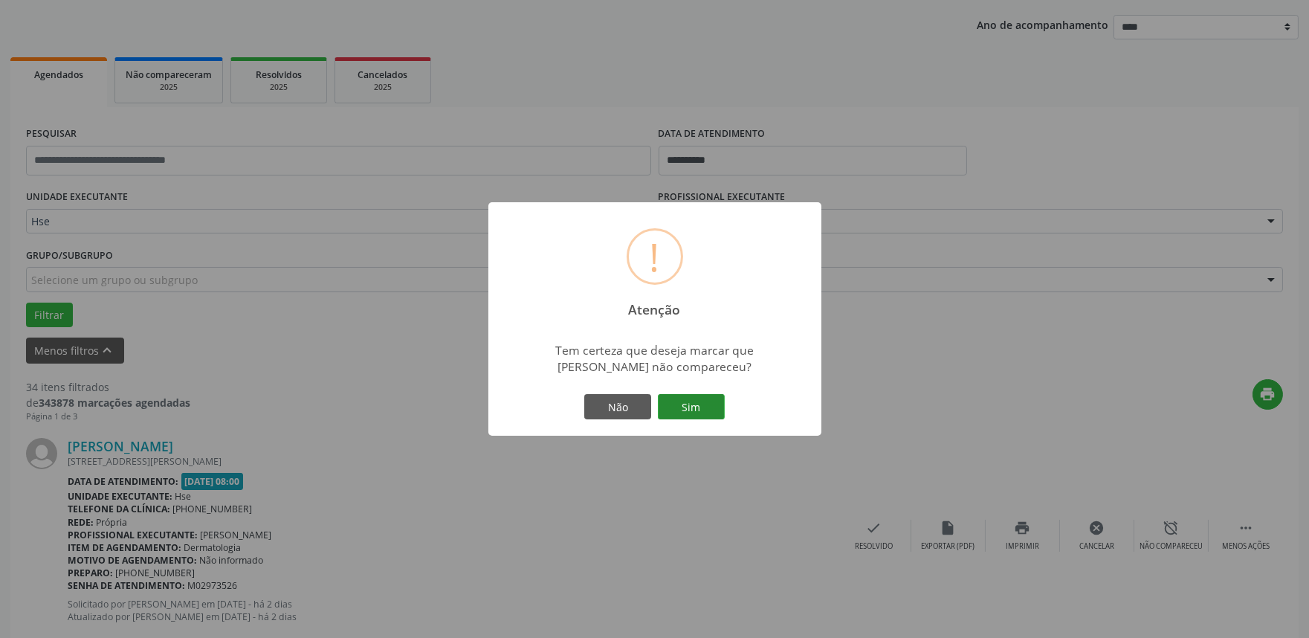
click at [694, 402] on button "Sim" at bounding box center [691, 406] width 67 height 25
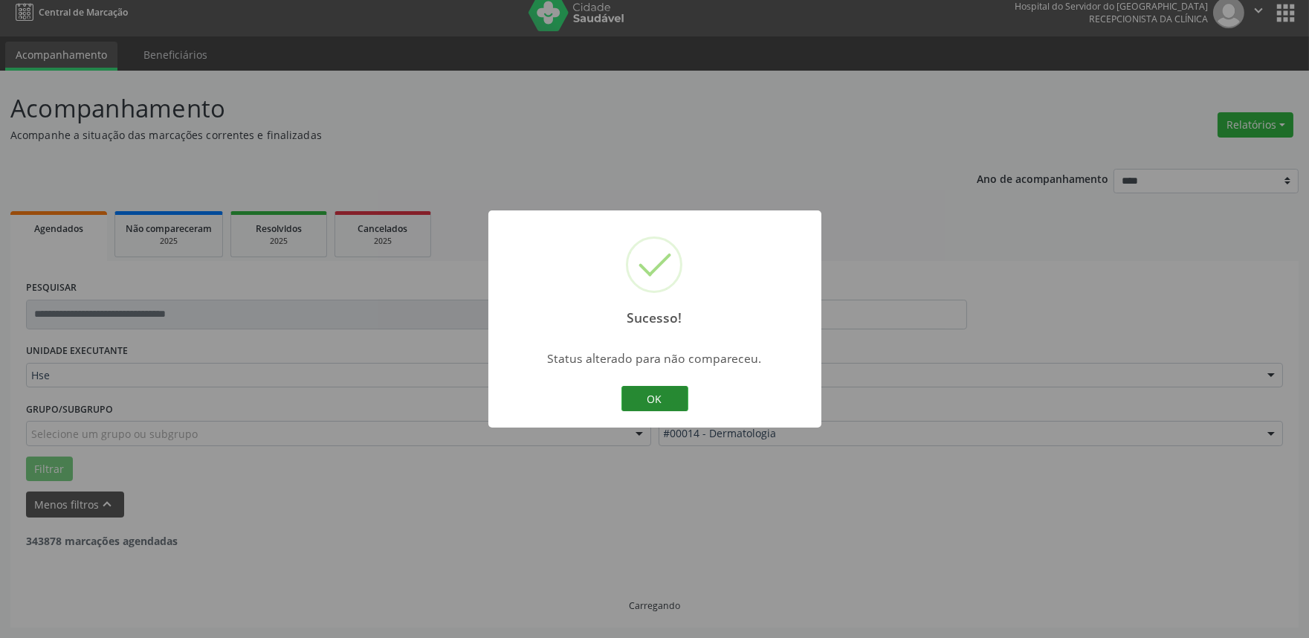
scroll to position [10, 0]
click at [654, 404] on button "OK" at bounding box center [655, 398] width 67 height 25
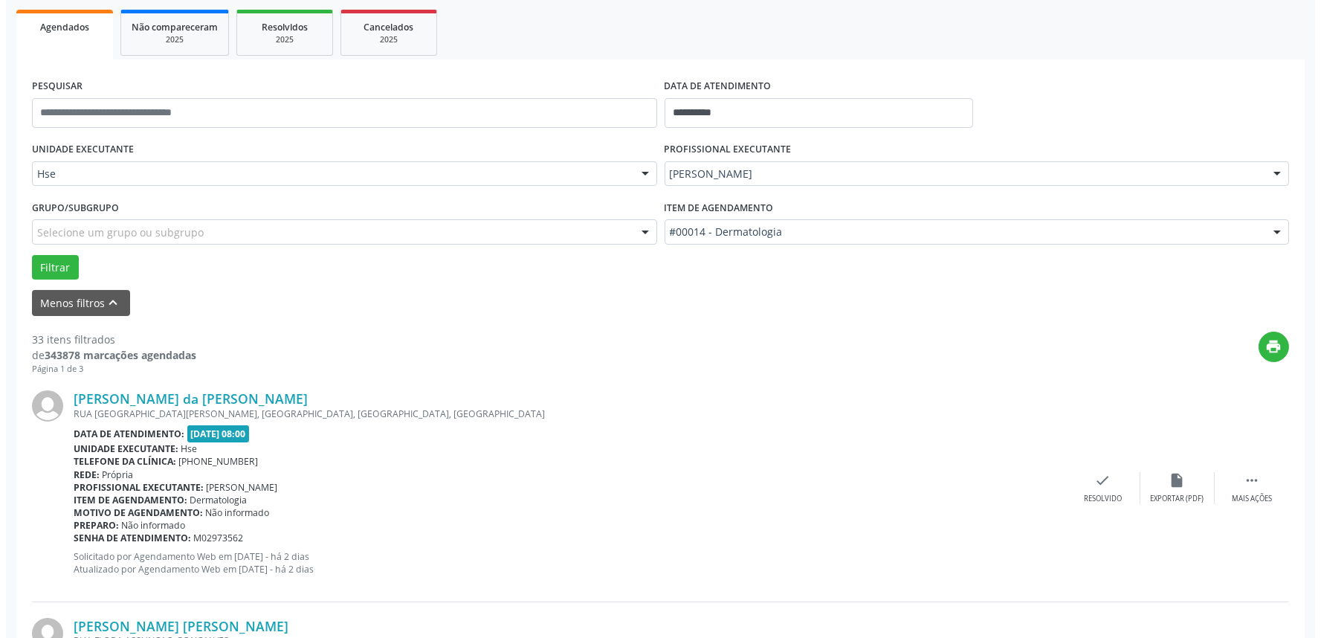
scroll to position [257, 0]
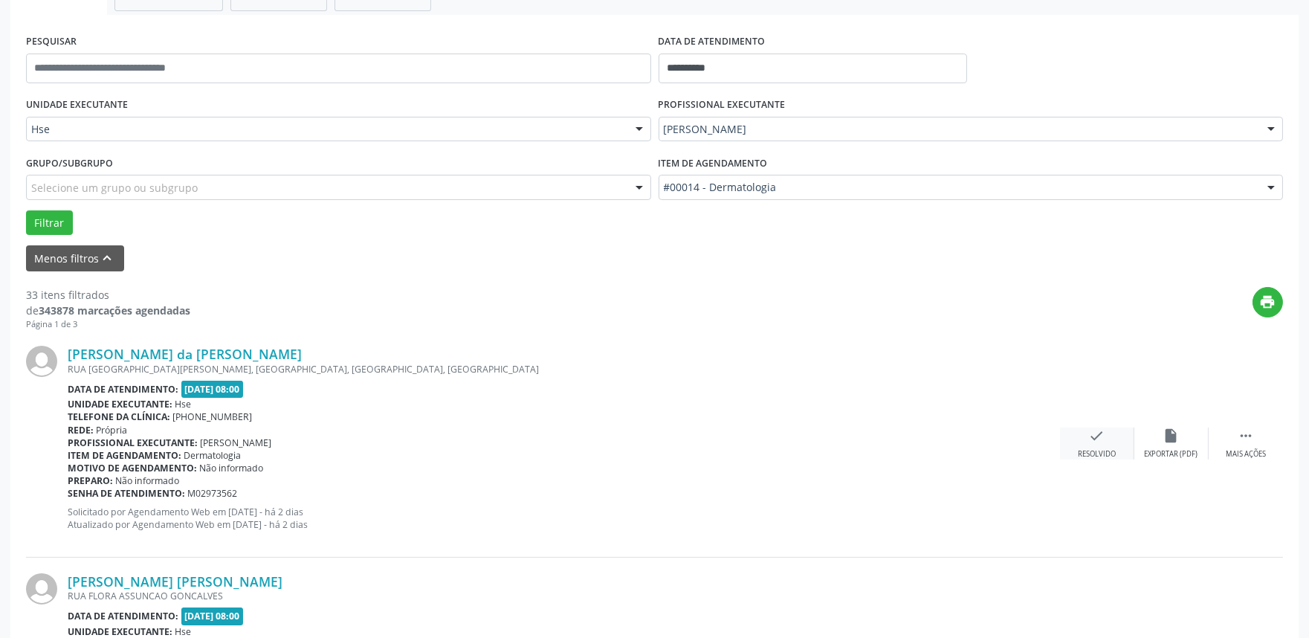
click at [1097, 442] on icon "check" at bounding box center [1097, 436] width 16 height 16
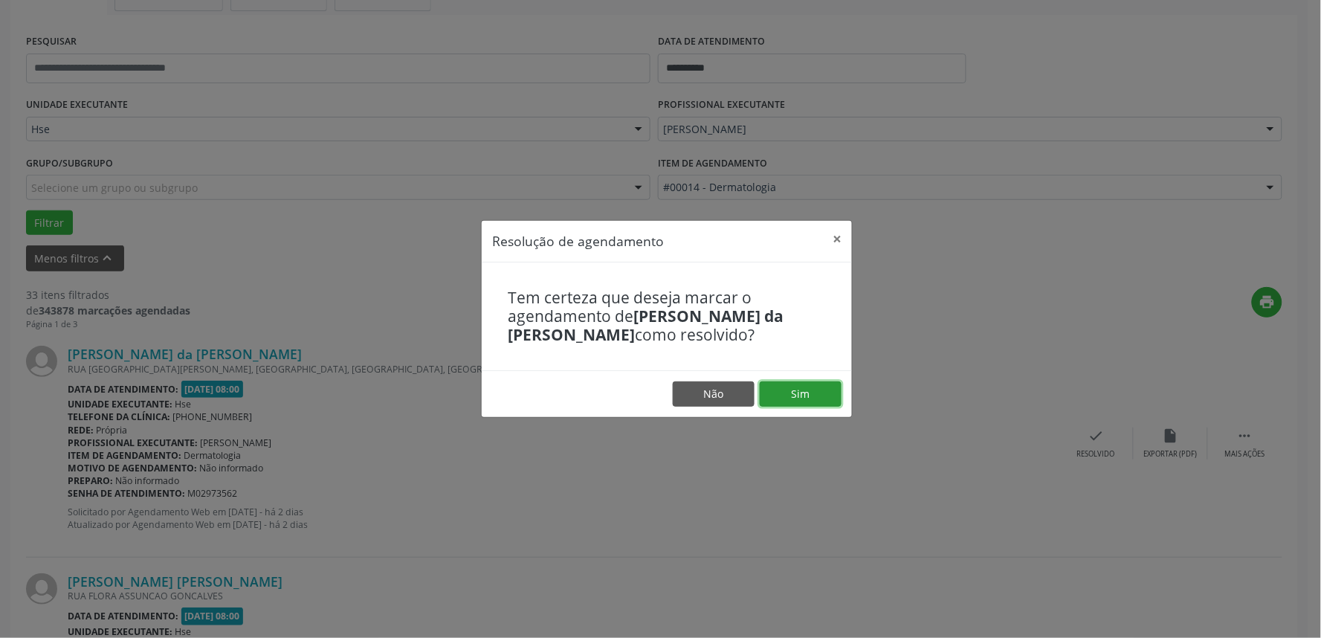
click at [807, 396] on button "Sim" at bounding box center [801, 393] width 82 height 25
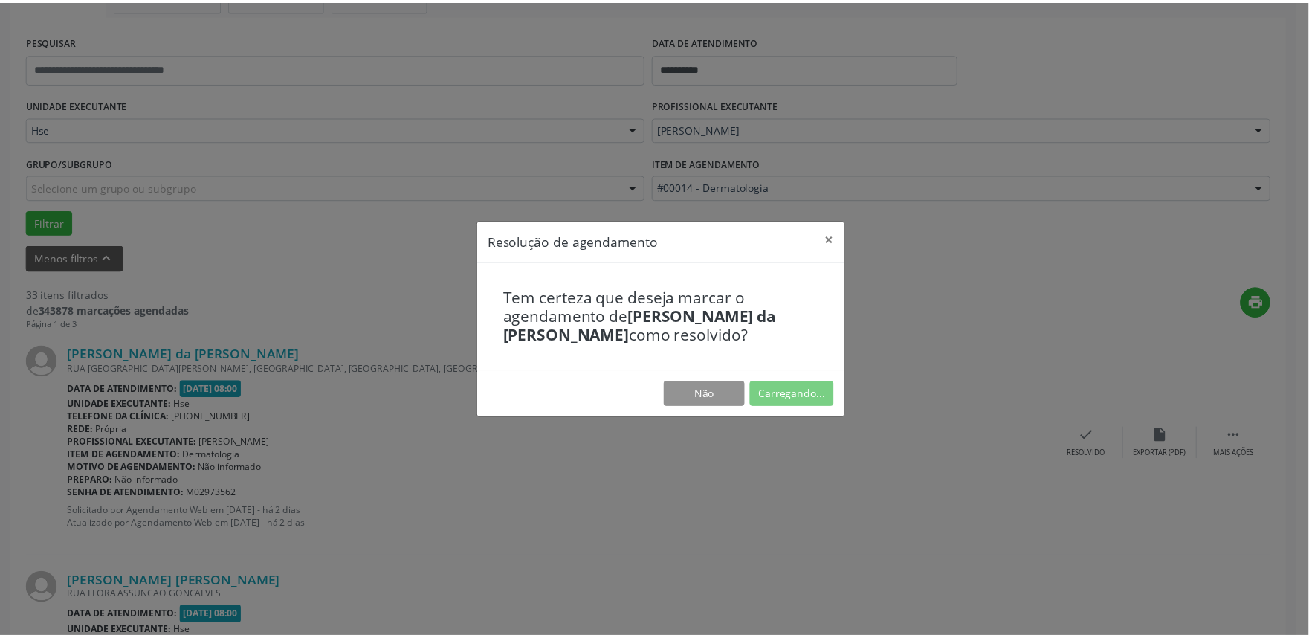
scroll to position [0, 0]
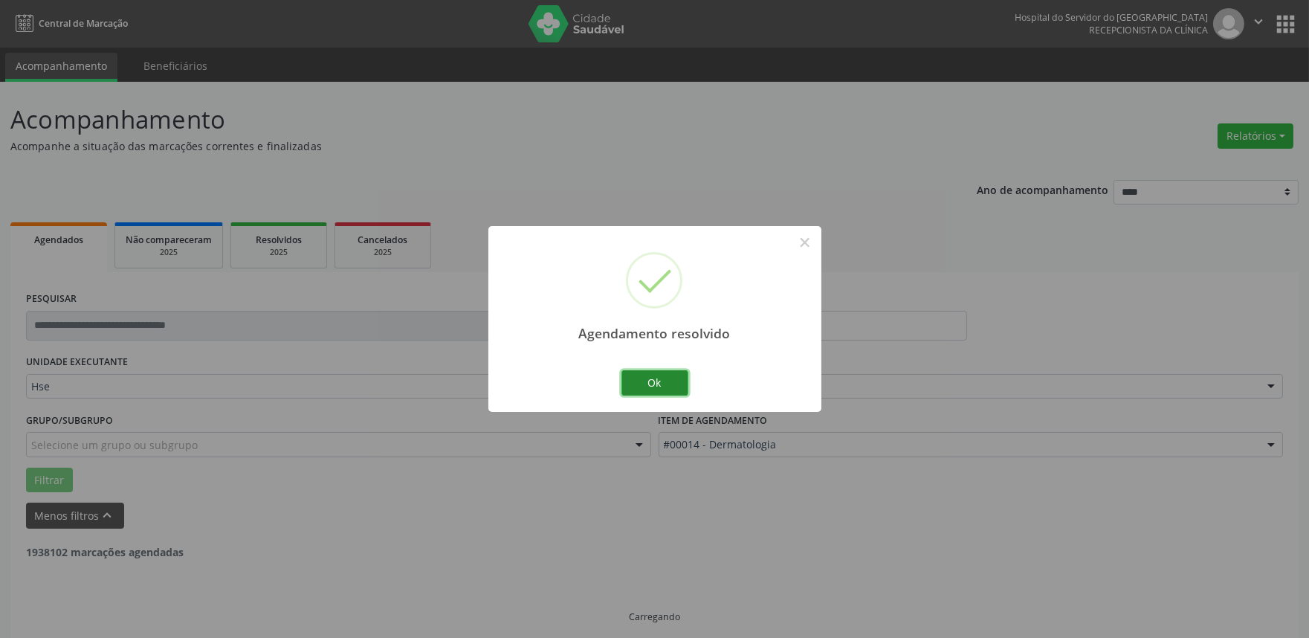
click at [657, 387] on button "Ok" at bounding box center [655, 382] width 67 height 25
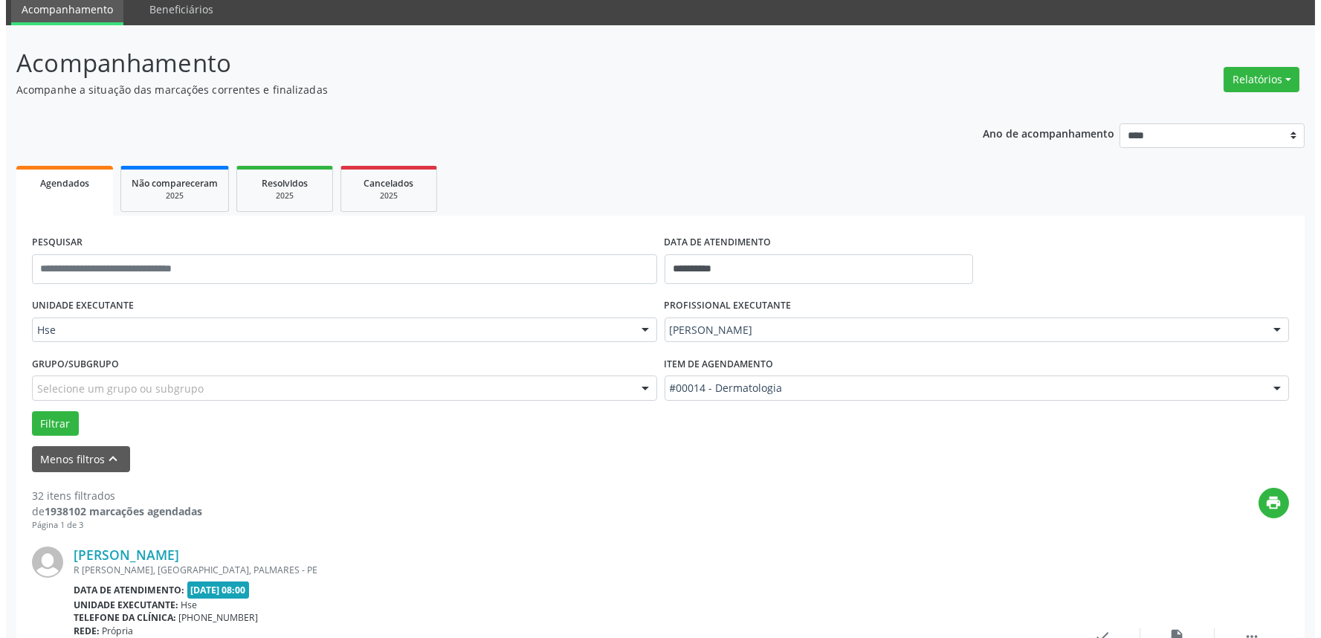
scroll to position [83, 0]
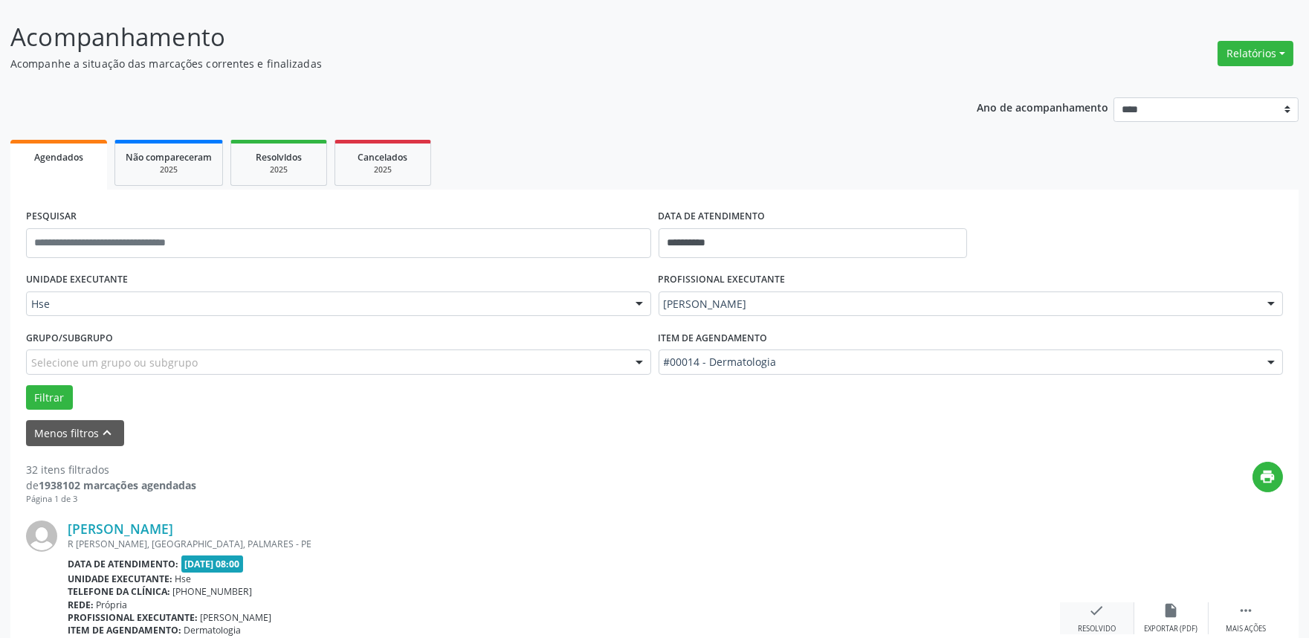
click at [1101, 624] on div "Resolvido" at bounding box center [1097, 629] width 38 height 10
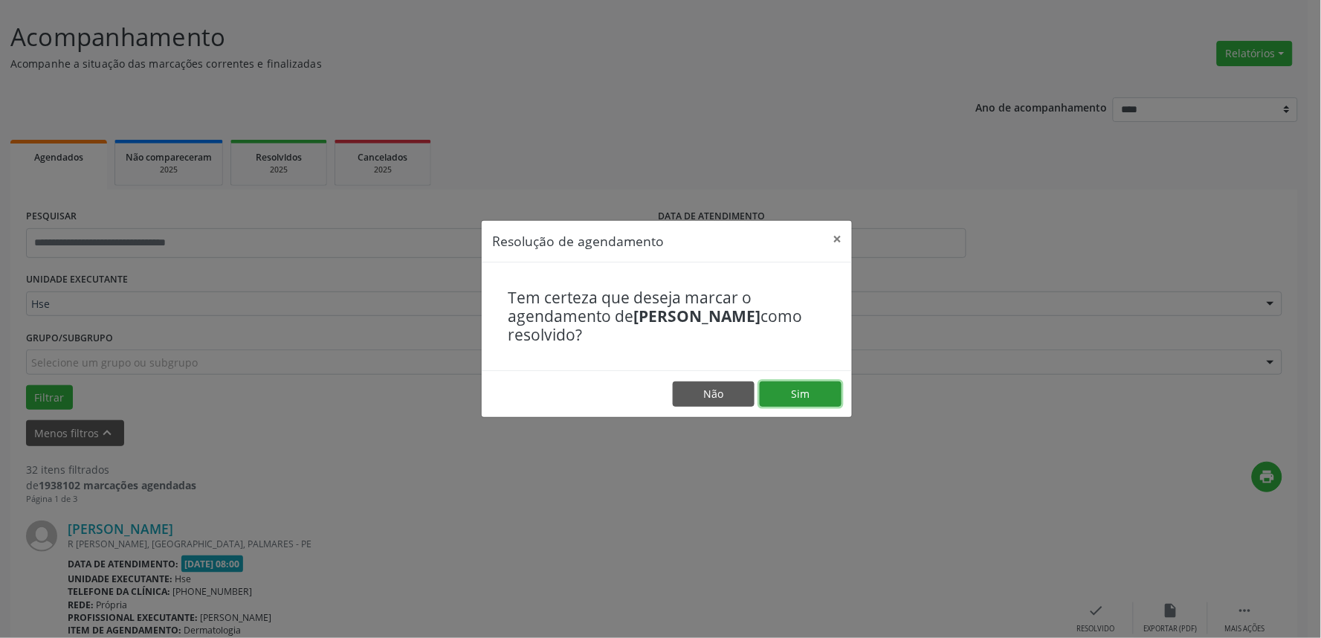
click at [822, 393] on button "Sim" at bounding box center [801, 393] width 82 height 25
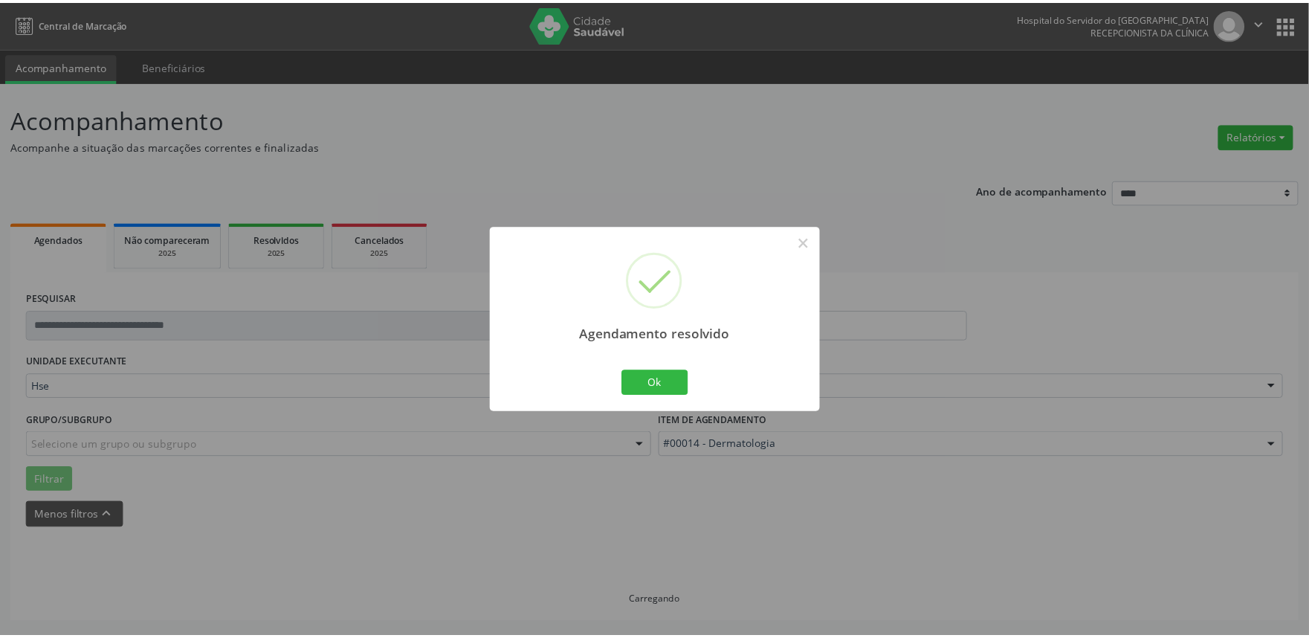
scroll to position [0, 0]
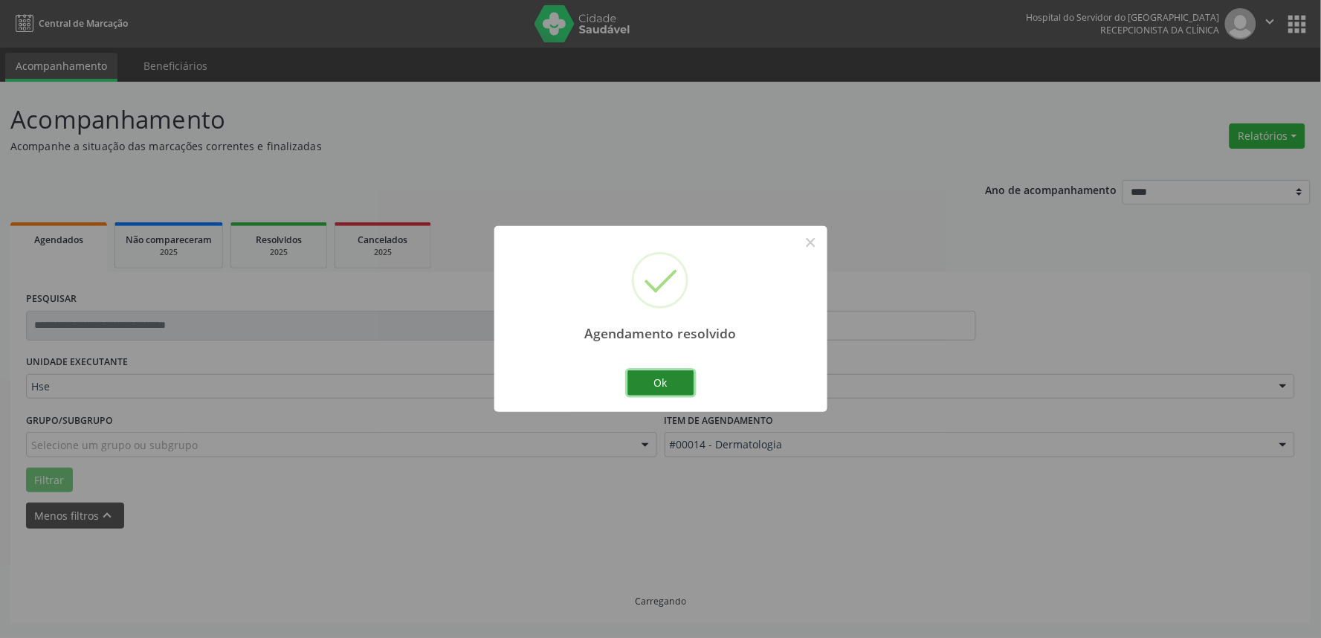
click at [660, 380] on button "Ok" at bounding box center [661, 382] width 67 height 25
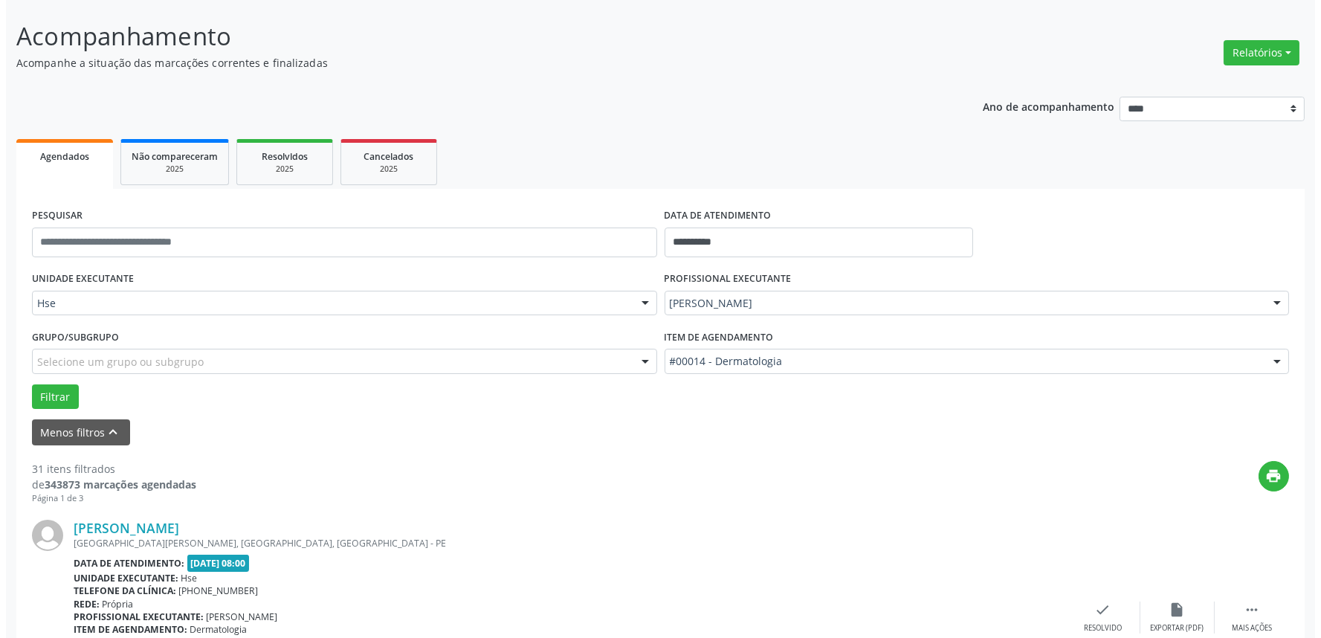
scroll to position [248, 0]
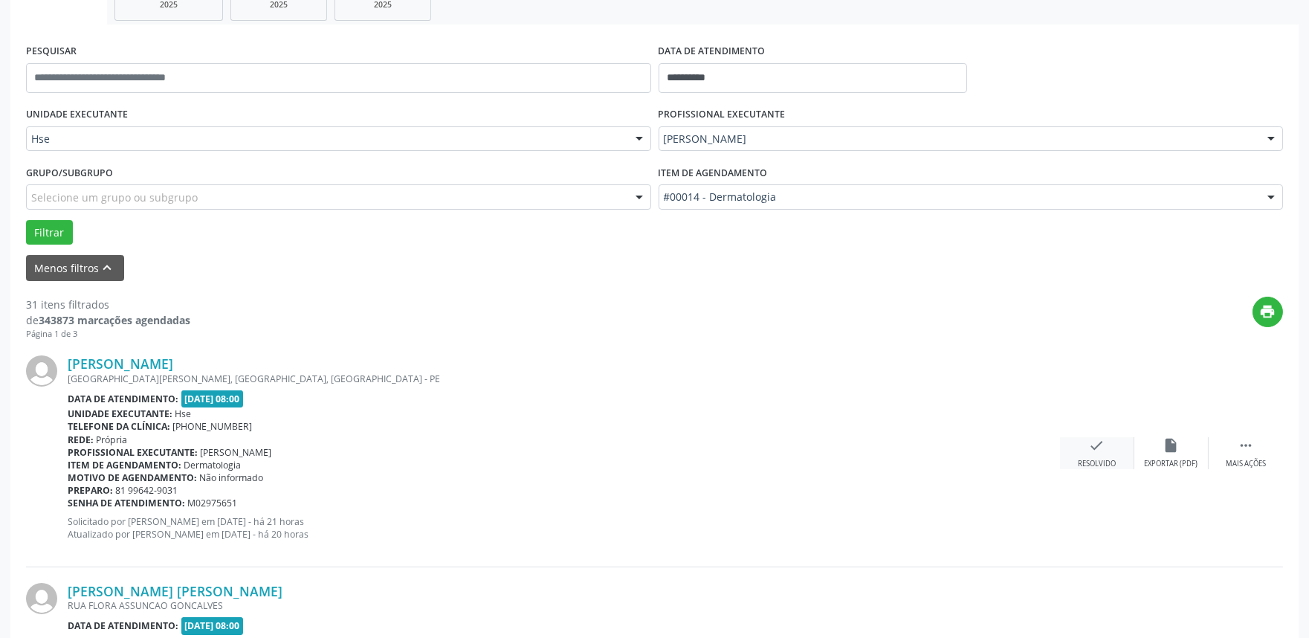
click at [1091, 452] on icon "check" at bounding box center [1097, 445] width 16 height 16
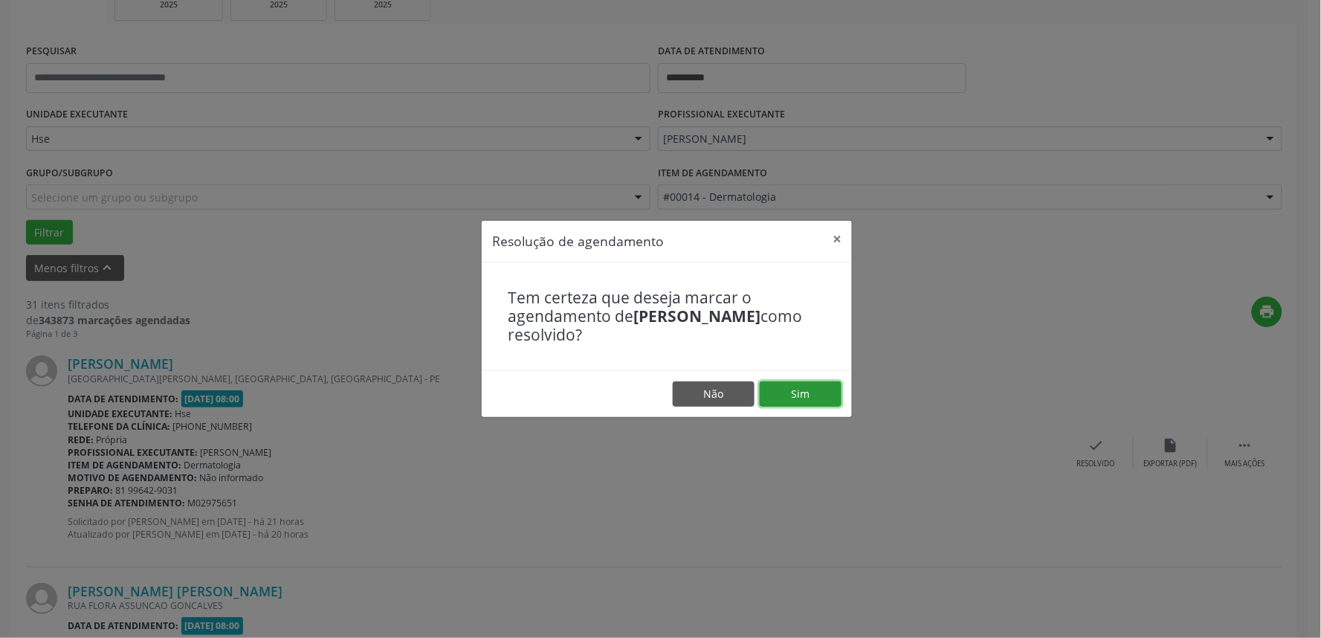
click at [809, 389] on button "Sim" at bounding box center [801, 393] width 82 height 25
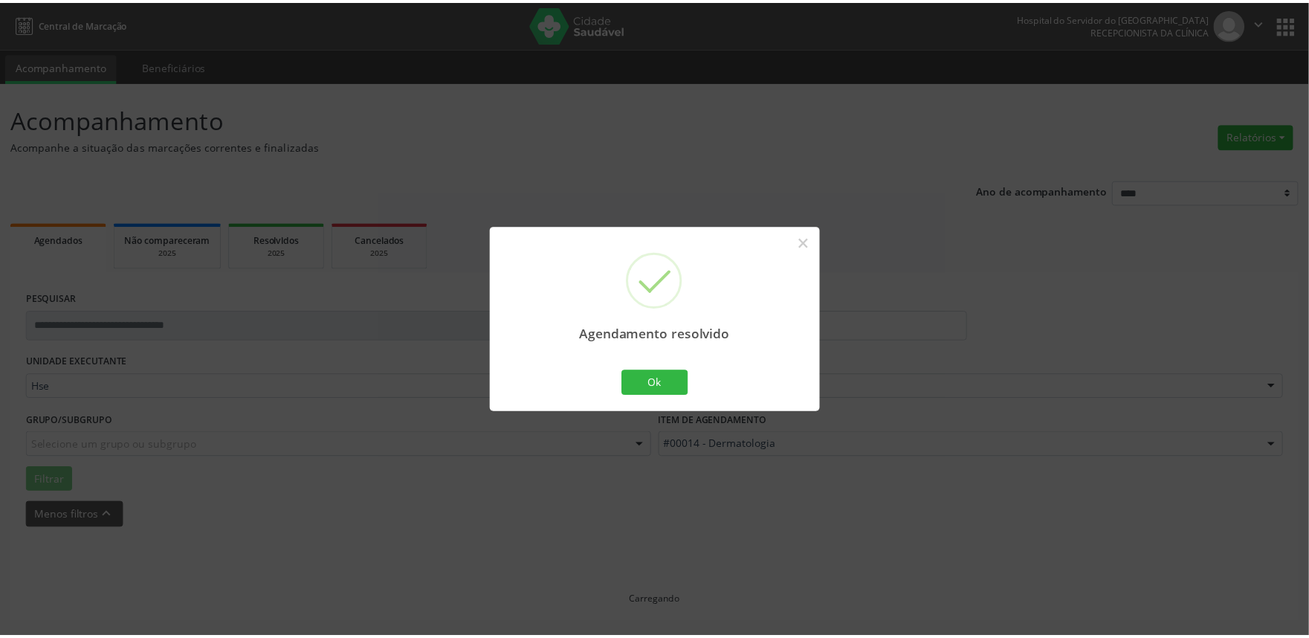
scroll to position [0, 0]
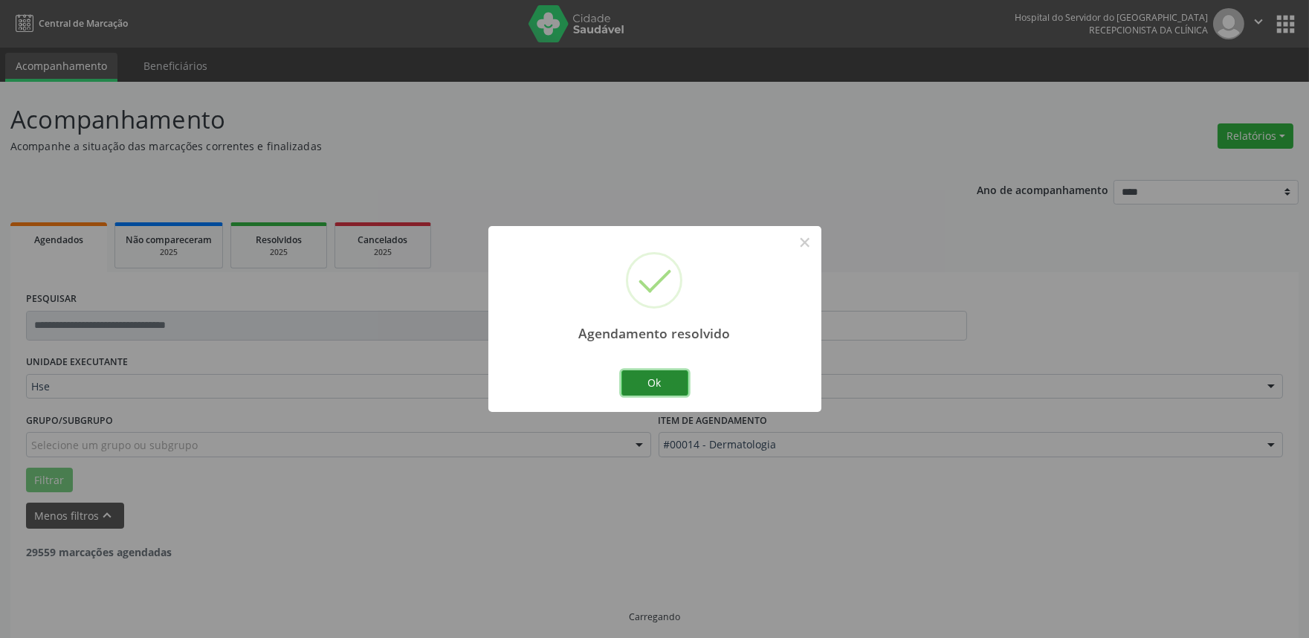
click at [677, 389] on button "Ok" at bounding box center [655, 382] width 67 height 25
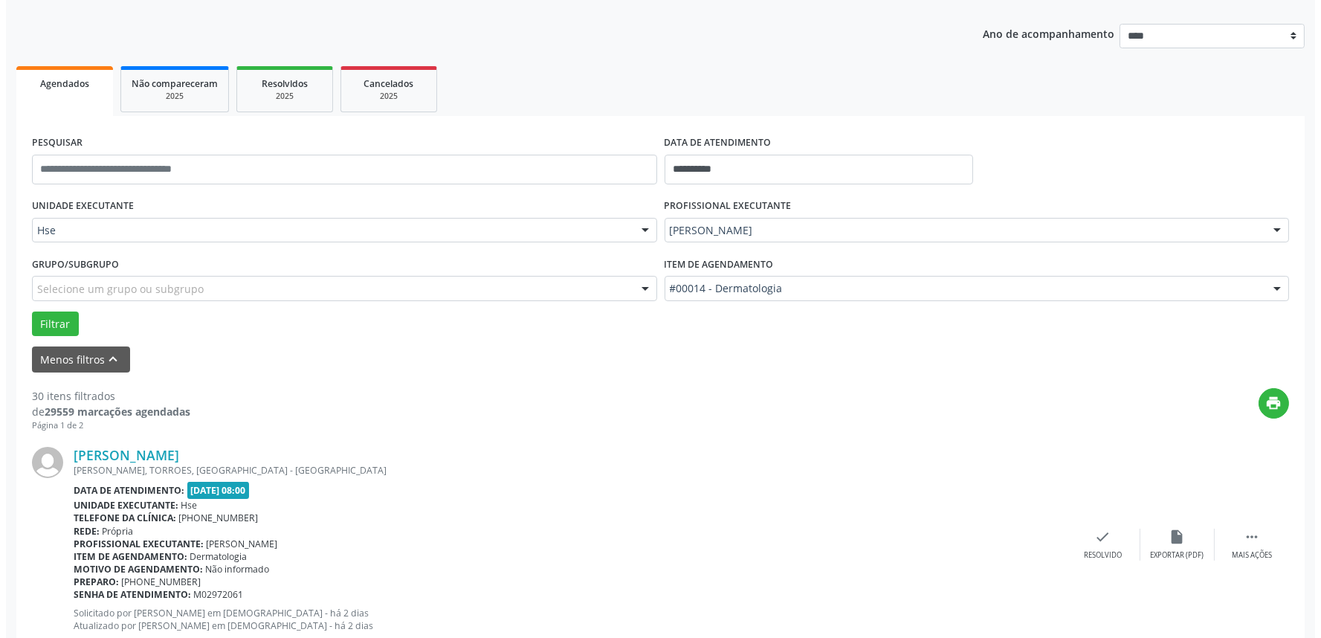
scroll to position [248, 0]
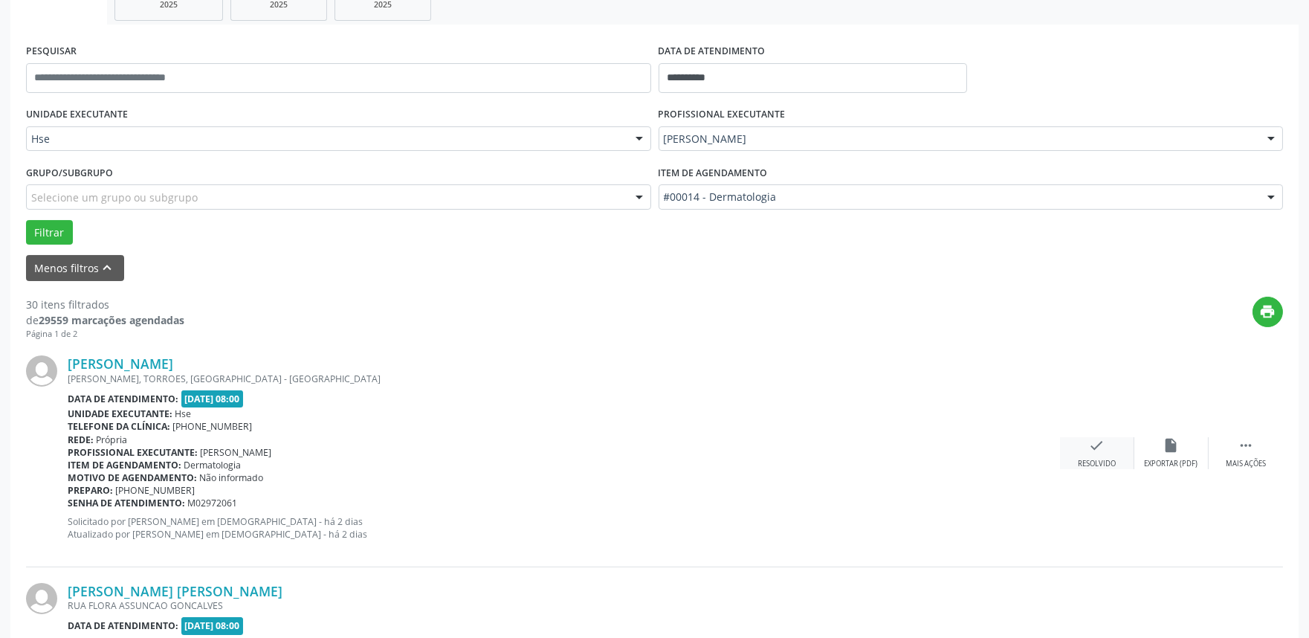
click at [1095, 459] on div "Resolvido" at bounding box center [1097, 464] width 38 height 10
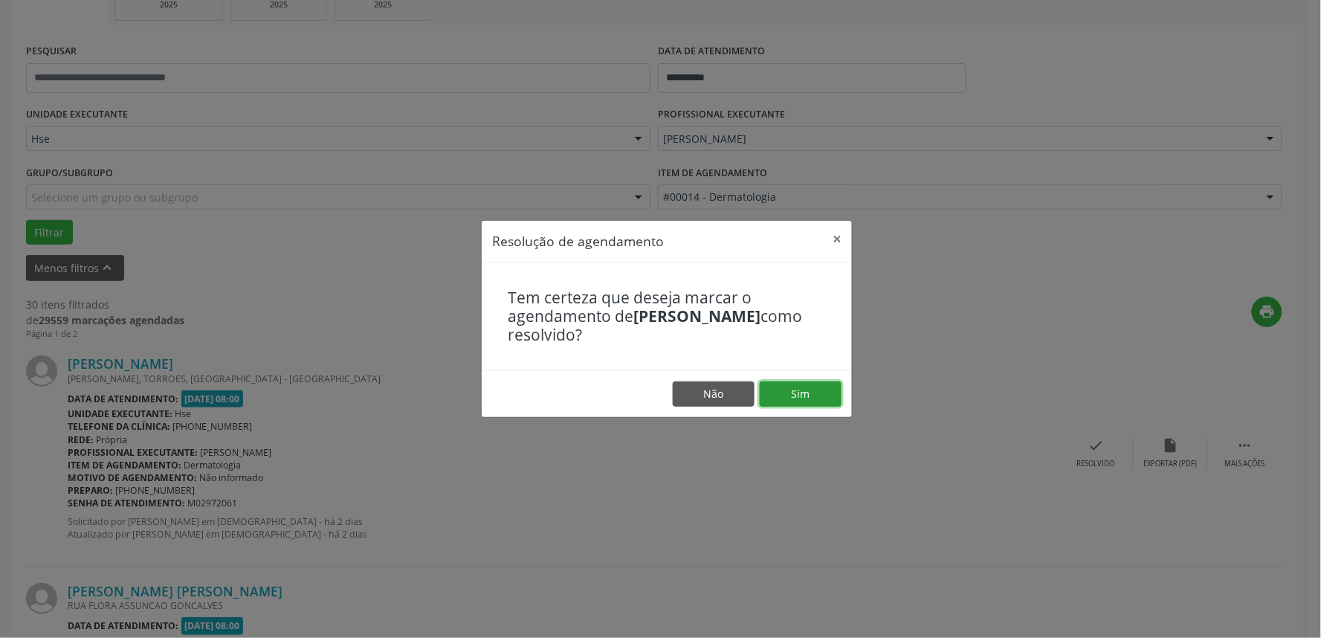
click at [803, 392] on button "Sim" at bounding box center [801, 393] width 82 height 25
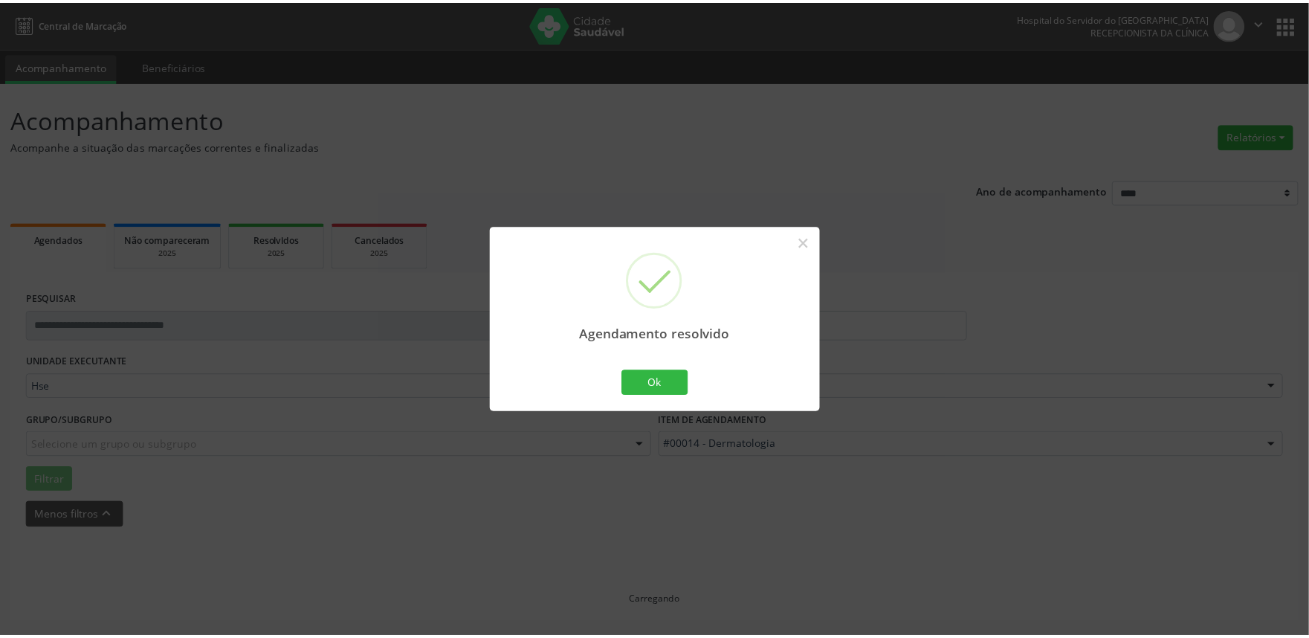
scroll to position [0, 0]
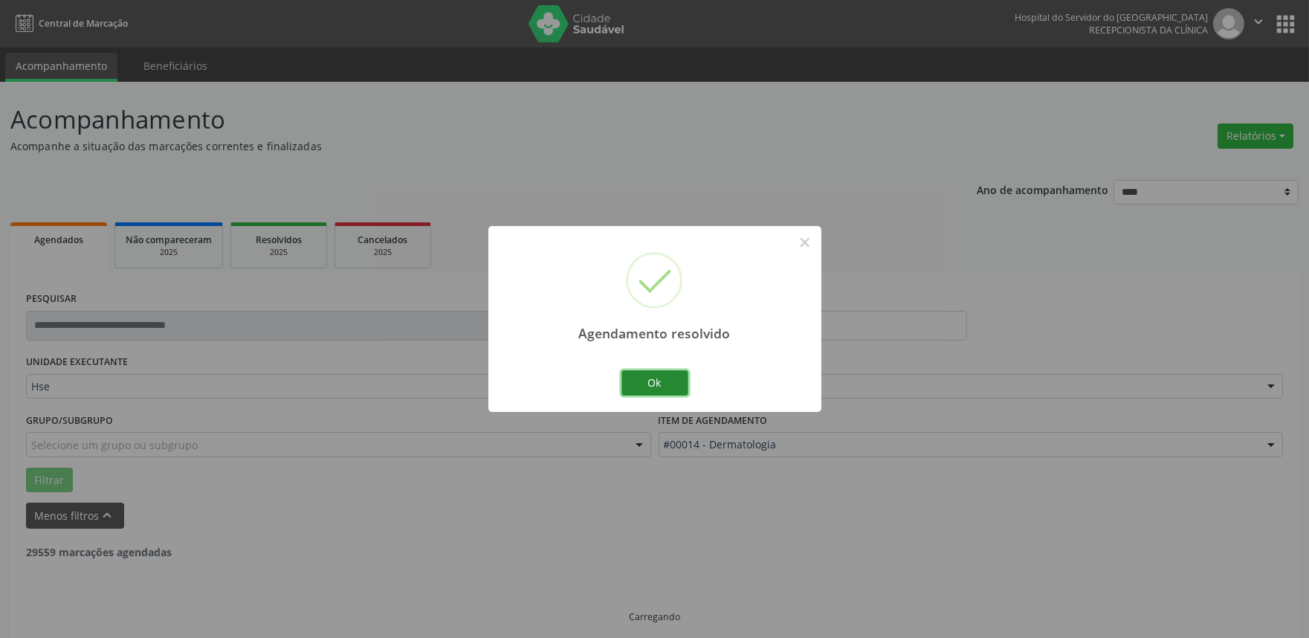
click at [652, 384] on button "Ok" at bounding box center [655, 382] width 67 height 25
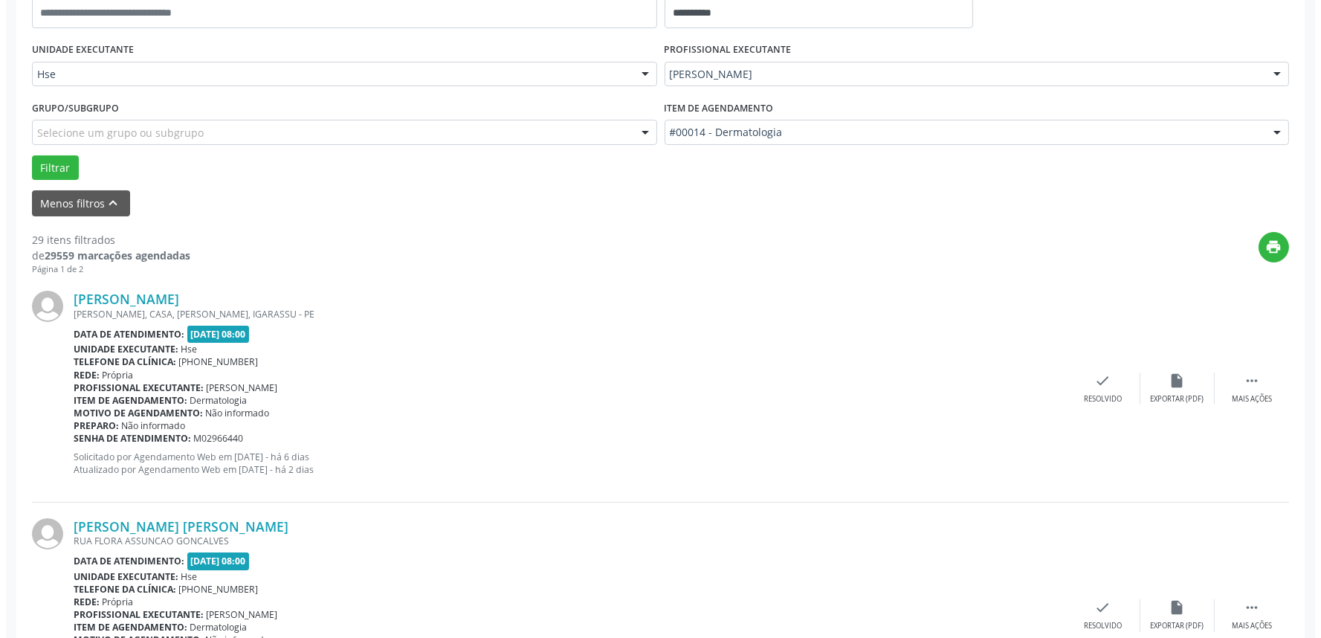
scroll to position [330, 0]
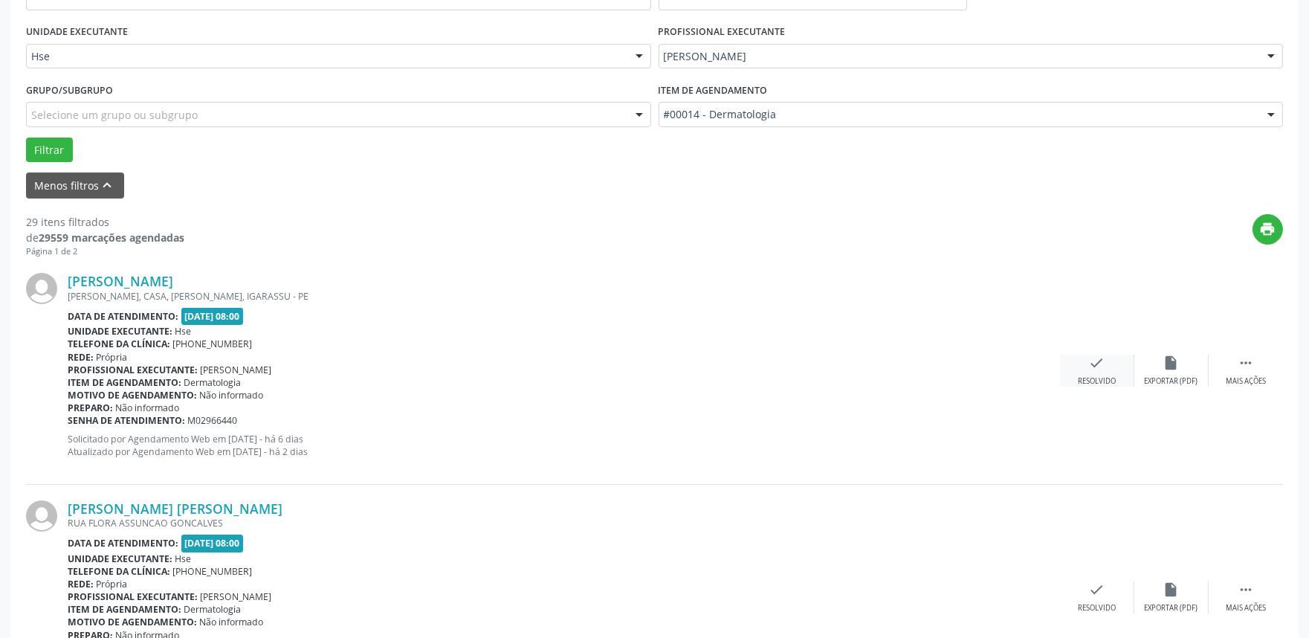
click at [1099, 365] on icon "check" at bounding box center [1097, 363] width 16 height 16
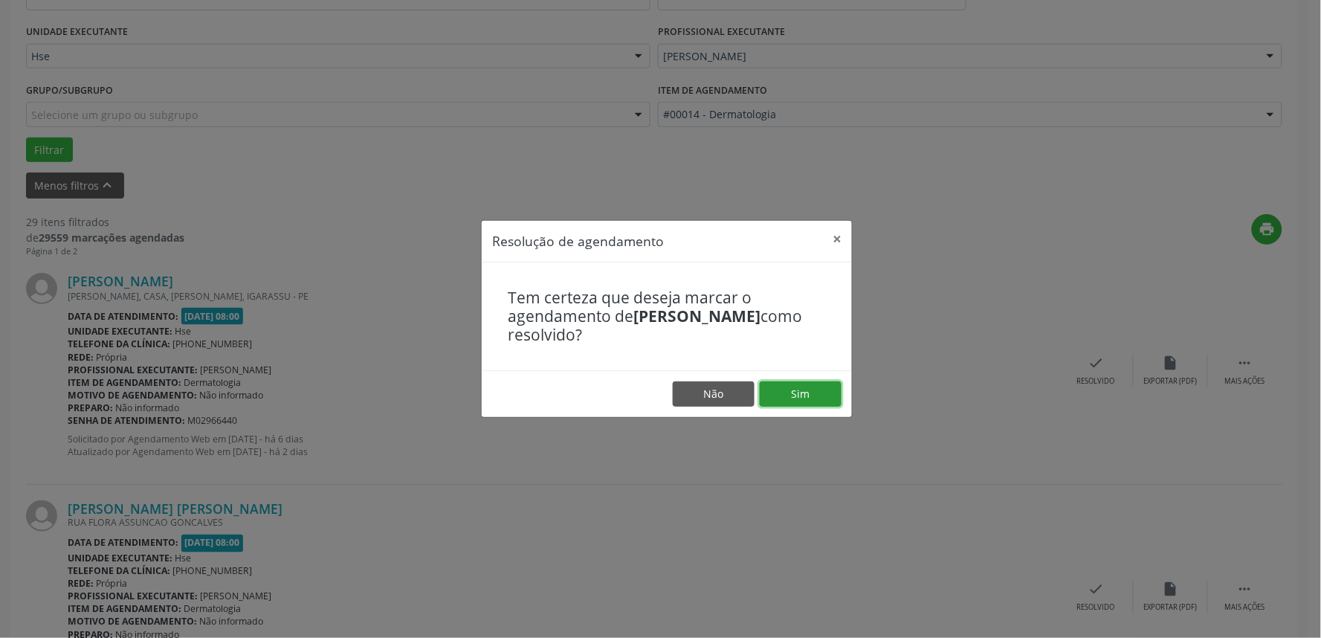
click at [810, 391] on button "Sim" at bounding box center [801, 393] width 82 height 25
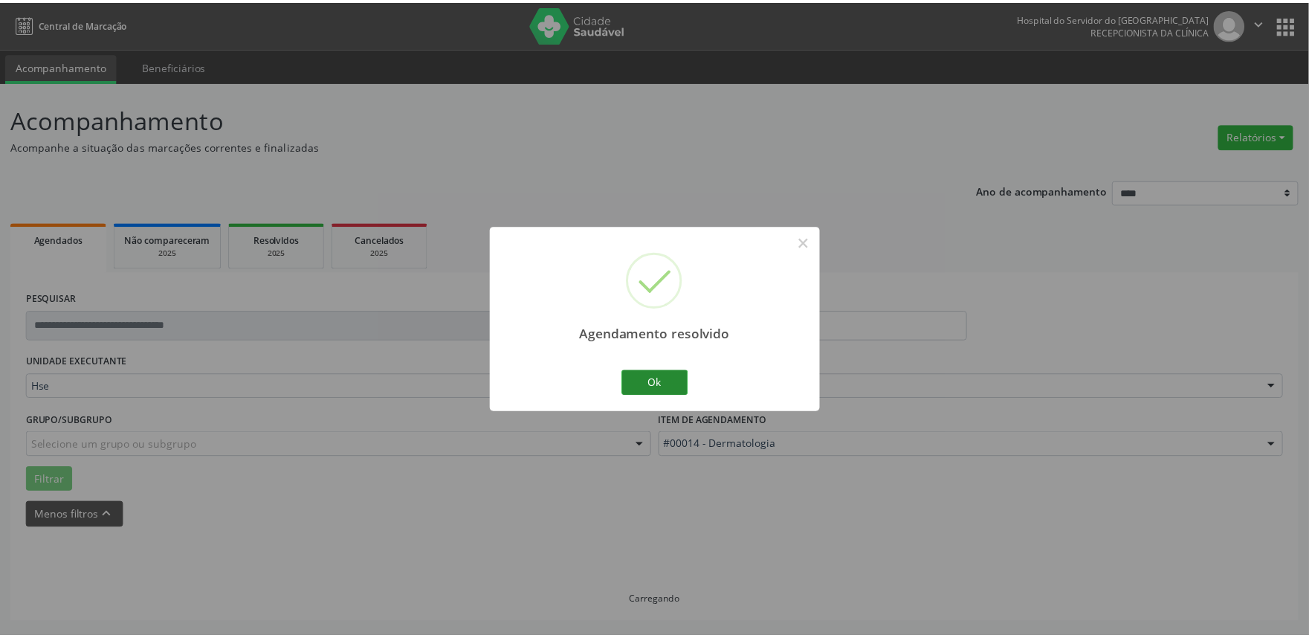
scroll to position [0, 0]
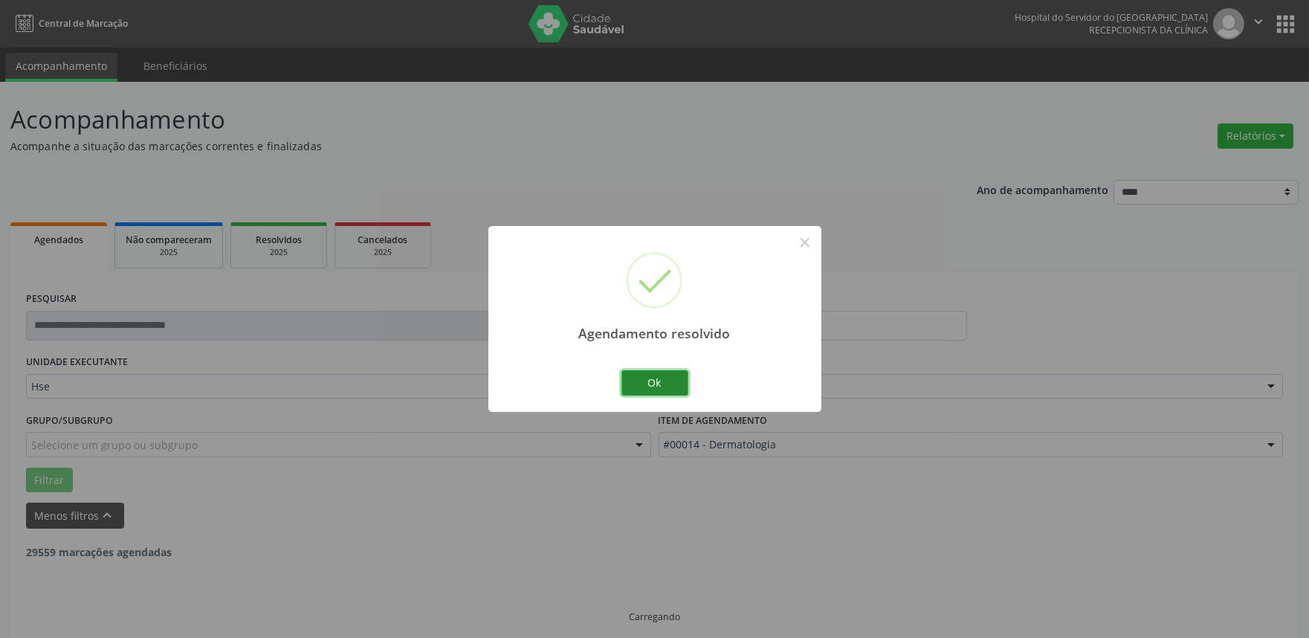
click at [667, 380] on button "Ok" at bounding box center [655, 382] width 67 height 25
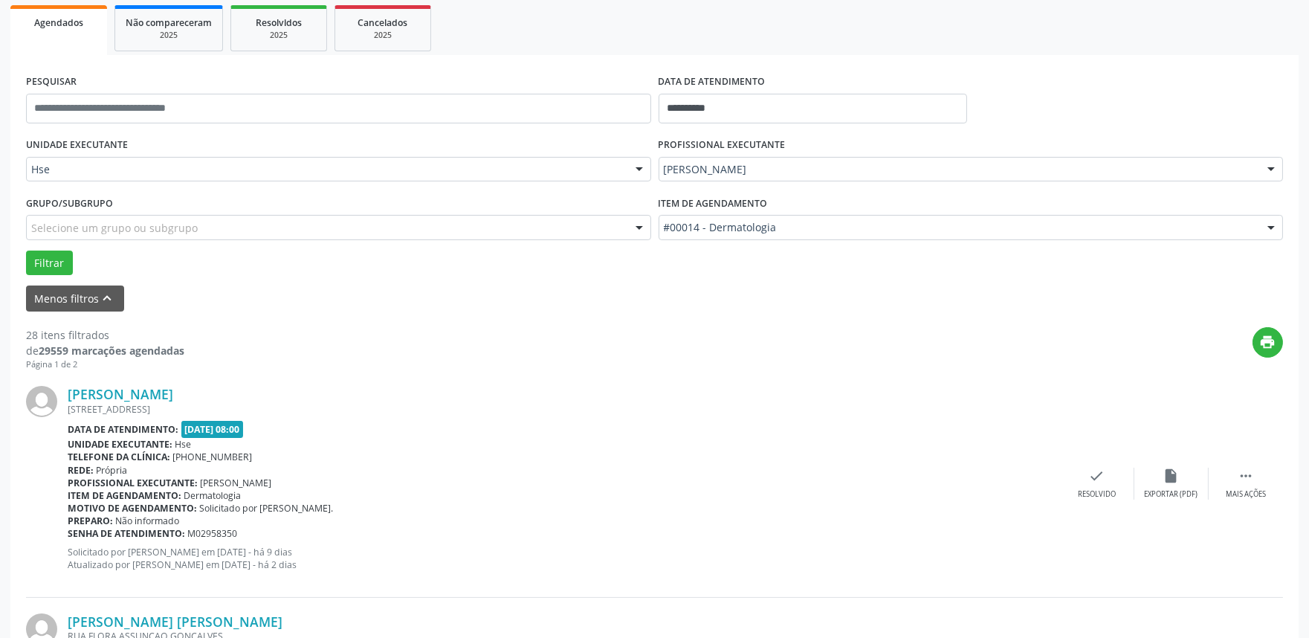
scroll to position [248, 0]
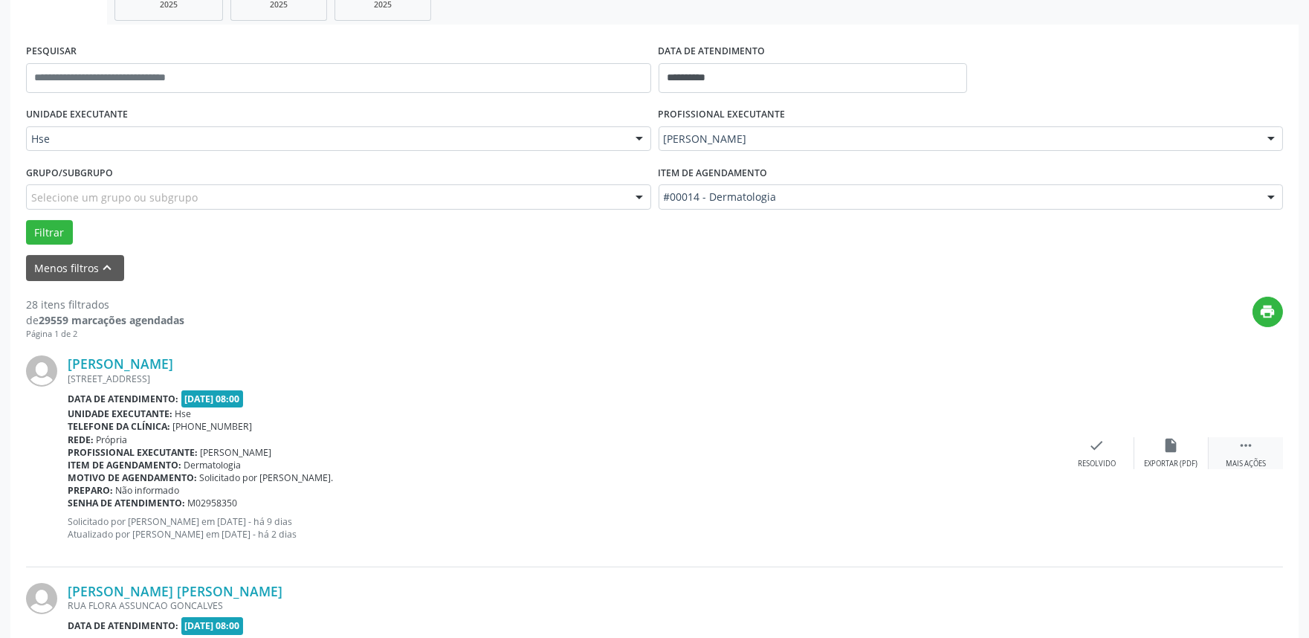
click at [1261, 456] on div " Mais ações" at bounding box center [1246, 453] width 74 height 32
click at [1164, 451] on icon "alarm_off" at bounding box center [1172, 445] width 16 height 16
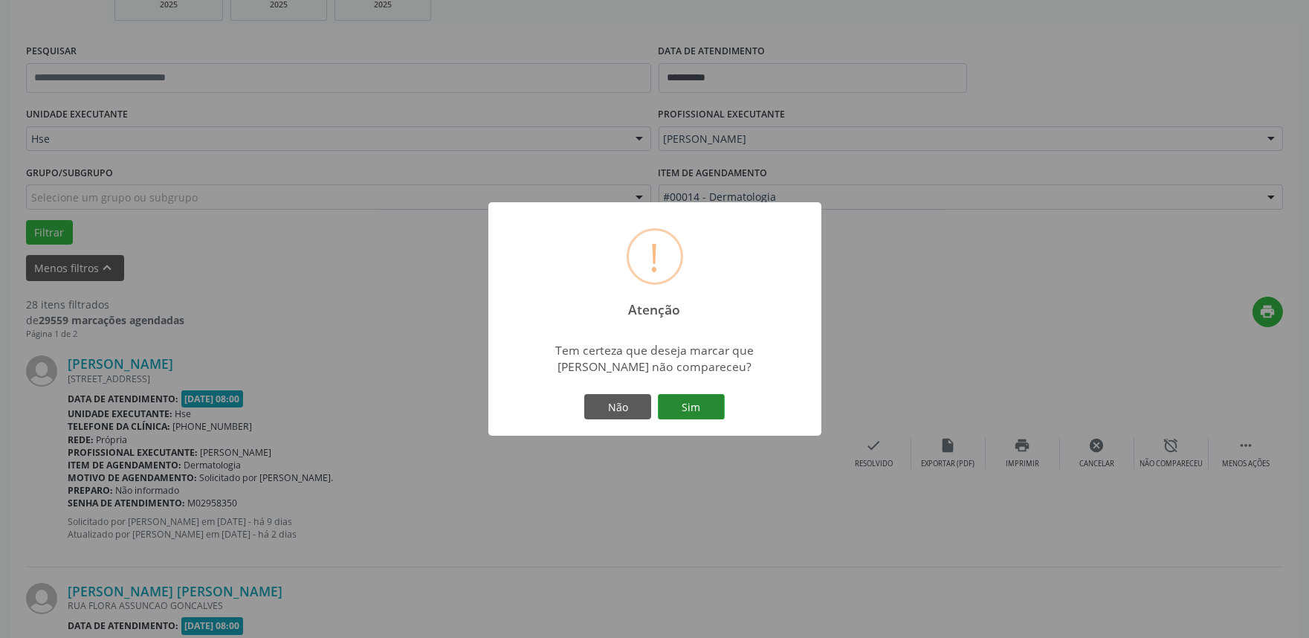
click at [686, 402] on button "Sim" at bounding box center [691, 406] width 67 height 25
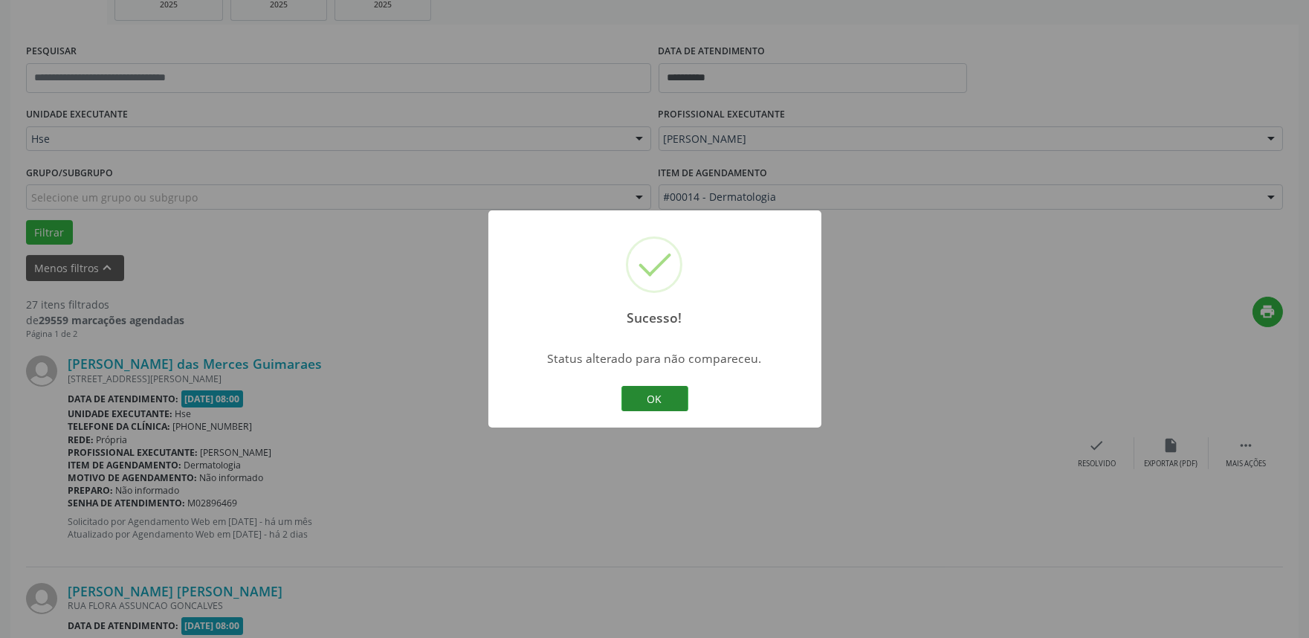
click at [671, 396] on button "OK" at bounding box center [655, 398] width 67 height 25
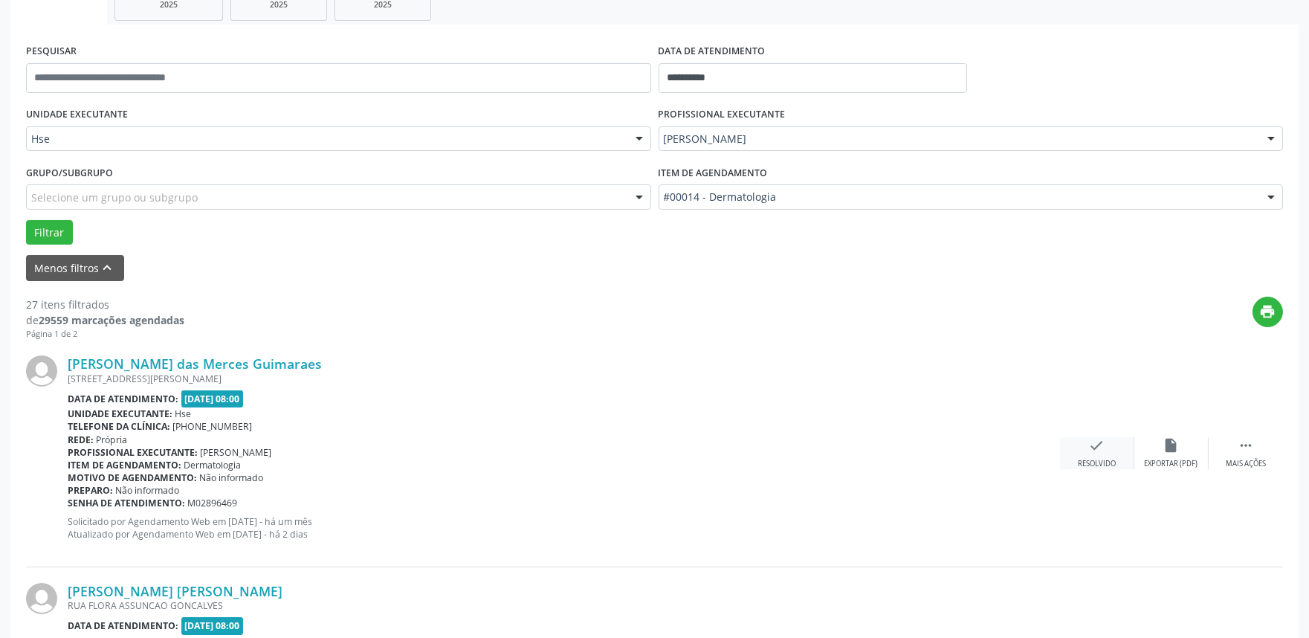
click at [1094, 451] on icon "check" at bounding box center [1097, 445] width 16 height 16
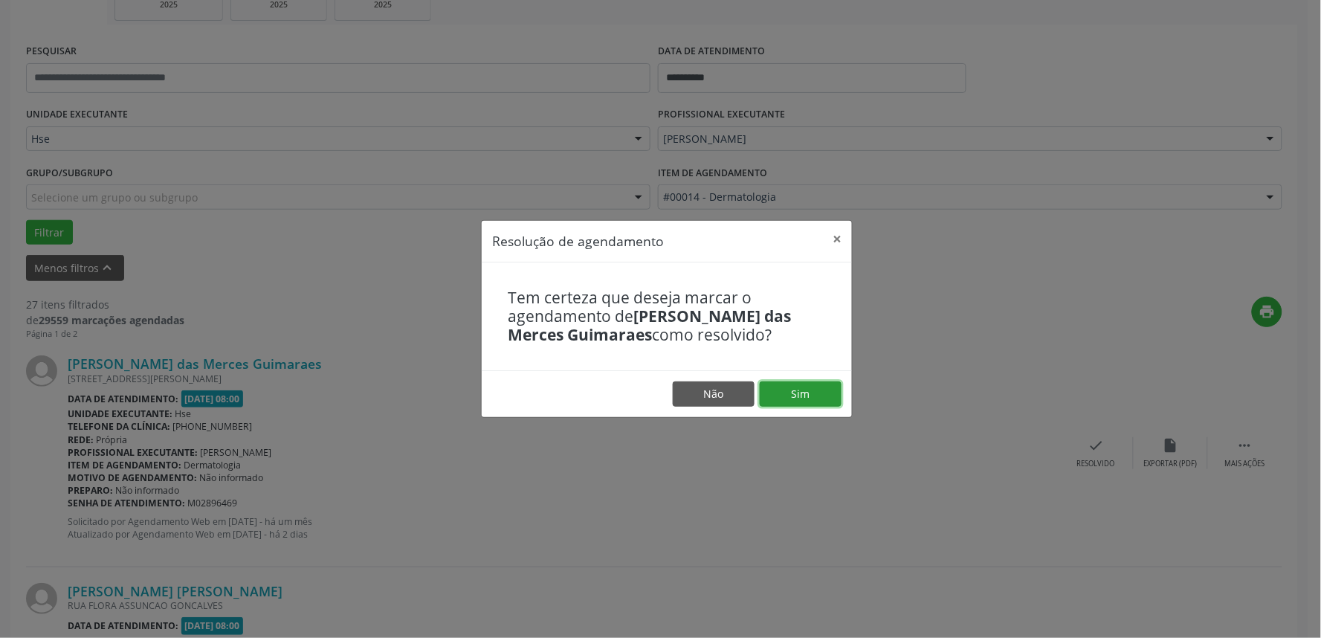
click at [813, 396] on button "Sim" at bounding box center [801, 393] width 82 height 25
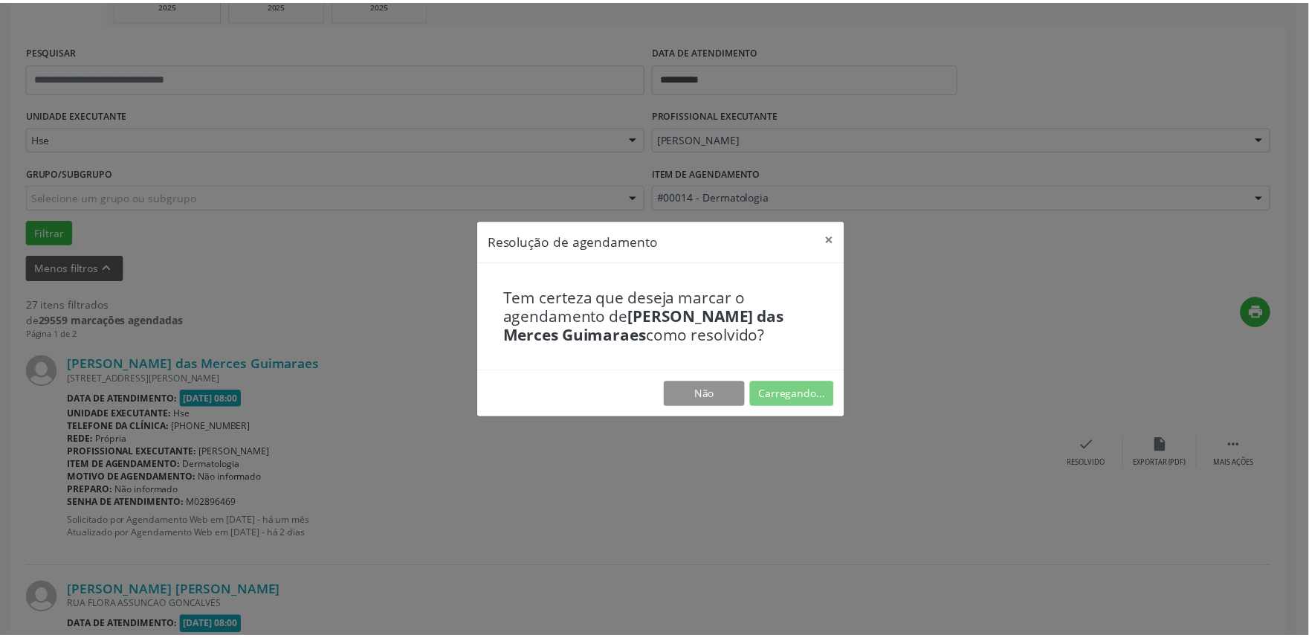
scroll to position [0, 0]
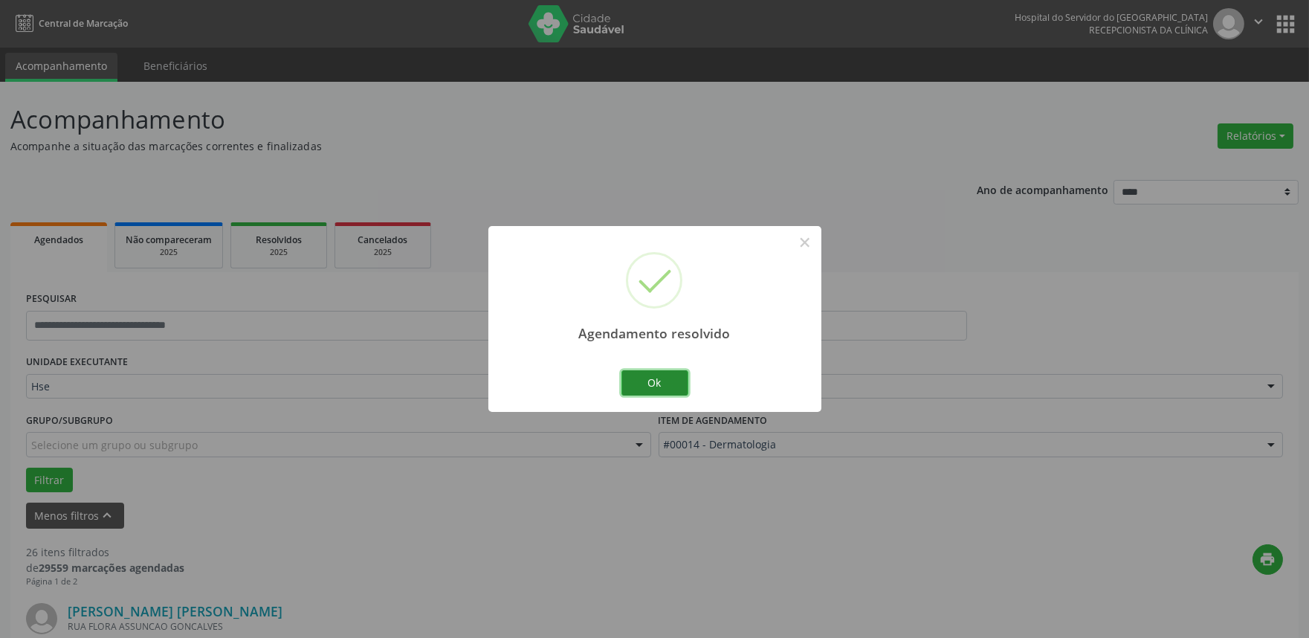
click at [659, 380] on button "Ok" at bounding box center [655, 382] width 67 height 25
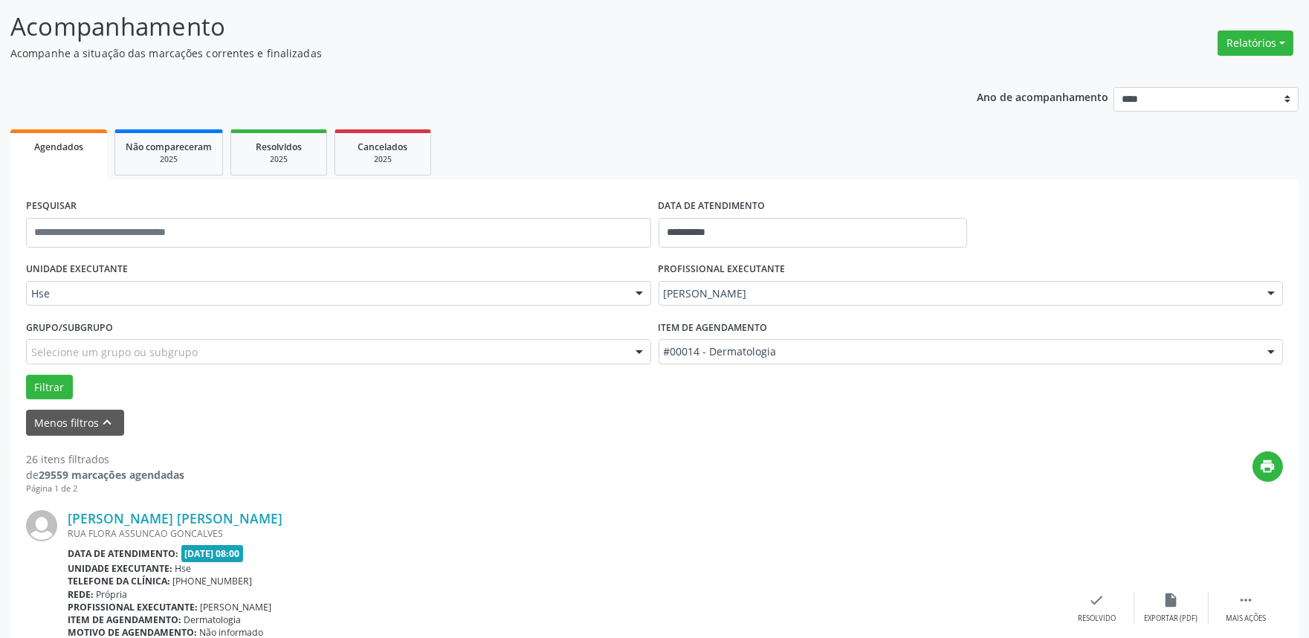
scroll to position [248, 0]
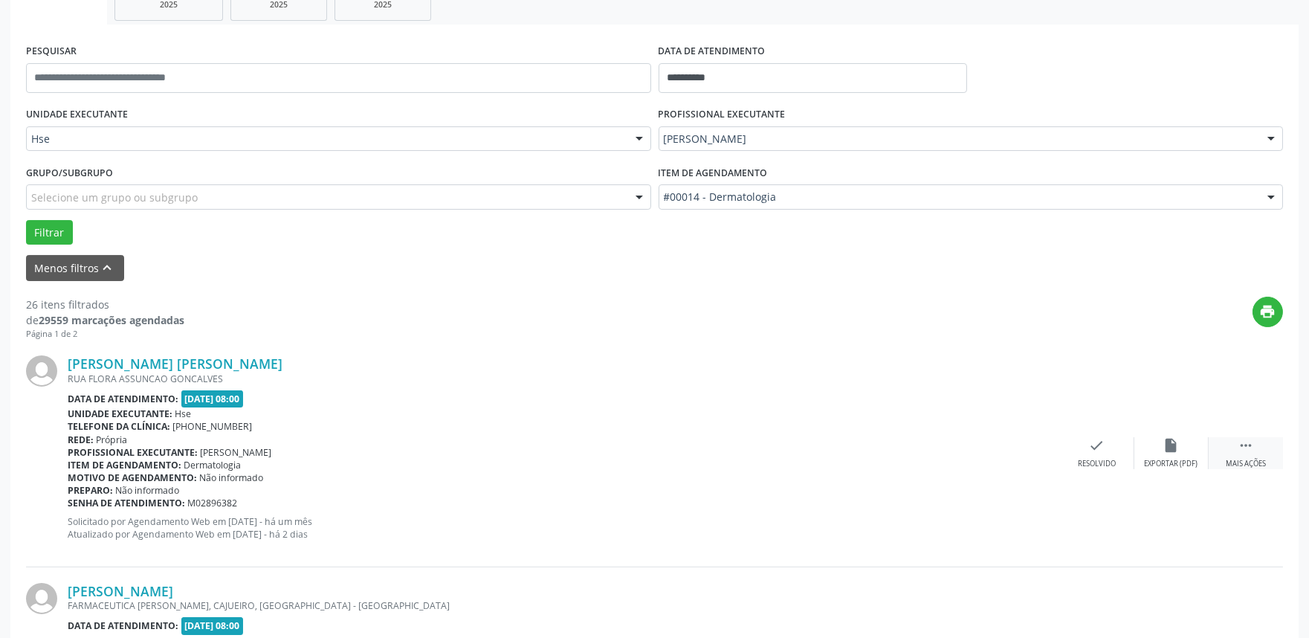
click at [1235, 442] on div " Mais ações" at bounding box center [1246, 453] width 74 height 32
click at [1184, 456] on div "alarm_off Não compareceu" at bounding box center [1172, 453] width 74 height 32
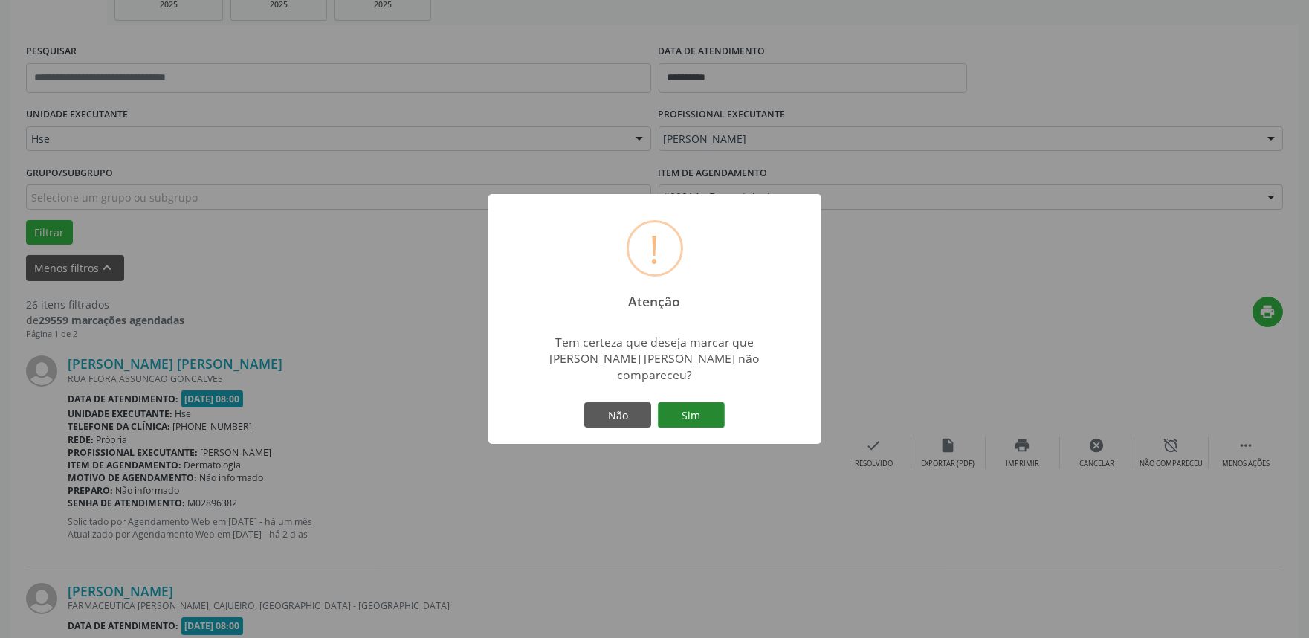
click at [703, 402] on button "Sim" at bounding box center [691, 414] width 67 height 25
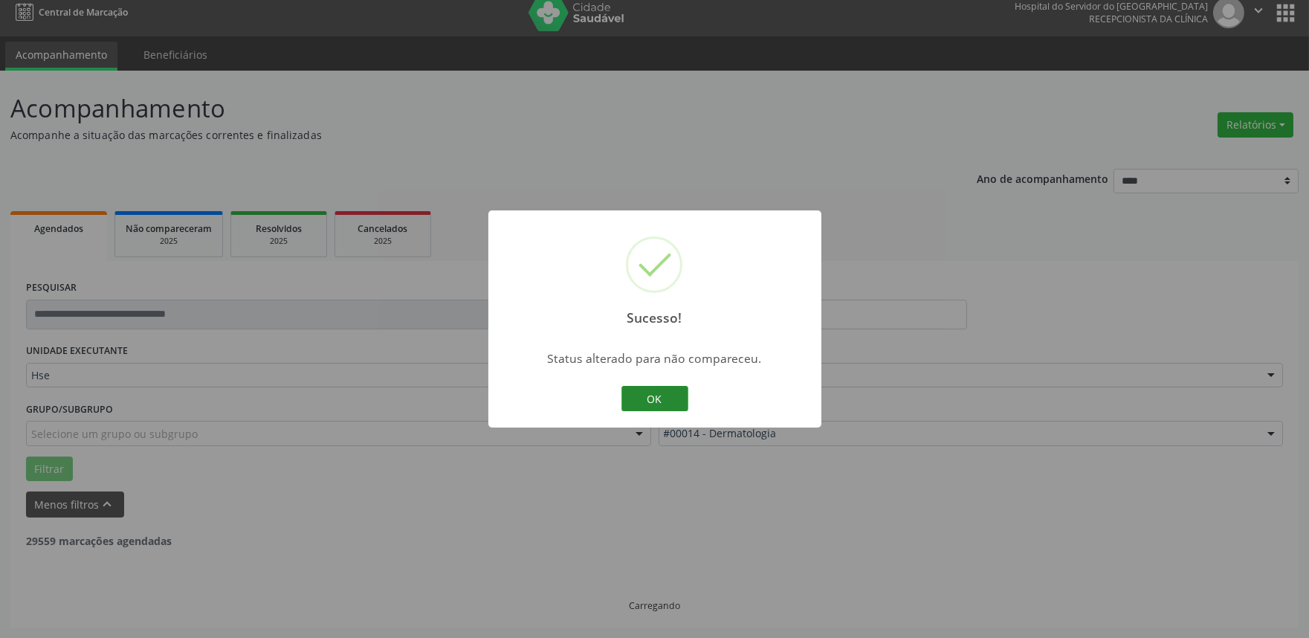
scroll to position [10, 0]
click at [657, 402] on button "OK" at bounding box center [655, 398] width 67 height 25
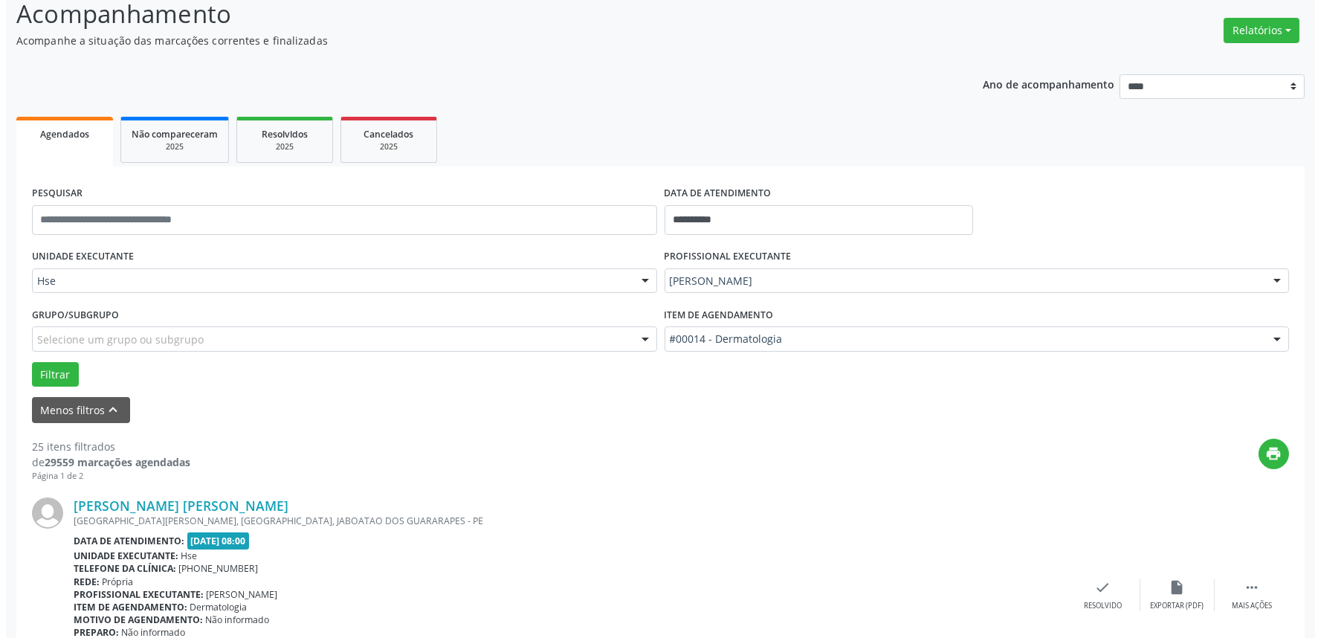
scroll to position [257, 0]
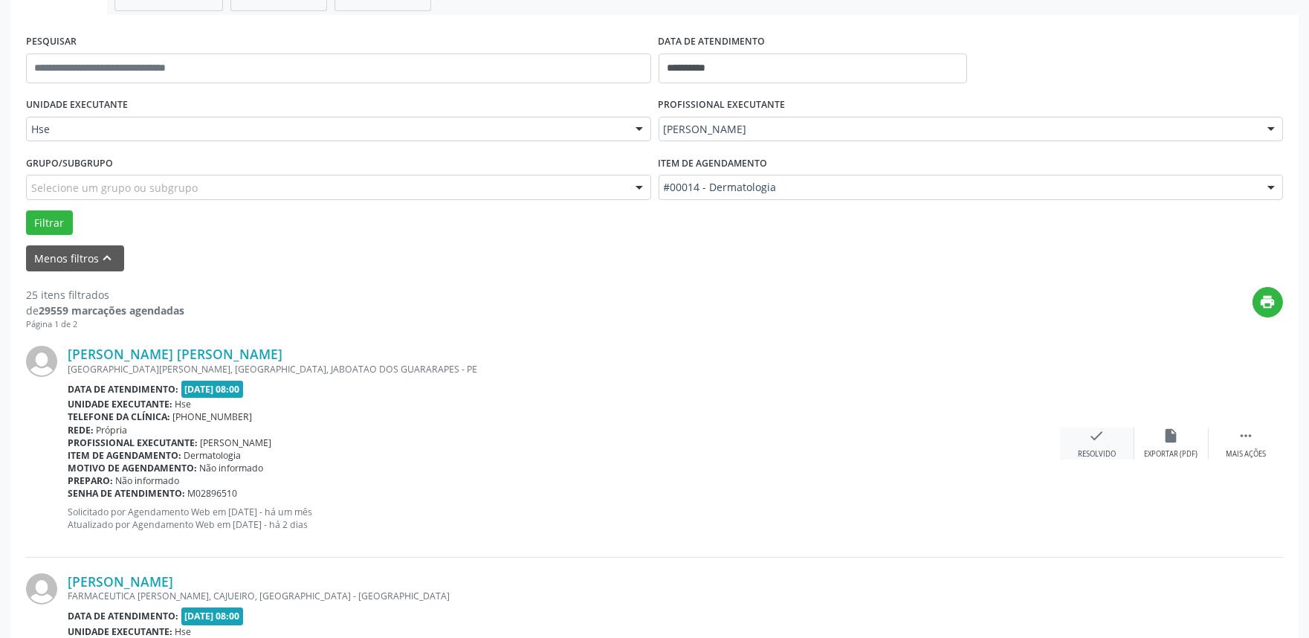
click at [1106, 444] on div "check Resolvido" at bounding box center [1097, 444] width 74 height 32
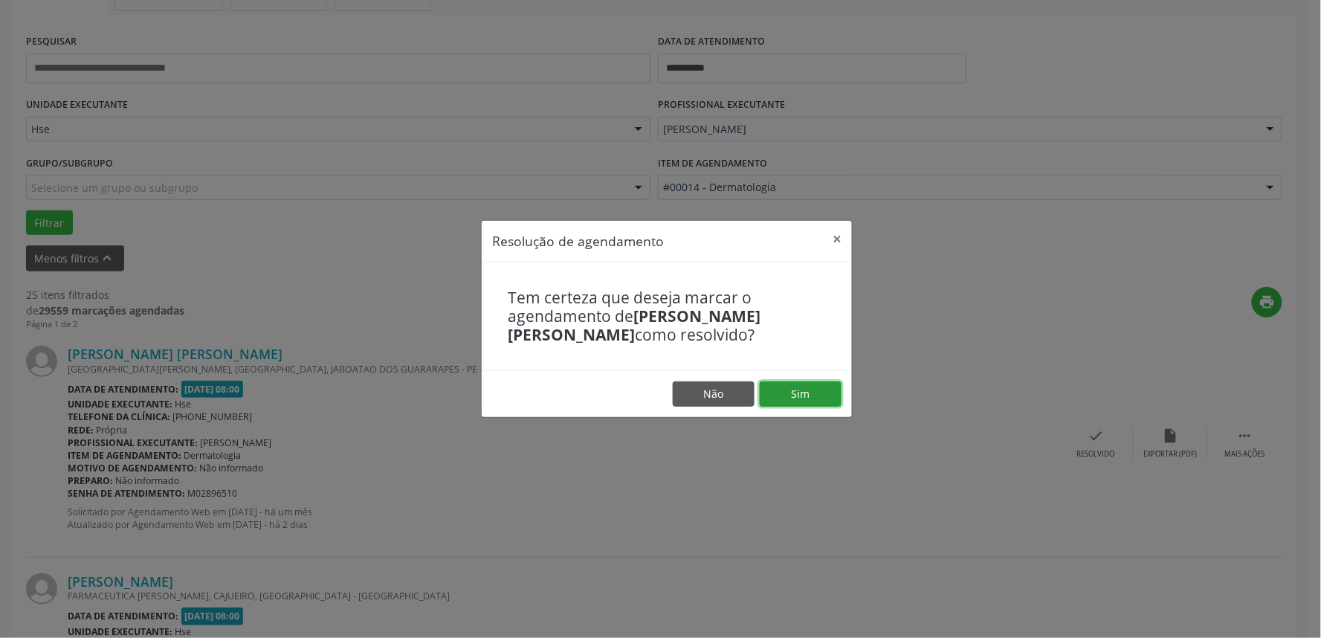
click at [819, 399] on button "Sim" at bounding box center [801, 393] width 82 height 25
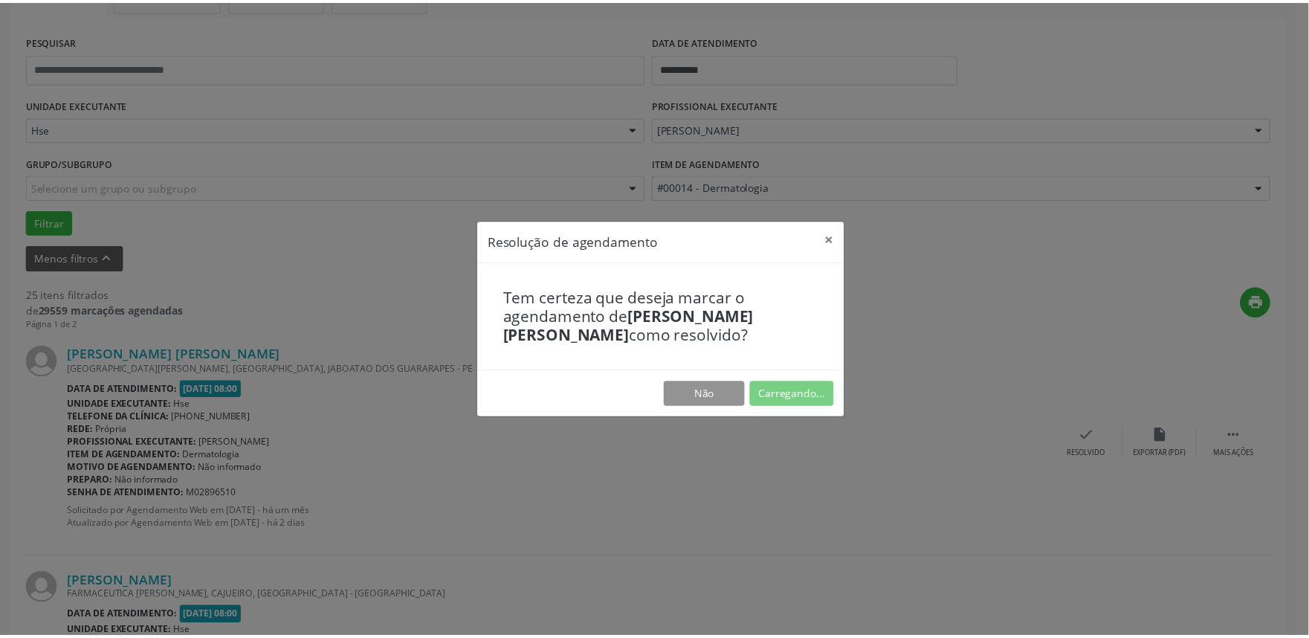
scroll to position [0, 0]
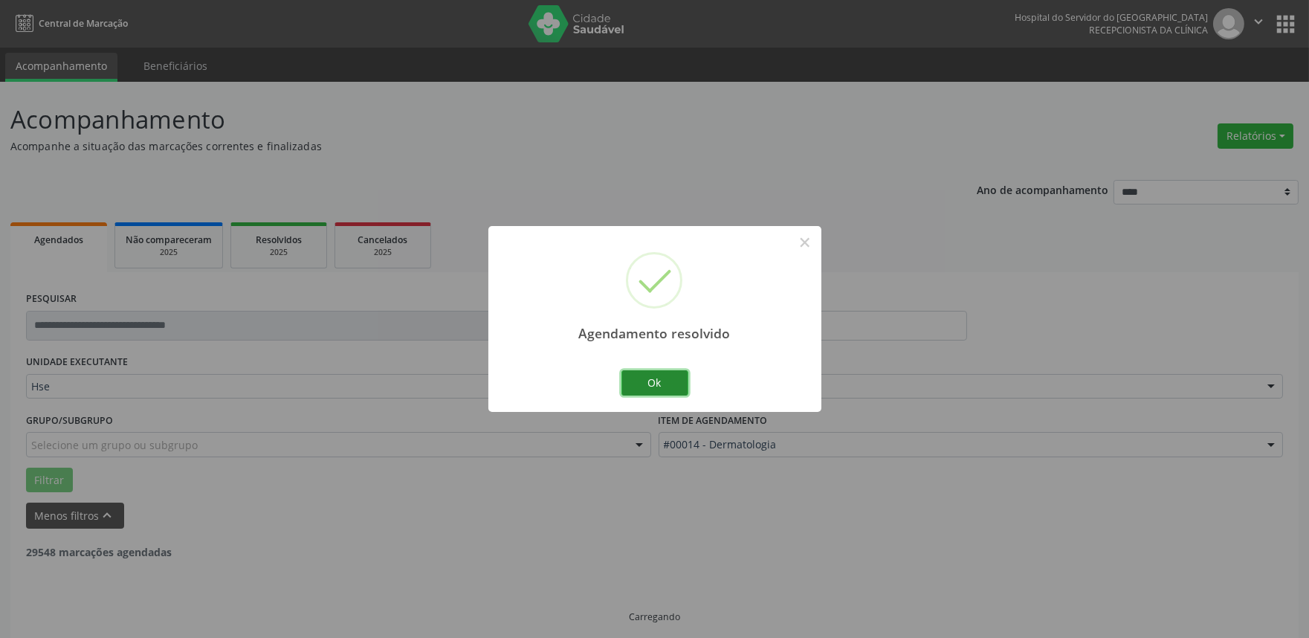
click at [666, 382] on button "Ok" at bounding box center [655, 382] width 67 height 25
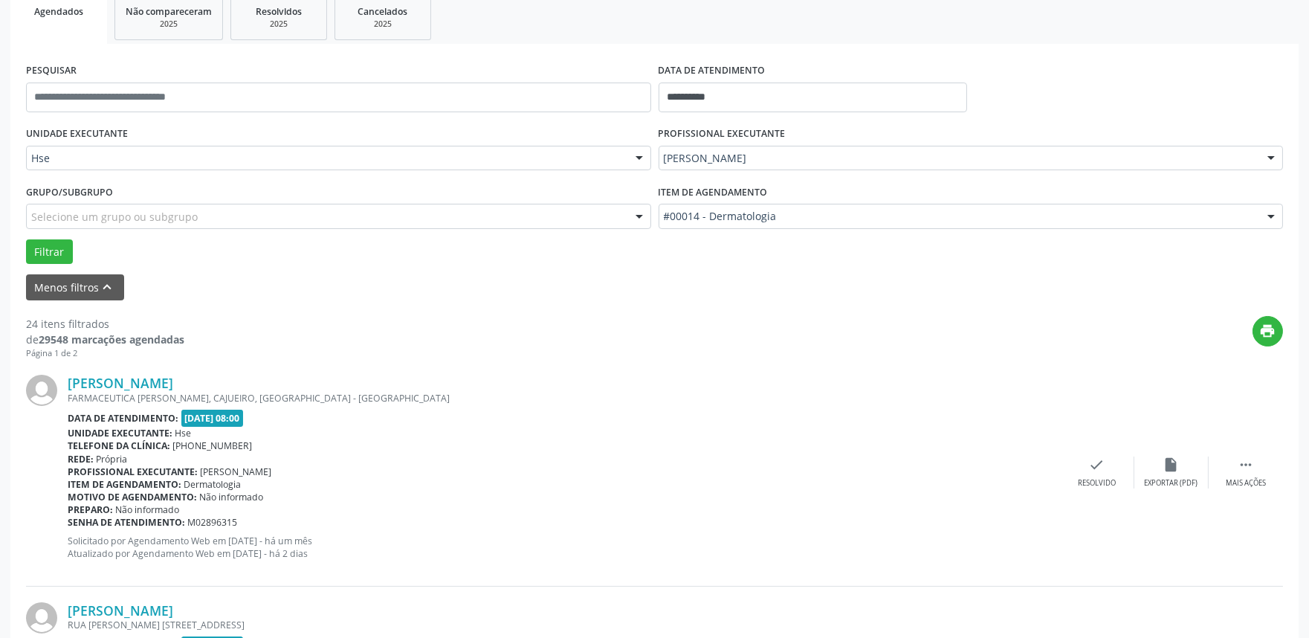
scroll to position [248, 0]
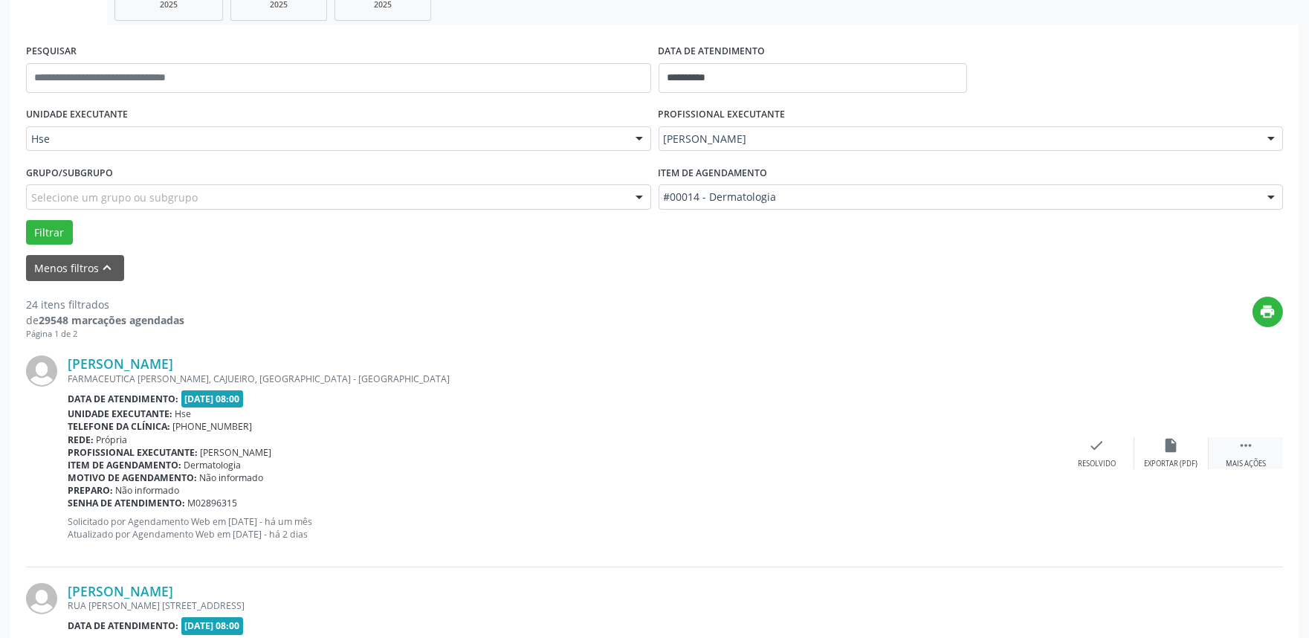
click at [1254, 447] on div " Mais ações" at bounding box center [1246, 453] width 74 height 32
click at [1170, 463] on div "Não compareceu" at bounding box center [1171, 464] width 63 height 10
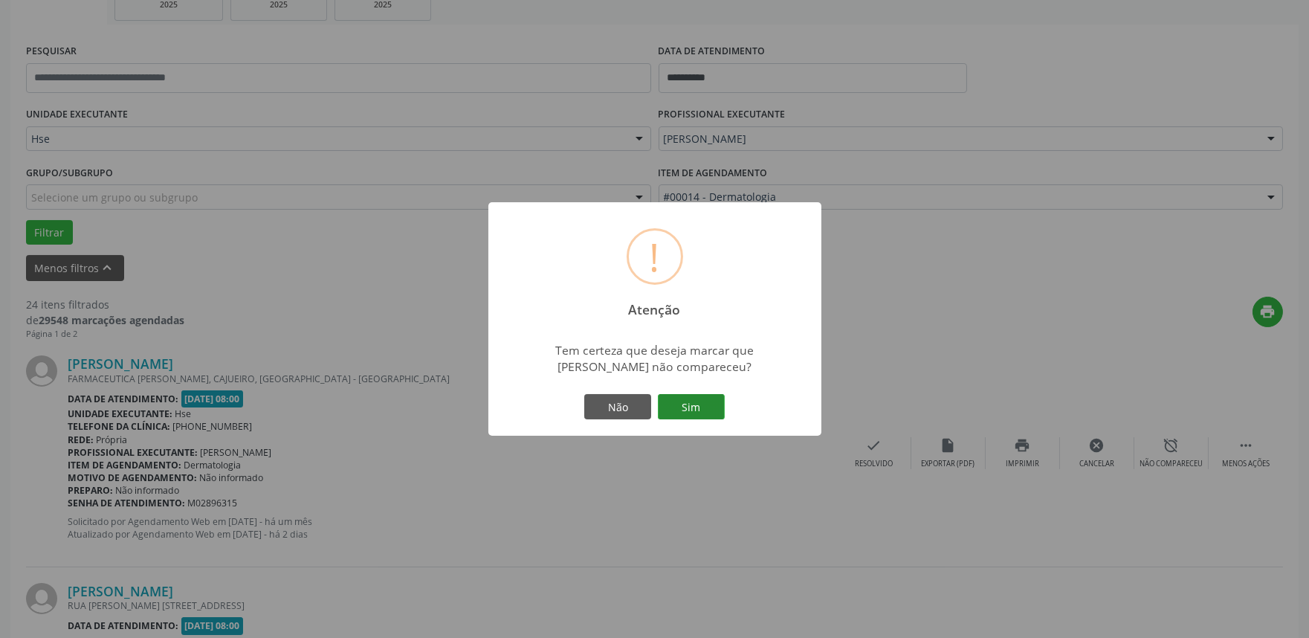
click at [703, 403] on button "Sim" at bounding box center [691, 406] width 67 height 25
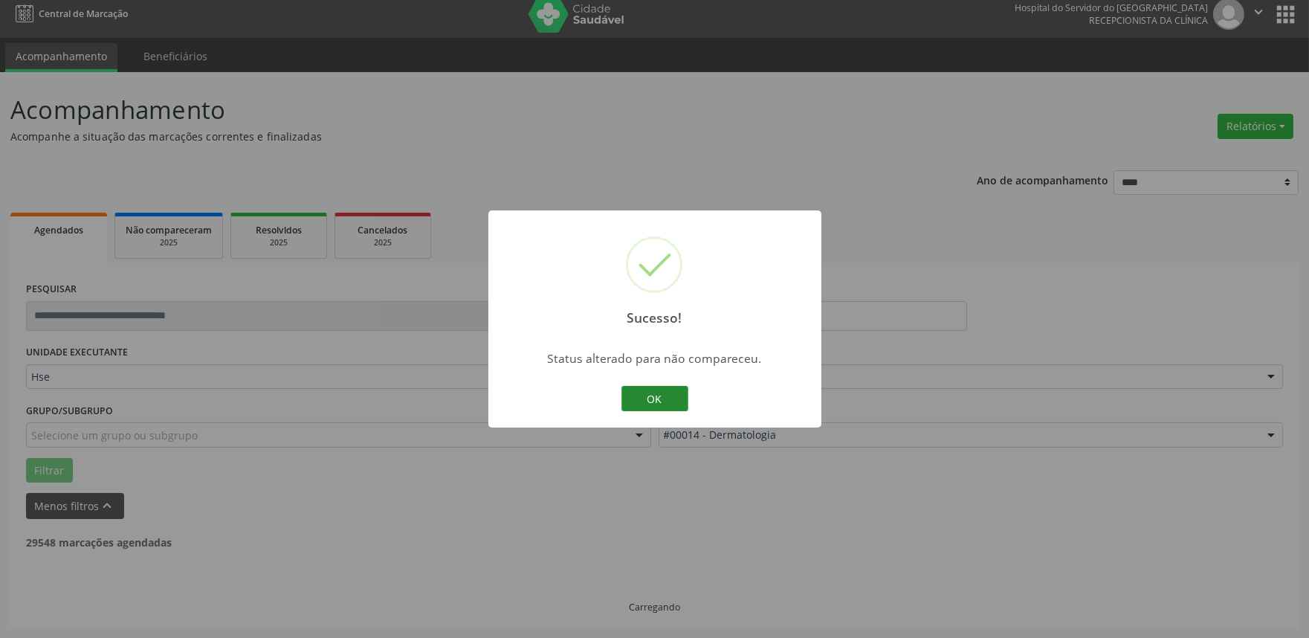
click at [664, 399] on button "OK" at bounding box center [655, 398] width 67 height 25
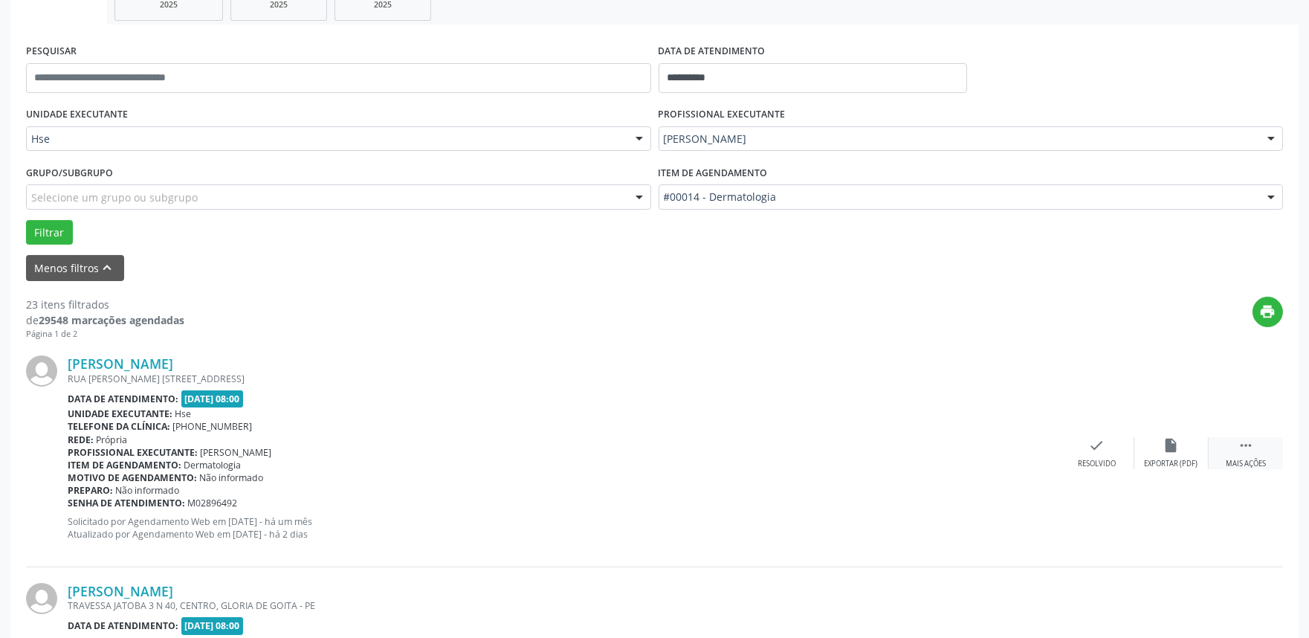
click at [1245, 448] on icon "" at bounding box center [1246, 445] width 16 height 16
click at [1164, 452] on icon "alarm_off" at bounding box center [1172, 445] width 16 height 16
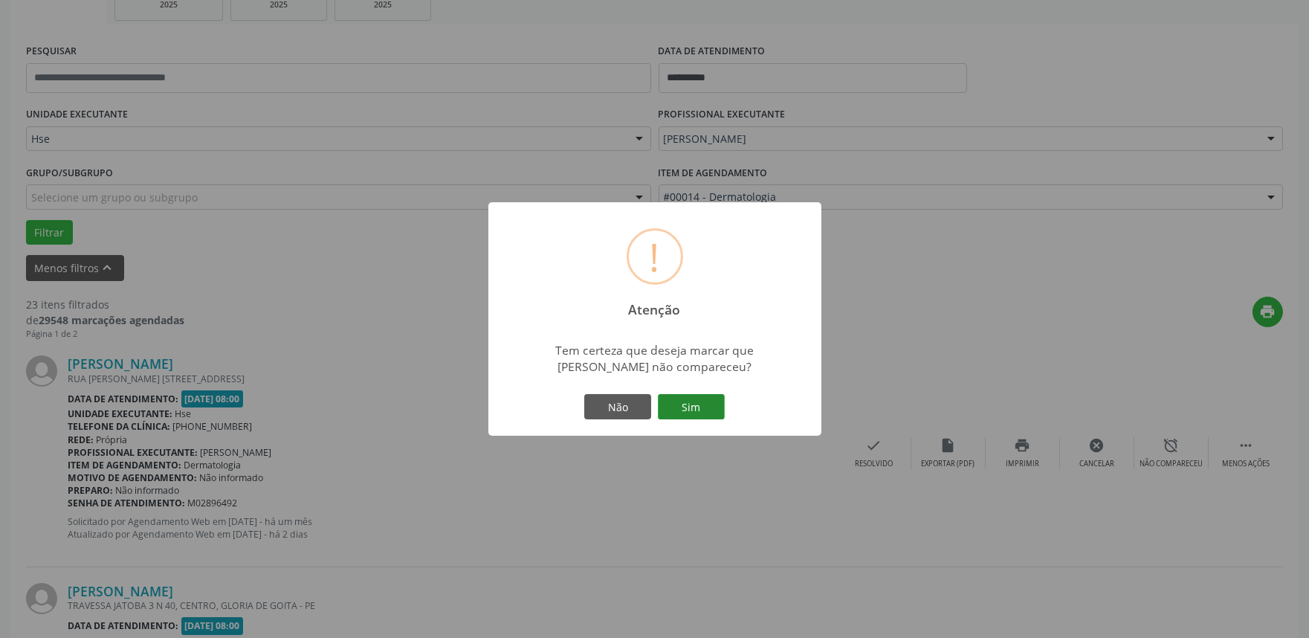
click at [704, 409] on button "Sim" at bounding box center [691, 406] width 67 height 25
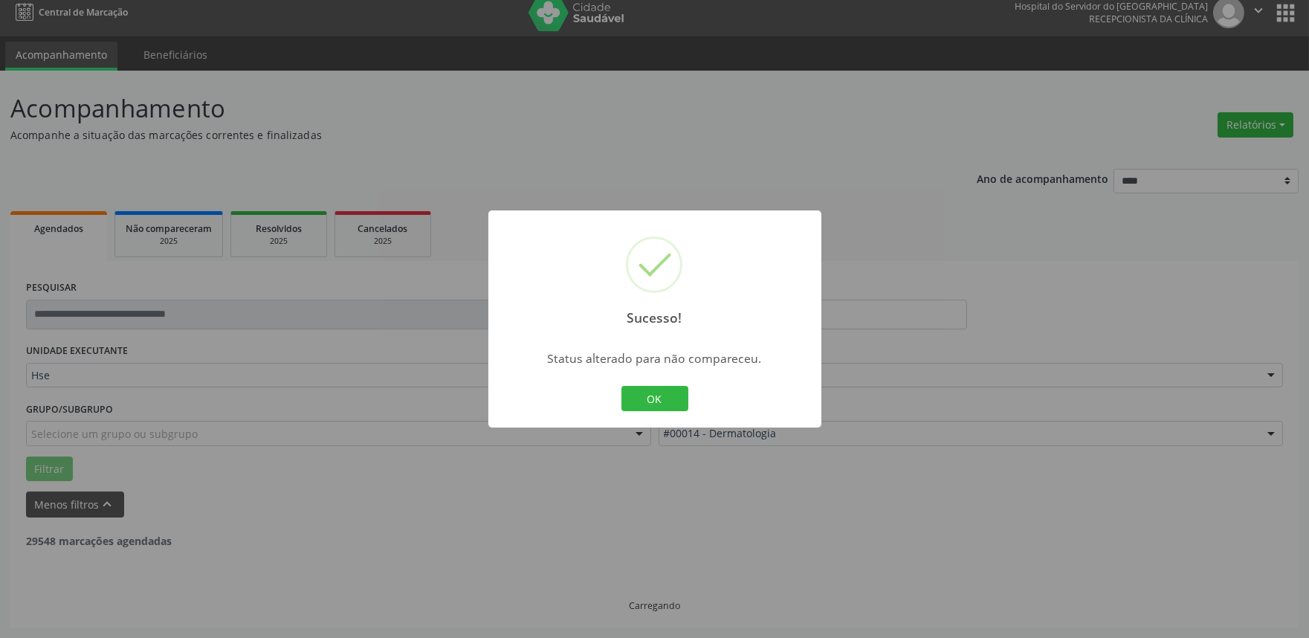
scroll to position [10, 0]
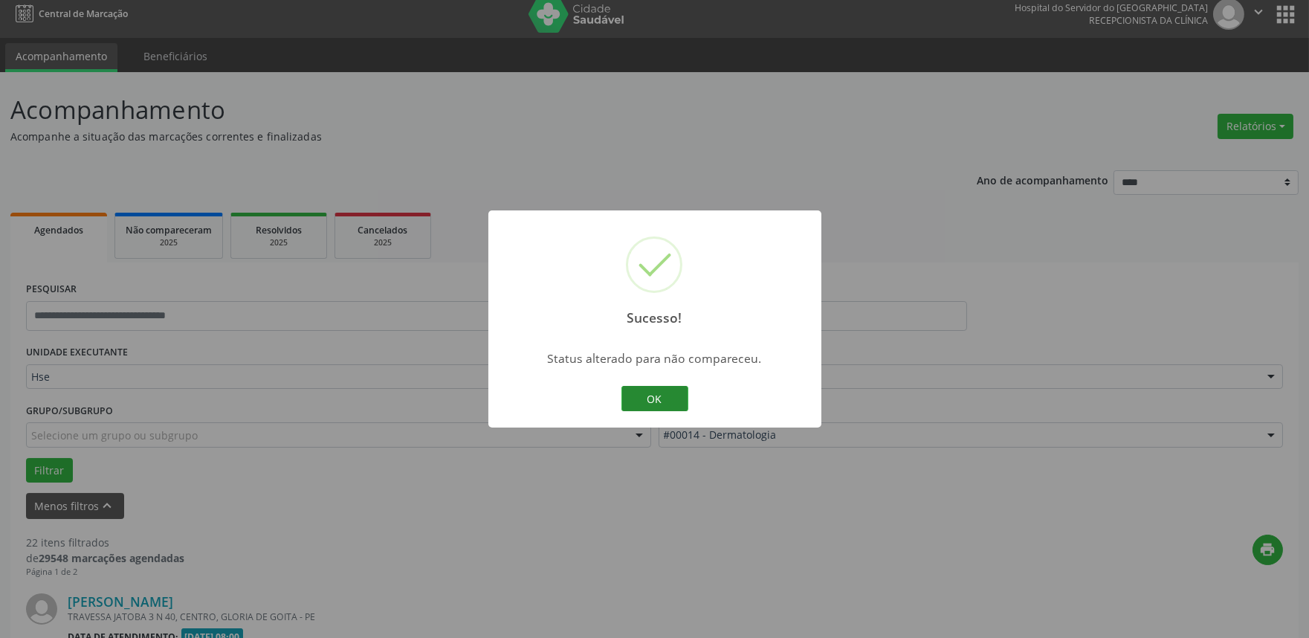
click at [660, 407] on button "OK" at bounding box center [655, 398] width 67 height 25
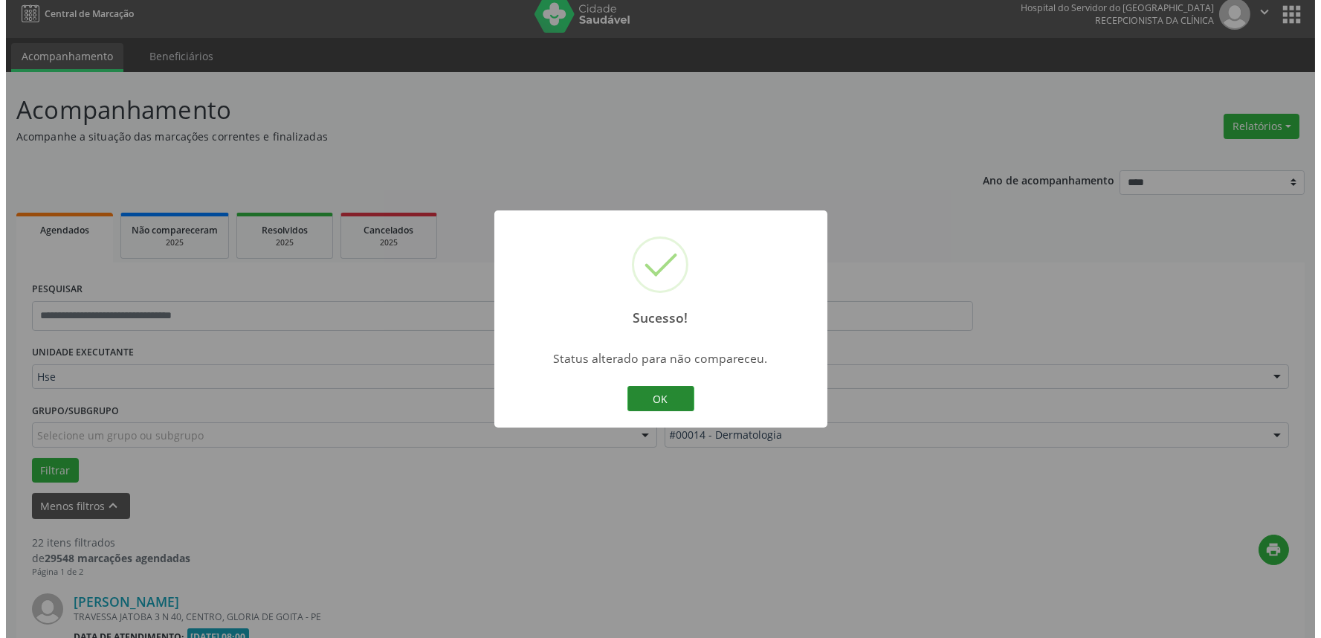
scroll to position [248, 0]
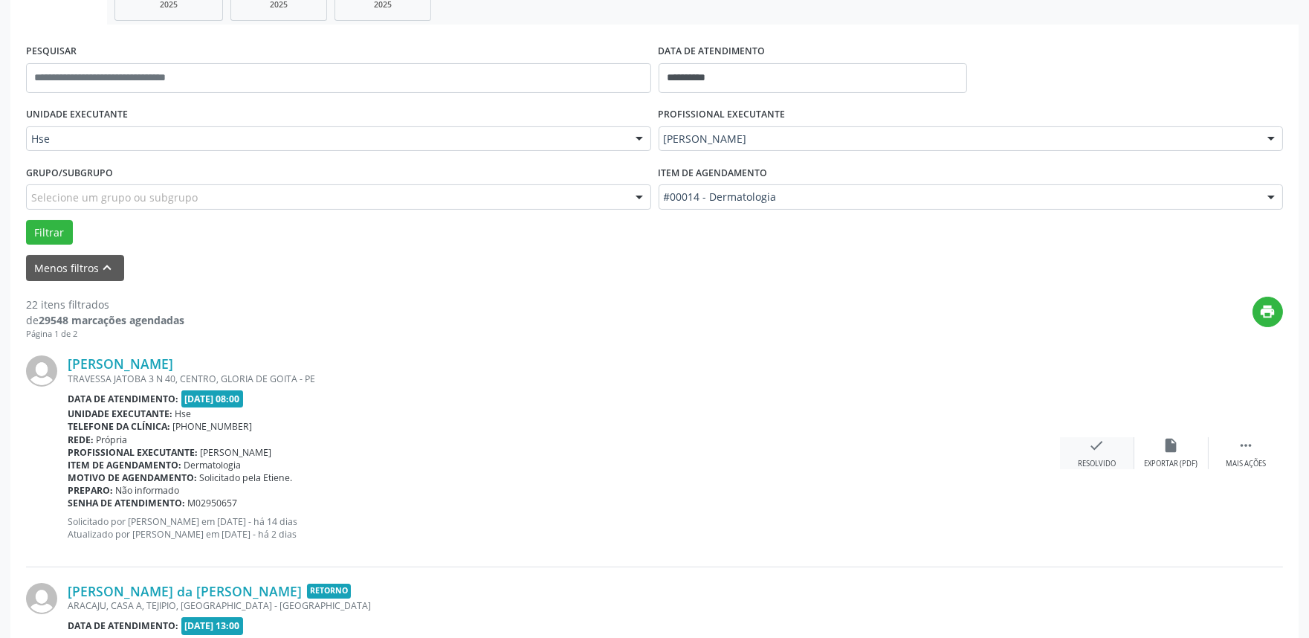
click at [1100, 459] on div "Resolvido" at bounding box center [1097, 464] width 38 height 10
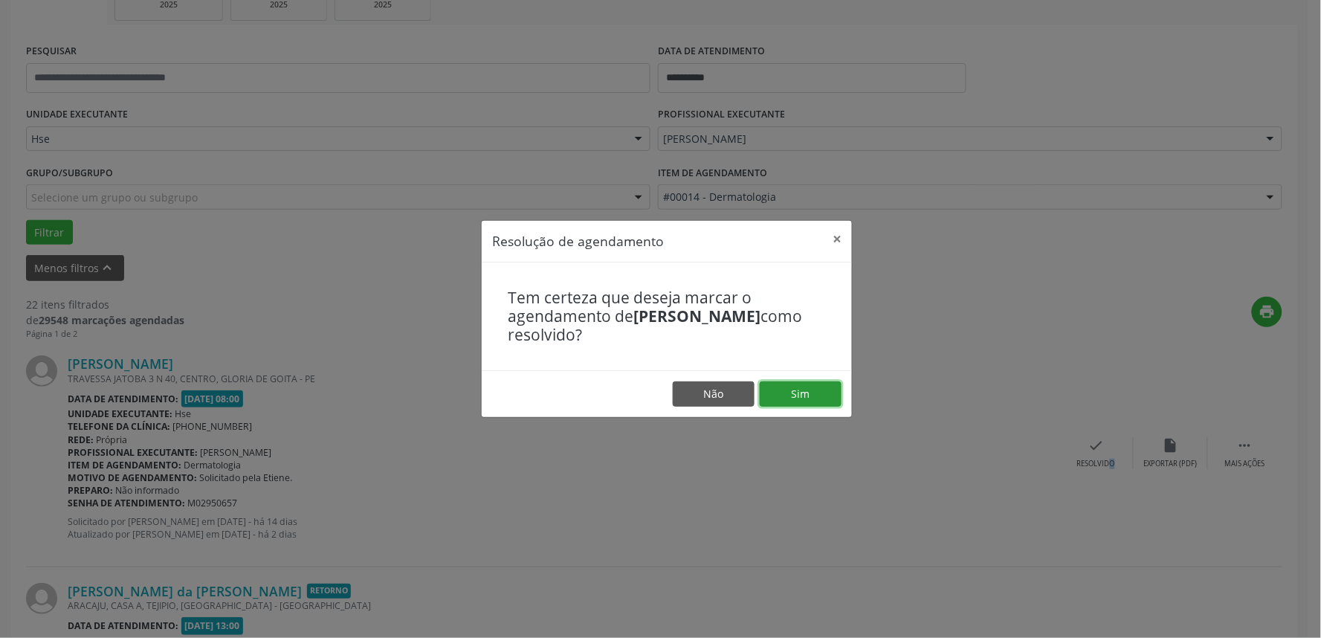
click at [804, 396] on button "Sim" at bounding box center [801, 393] width 82 height 25
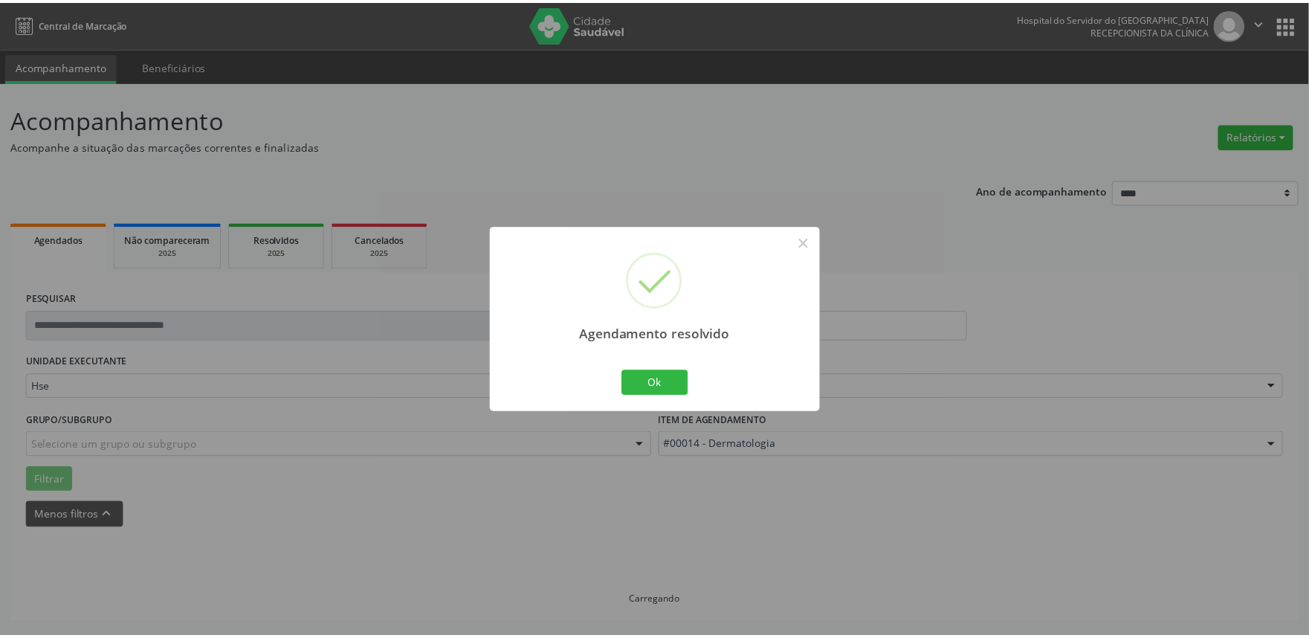
scroll to position [0, 0]
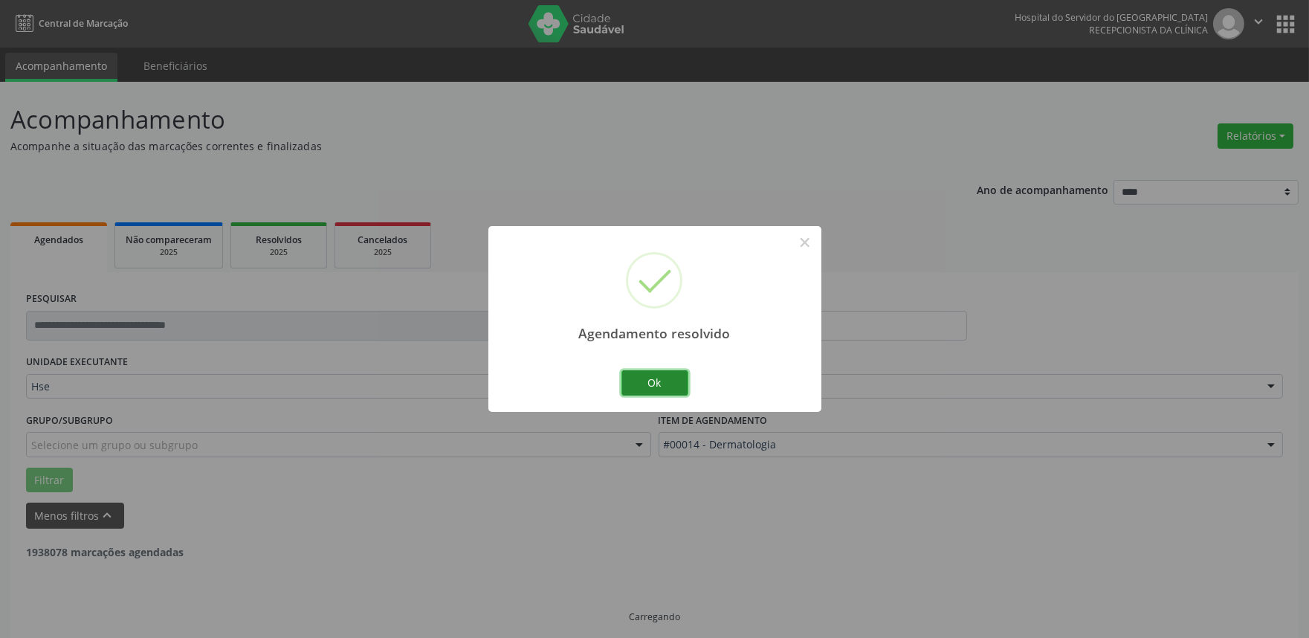
click at [655, 384] on button "Ok" at bounding box center [655, 382] width 67 height 25
